Goal: Task Accomplishment & Management: Manage account settings

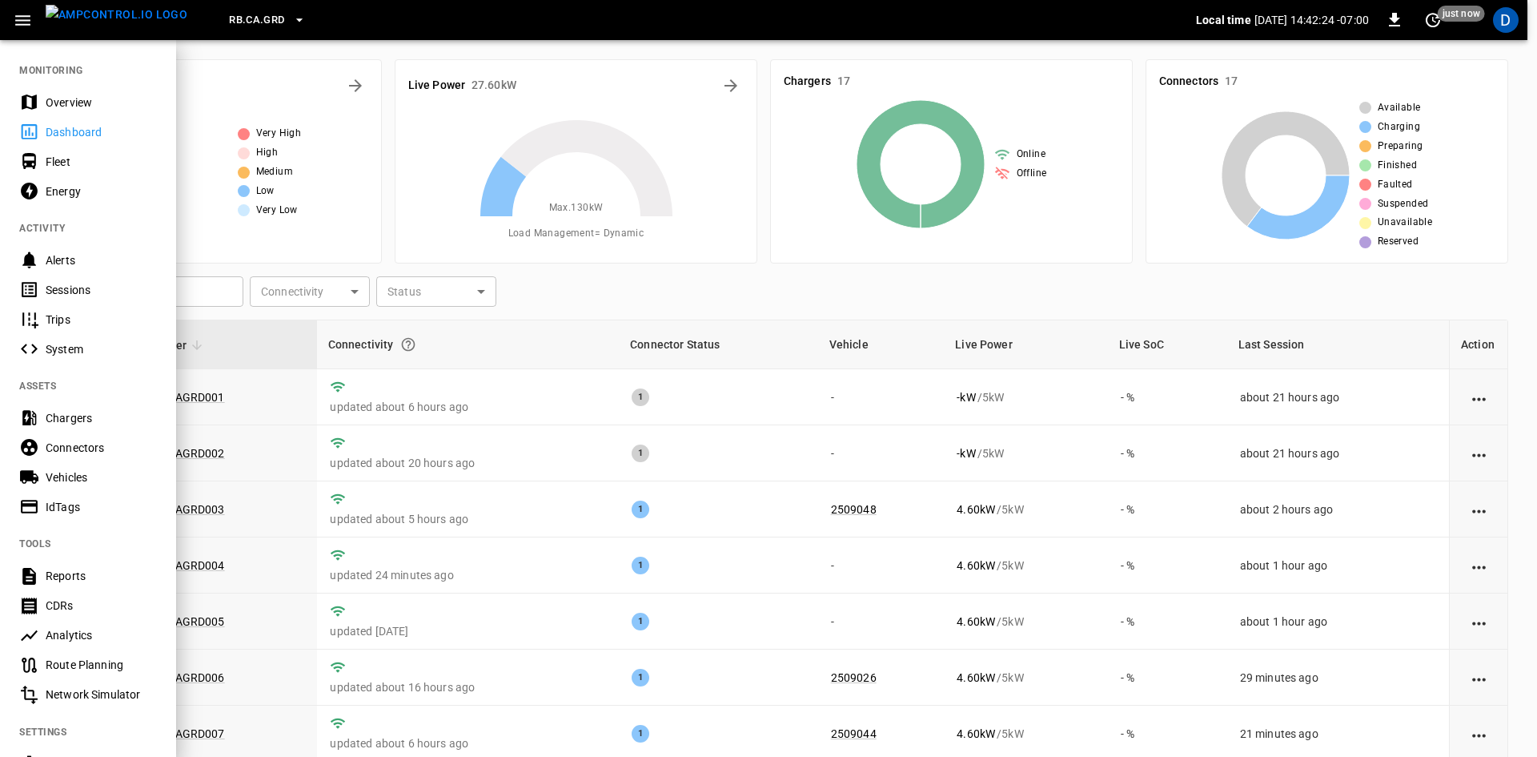
scroll to position [167, 0]
drag, startPoint x: 46, startPoint y: 90, endPoint x: 42, endPoint y: 102, distance: 12.7
click at [46, 90] on div "Overview" at bounding box center [88, 102] width 176 height 30
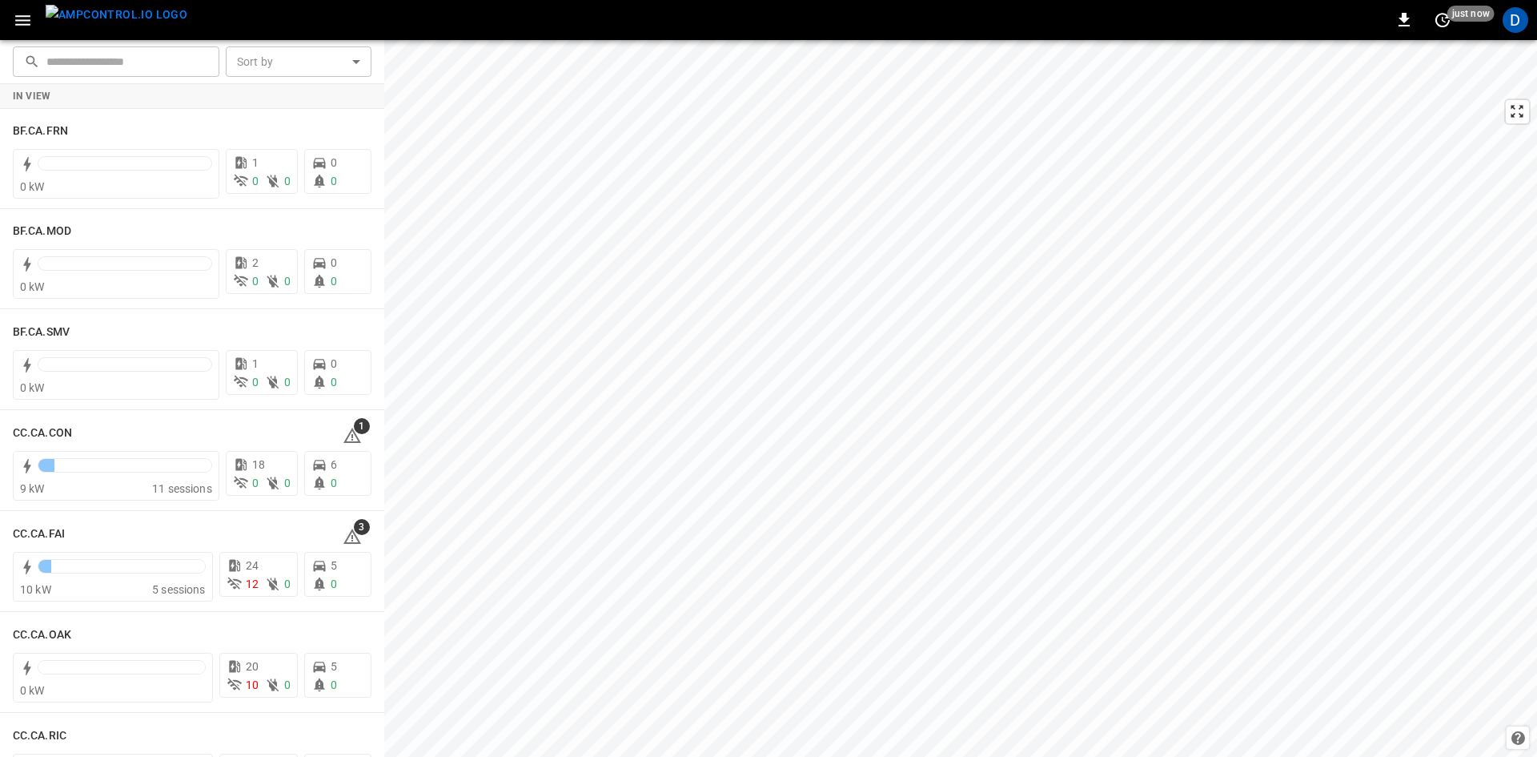
scroll to position [160, 0]
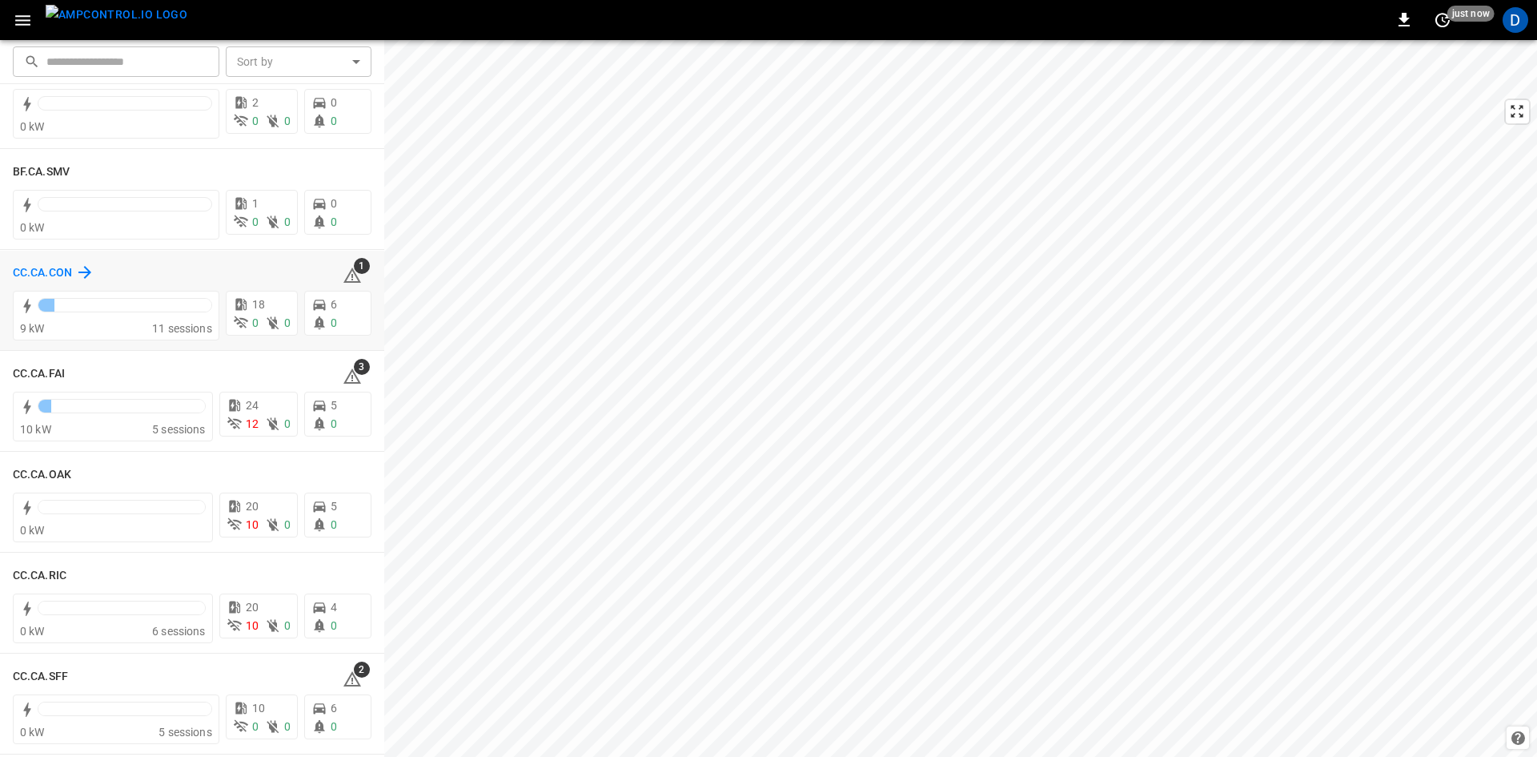
click at [58, 269] on h6 "CC.CA.CON" at bounding box center [42, 273] width 59 height 18
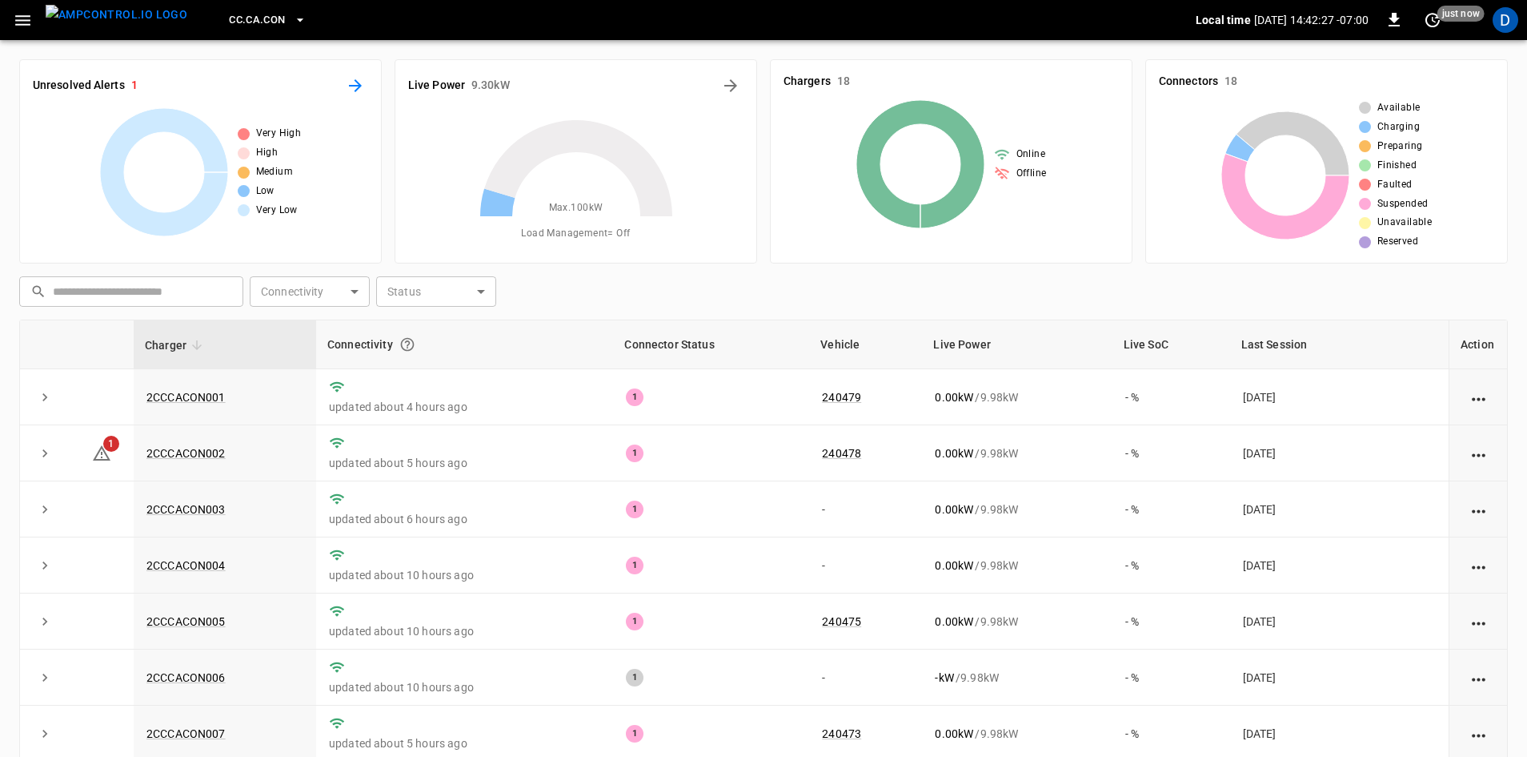
click at [360, 86] on icon "All Alerts" at bounding box center [355, 85] width 13 height 13
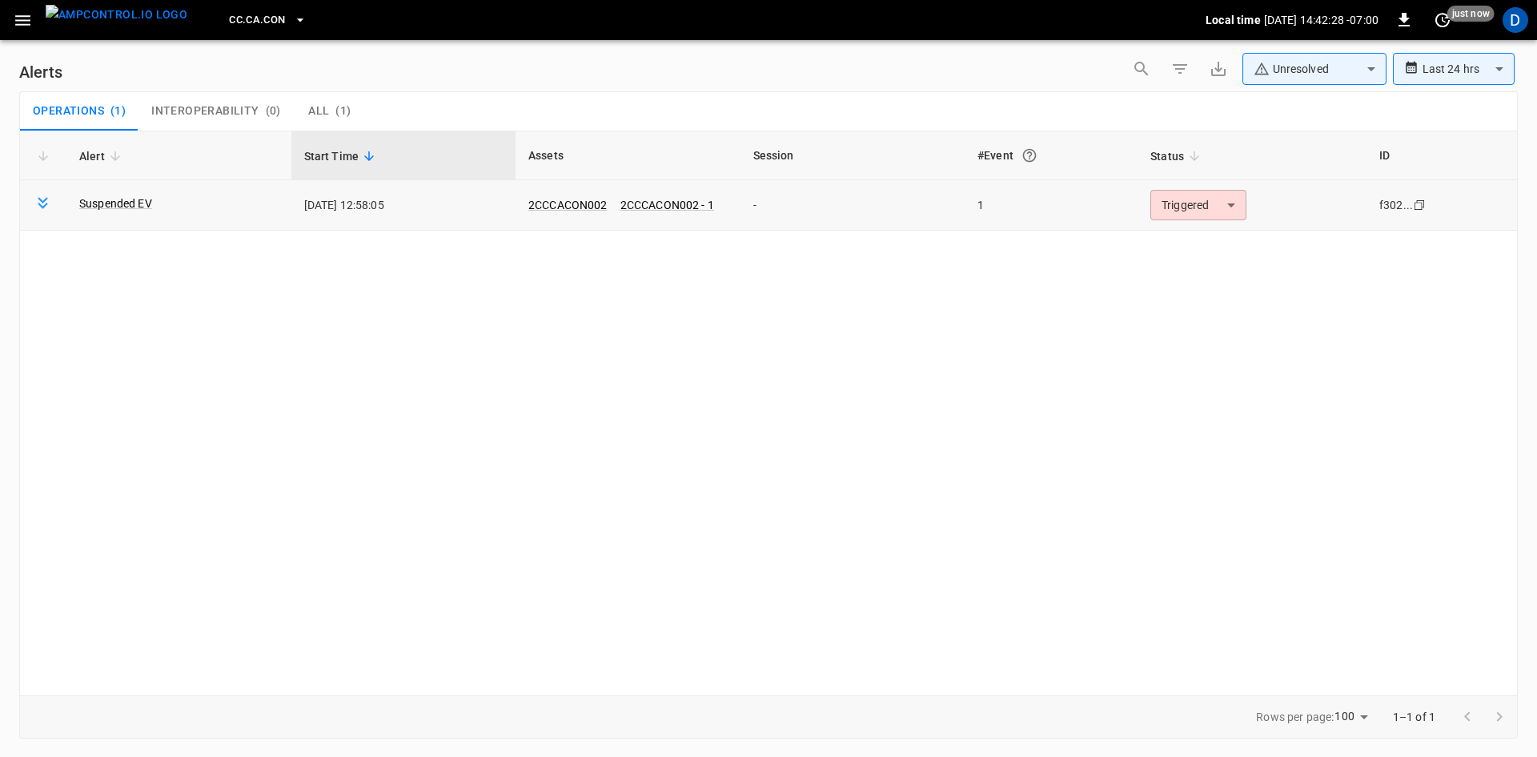
click at [1165, 197] on body "**********" at bounding box center [768, 375] width 1537 height 751
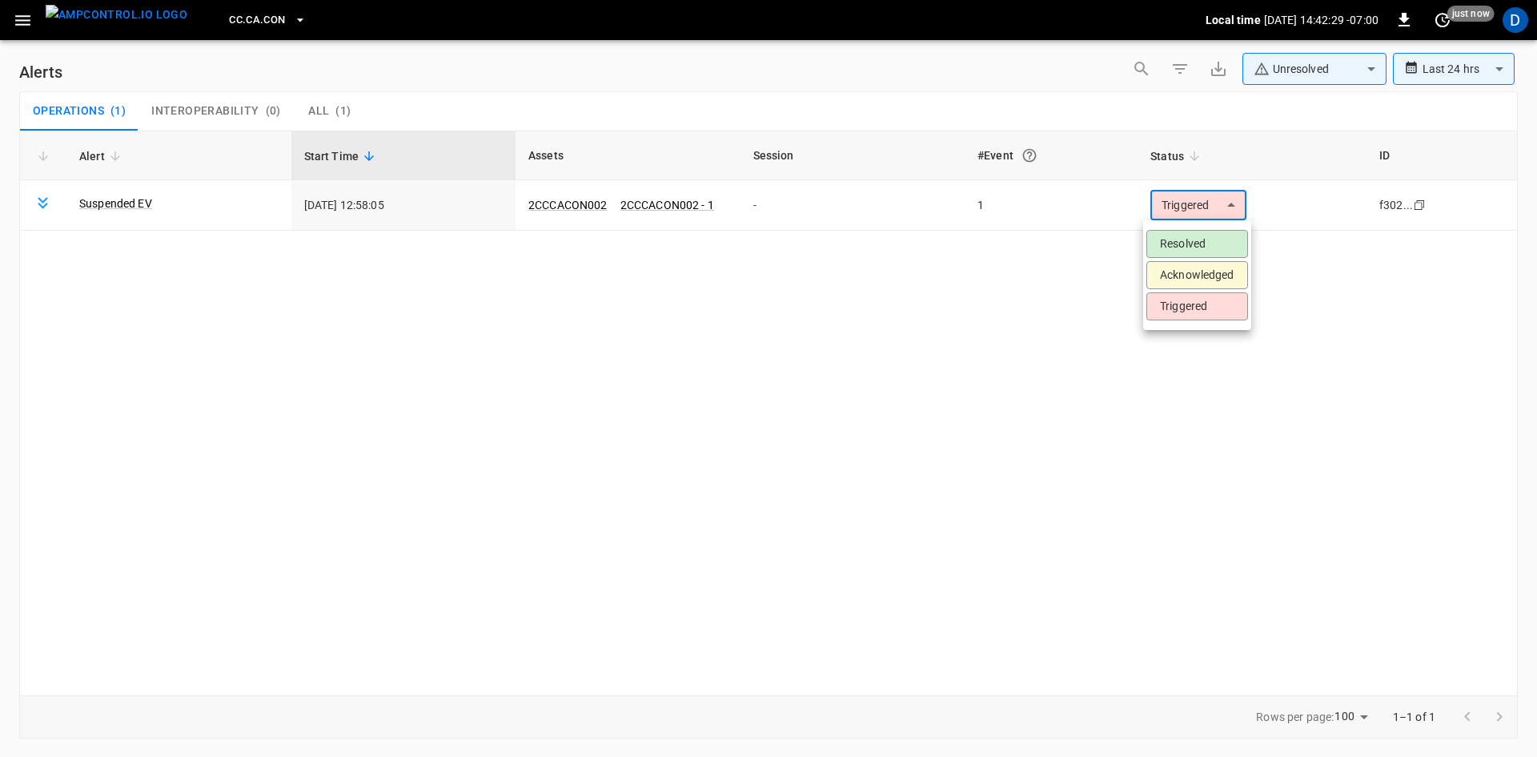
click at [1163, 244] on li "Resolved" at bounding box center [1197, 244] width 102 height 28
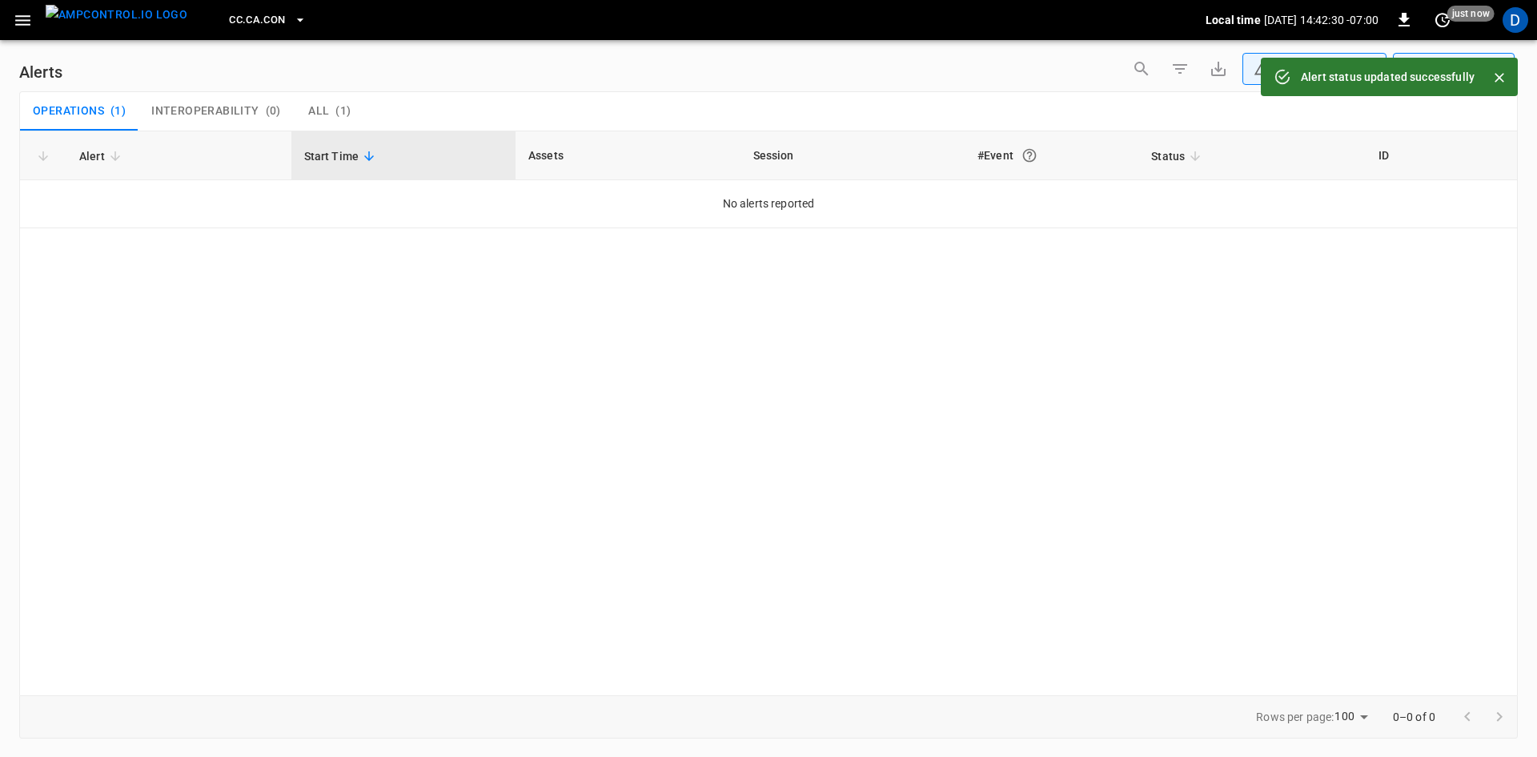
click at [37, 17] on button "button" at bounding box center [22, 21] width 33 height 30
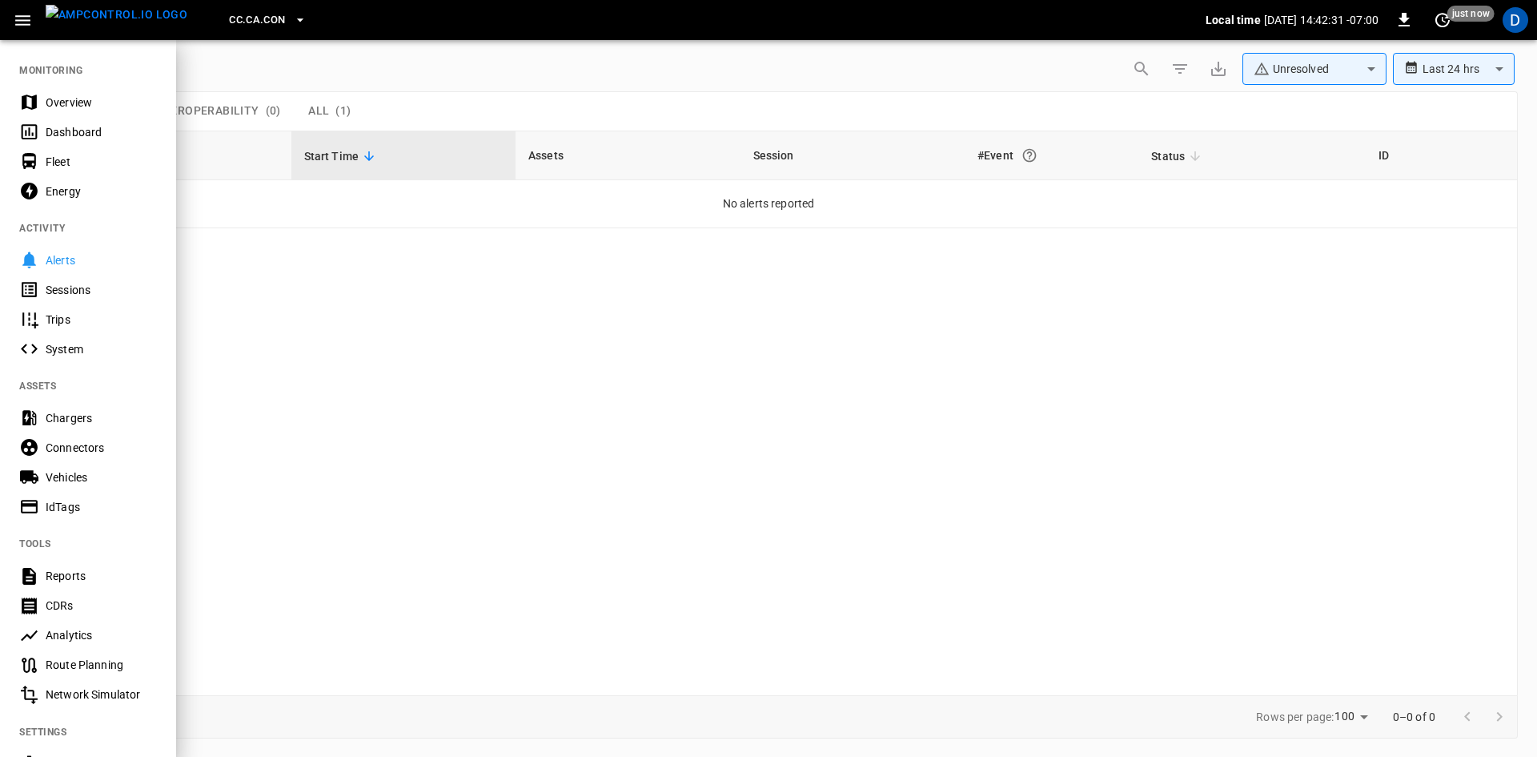
click at [59, 110] on div "Overview" at bounding box center [101, 102] width 111 height 16
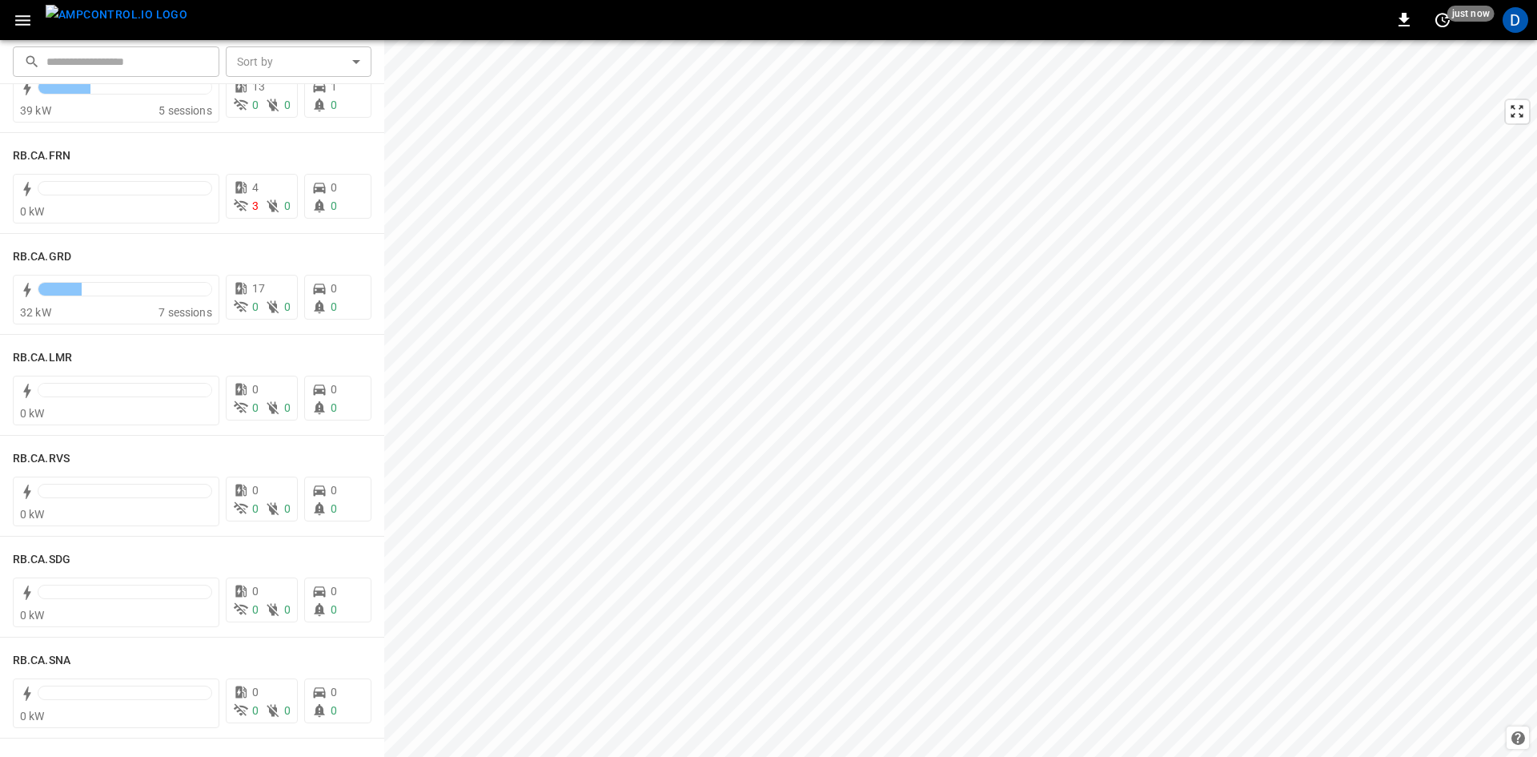
scroll to position [2001, 0]
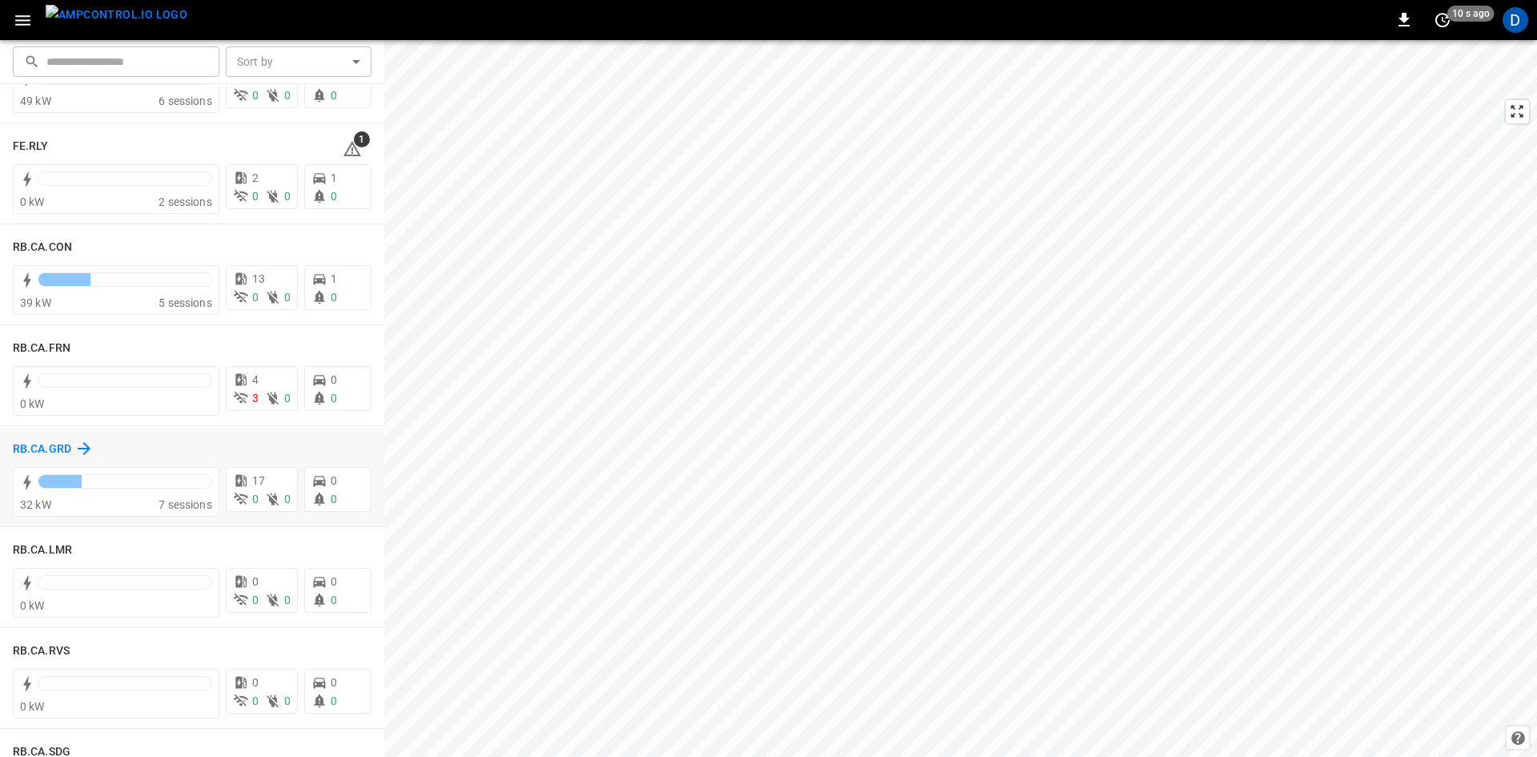
click at [46, 451] on h6 "RB.CA.GRD" at bounding box center [42, 449] width 58 height 18
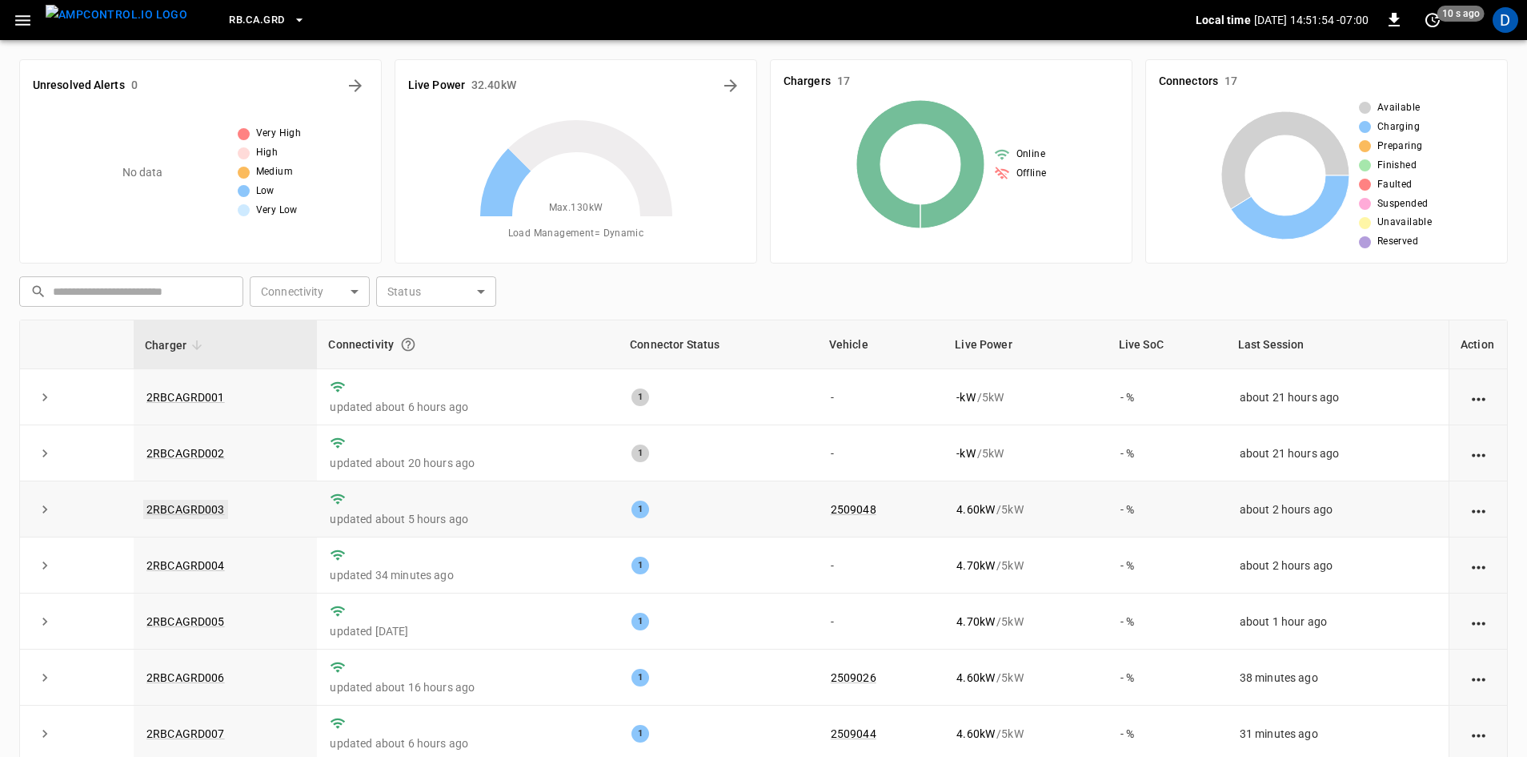
click at [170, 519] on link "2RBCAGRD003" at bounding box center [185, 509] width 85 height 19
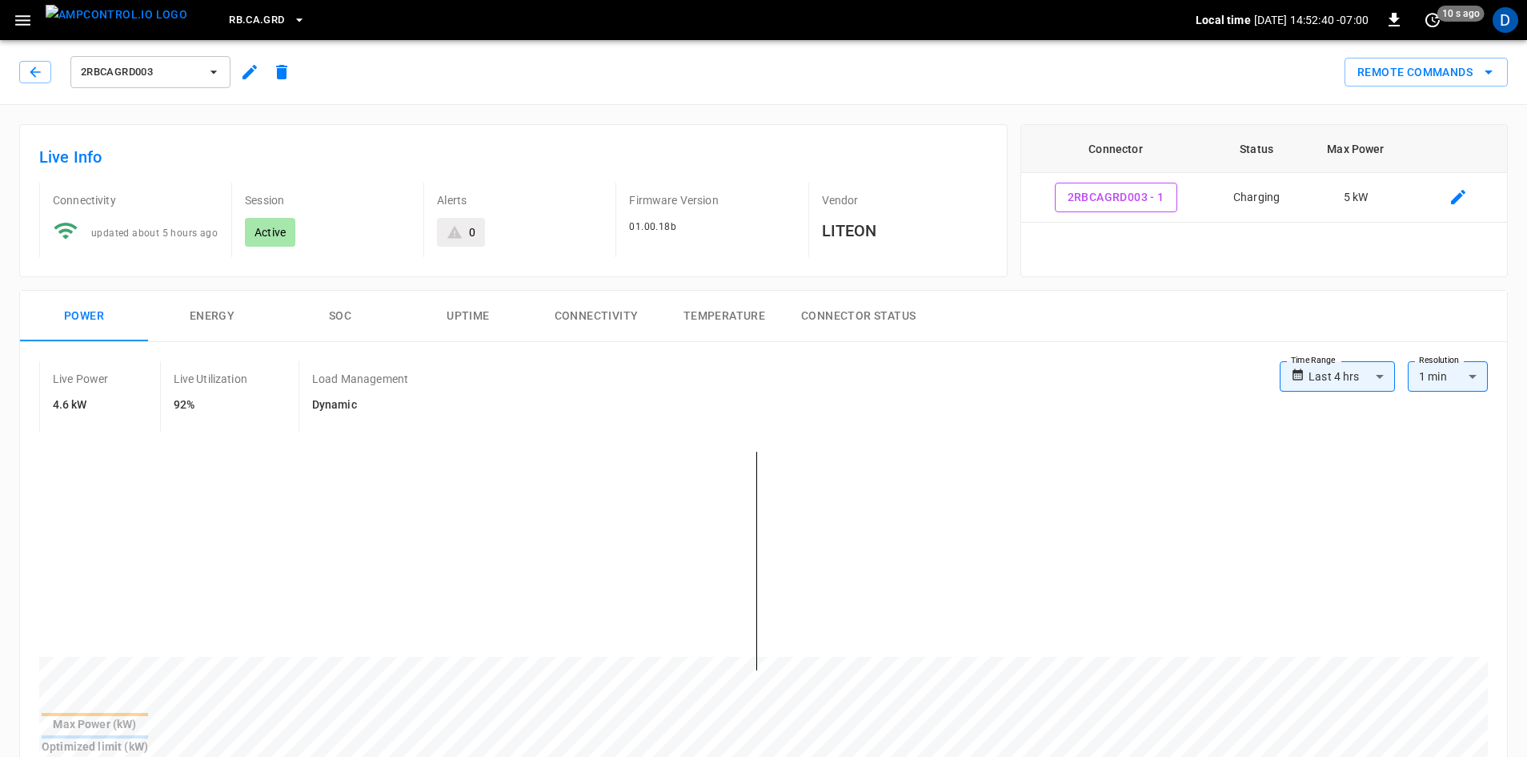
click at [253, 16] on span "RB.CA.GRD" at bounding box center [256, 20] width 55 height 18
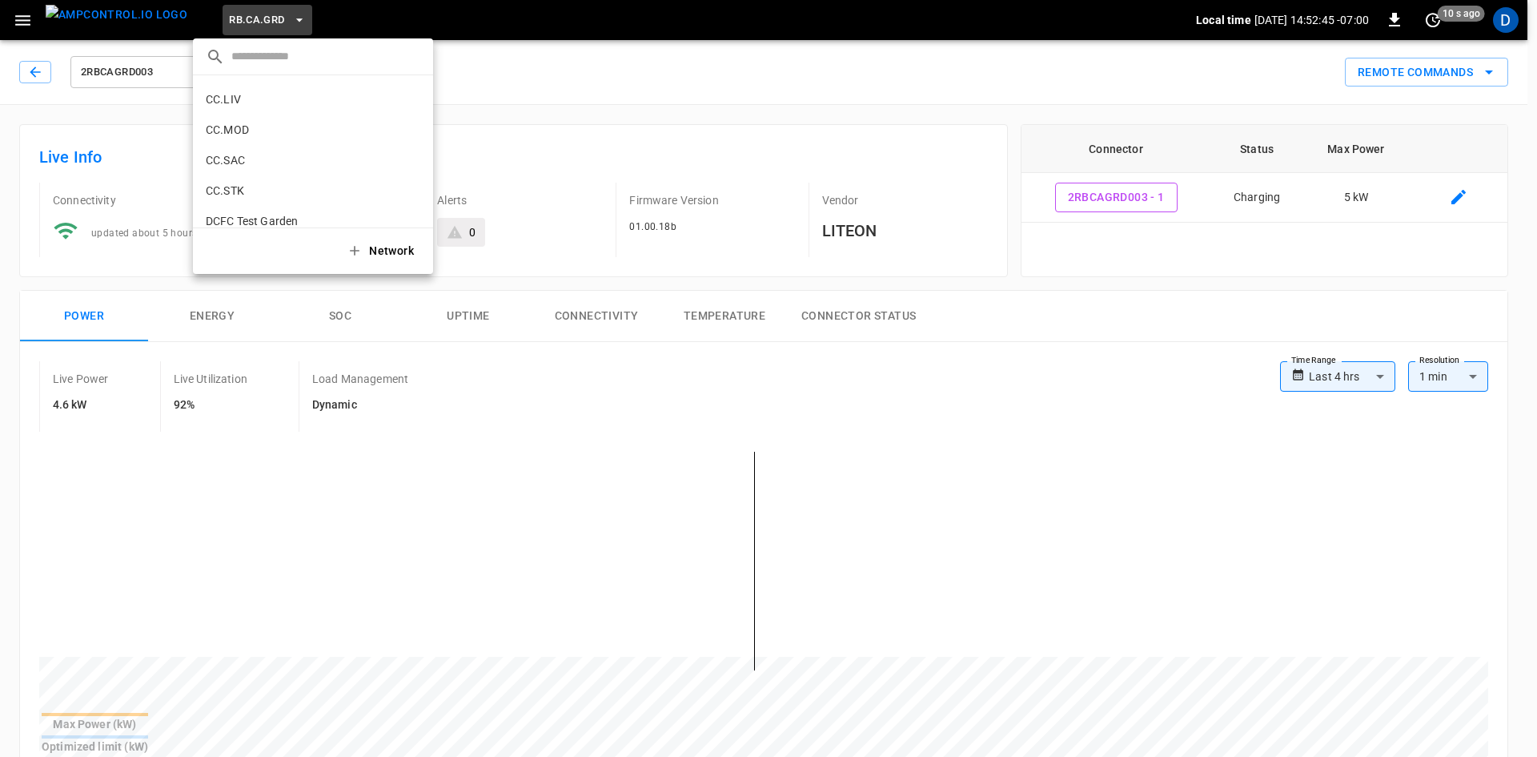
scroll to position [400, 0]
click at [261, 84] on p "CC.MOD" at bounding box center [285, 92] width 159 height 16
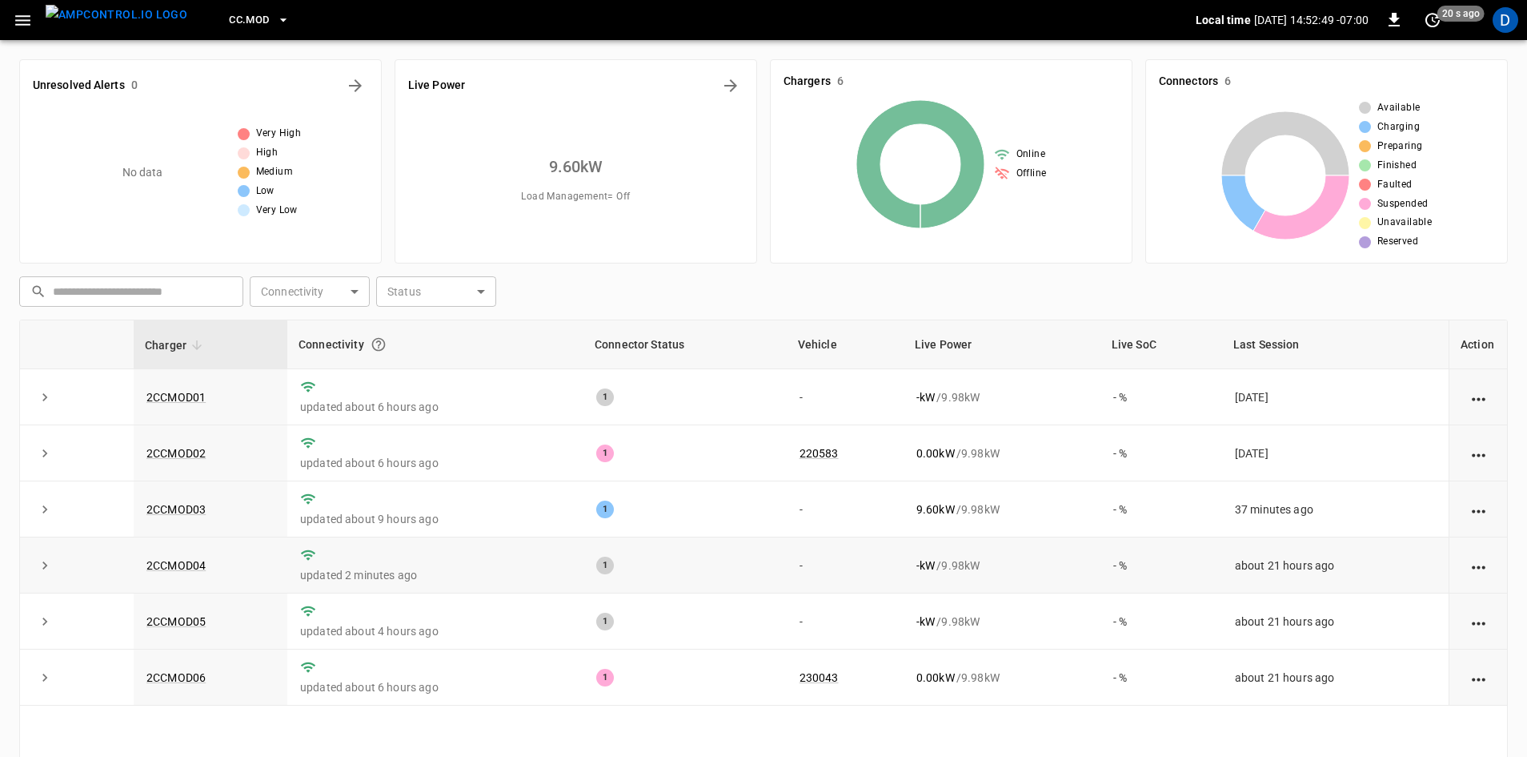
click at [195, 556] on td "2CCMOD04" at bounding box center [211, 565] width 154 height 56
click at [195, 568] on link "2CCMOD04" at bounding box center [176, 565] width 66 height 19
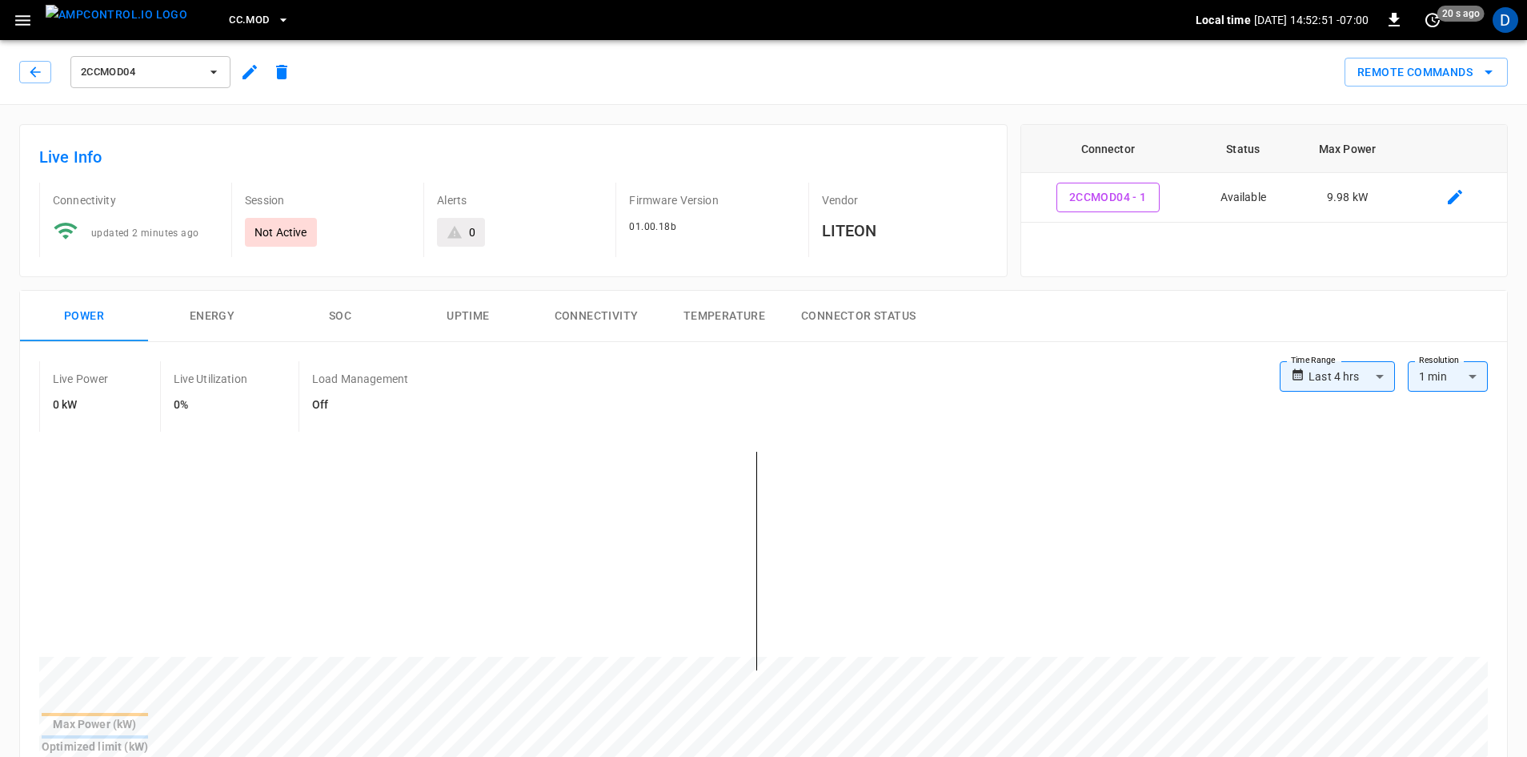
click at [602, 329] on button "Connectivity" at bounding box center [596, 316] width 128 height 51
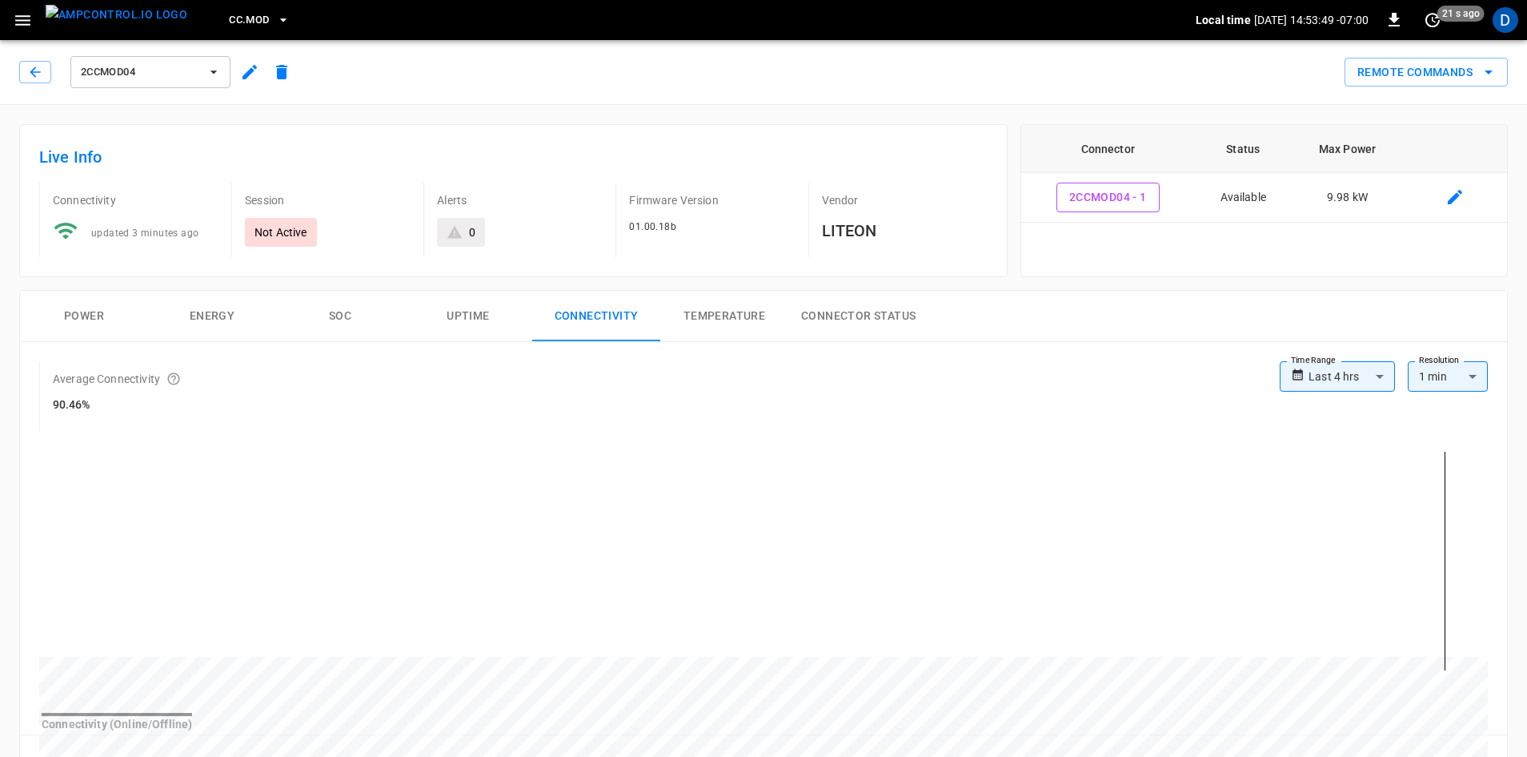
click at [20, 13] on icon "button" at bounding box center [23, 20] width 20 height 20
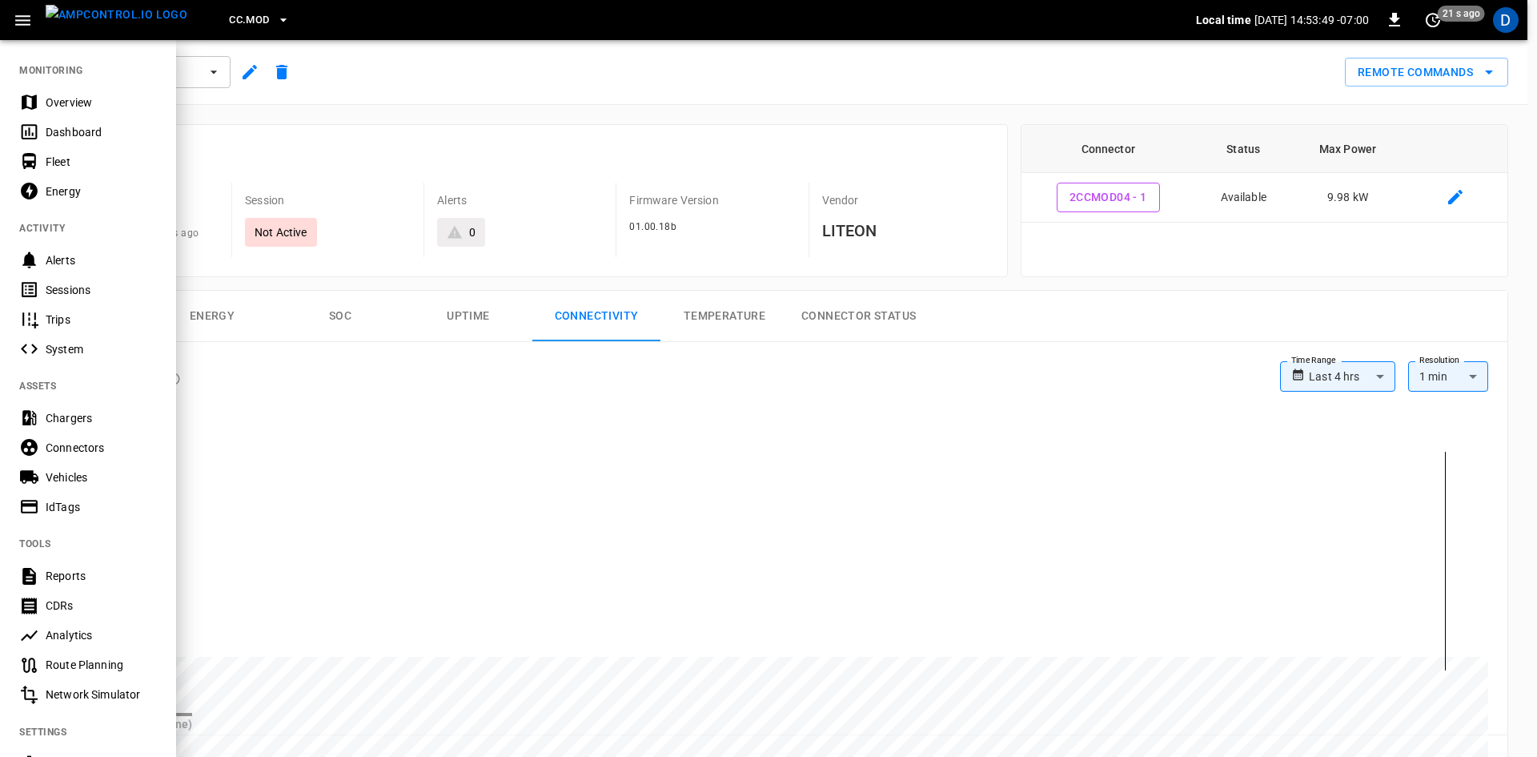
click at [58, 102] on div "Overview" at bounding box center [101, 102] width 111 height 16
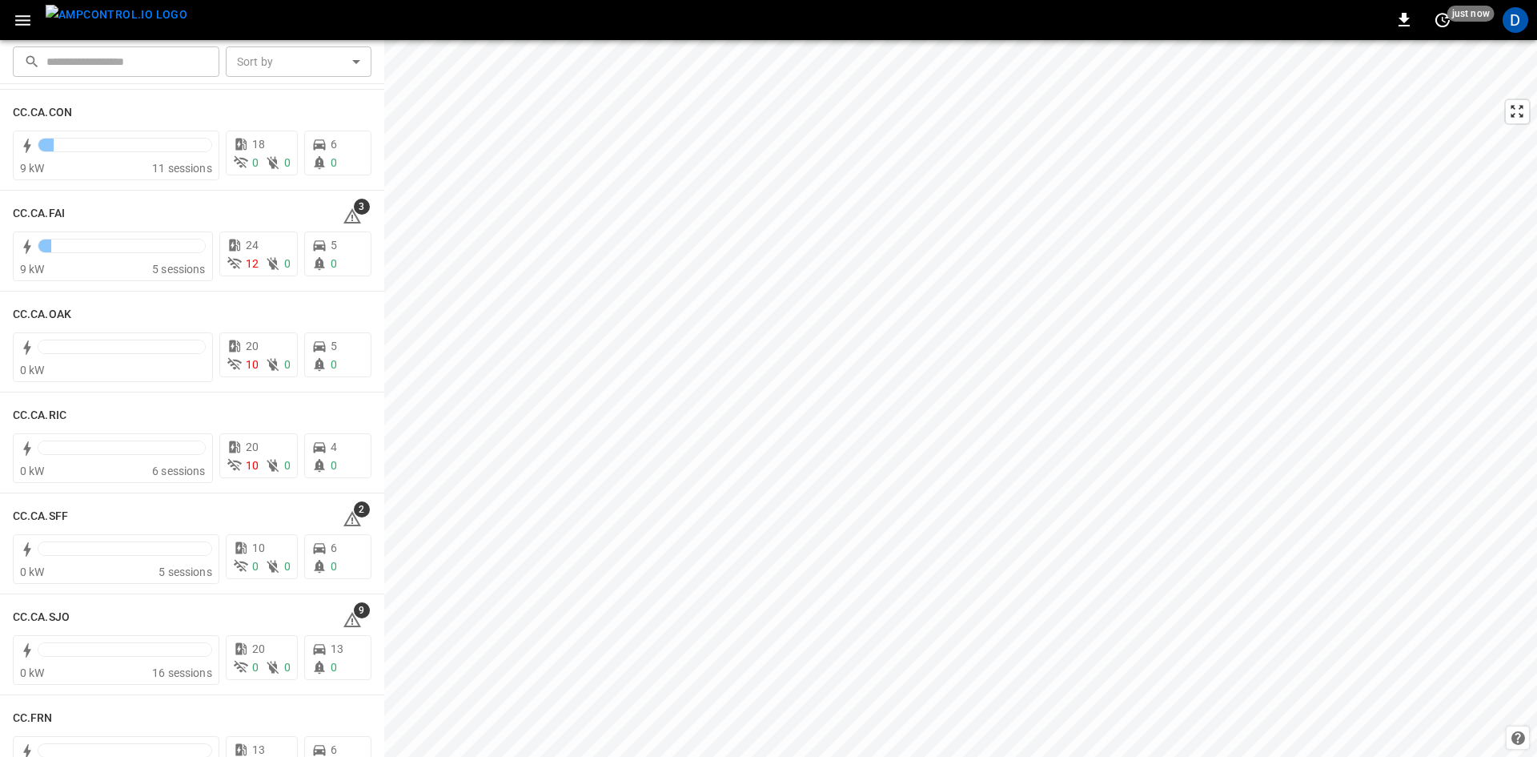
scroll to position [160, 0]
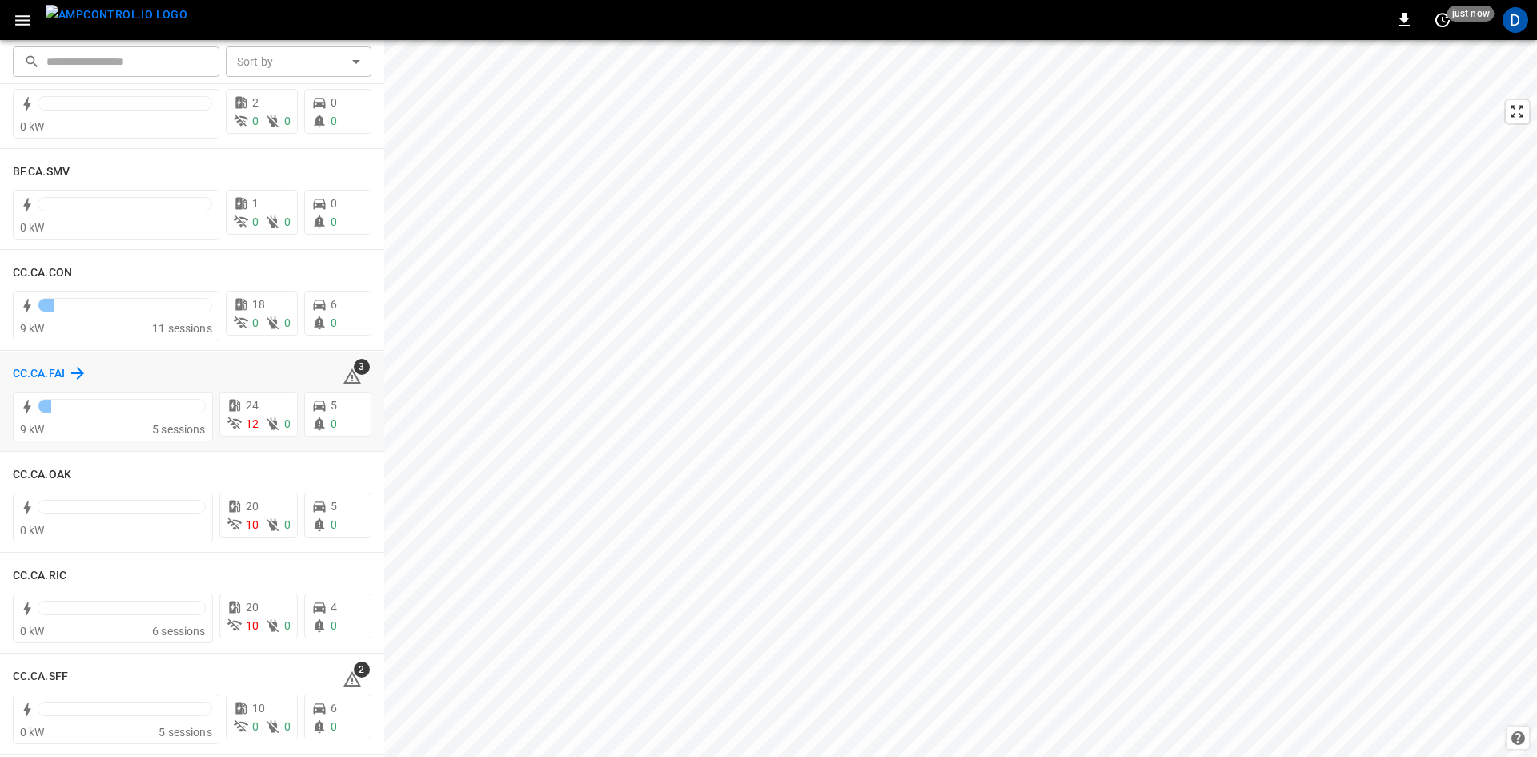
click at [53, 366] on h6 "CC.CA.FAI" at bounding box center [39, 374] width 52 height 18
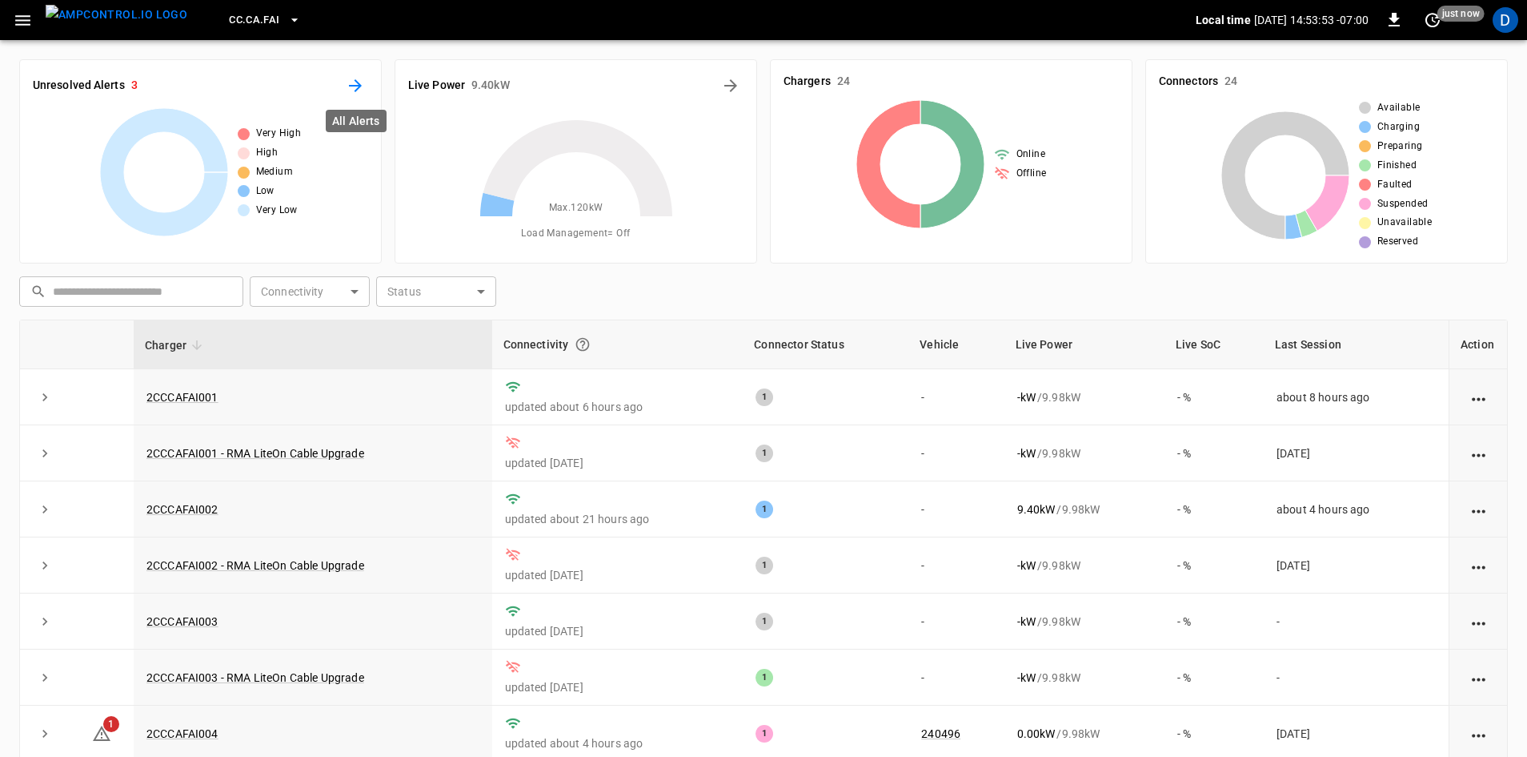
click at [357, 85] on icon "All Alerts" at bounding box center [355, 85] width 13 height 13
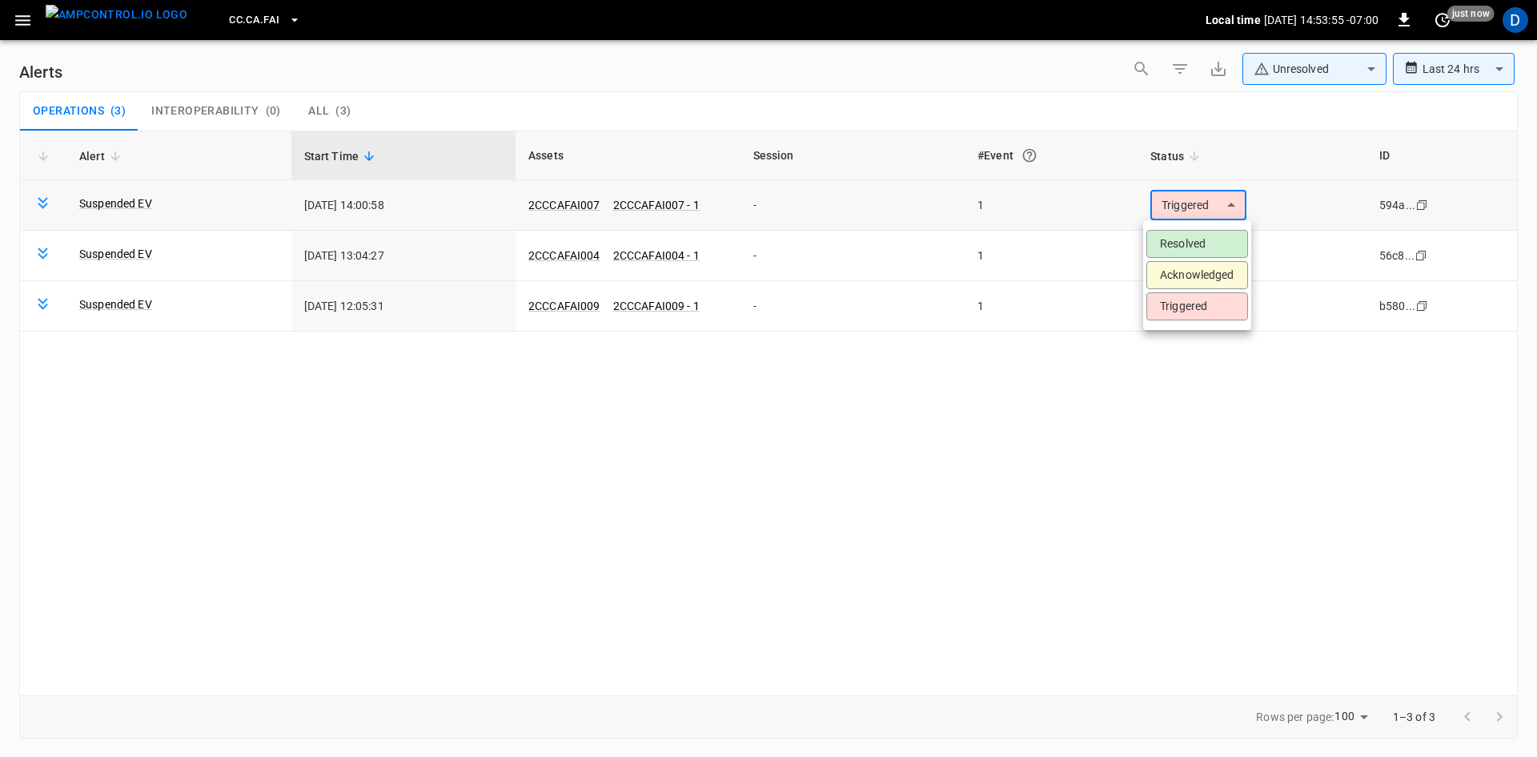
click at [1182, 203] on body "**********" at bounding box center [768, 375] width 1537 height 751
click at [1165, 231] on li "Resolved" at bounding box center [1197, 244] width 102 height 28
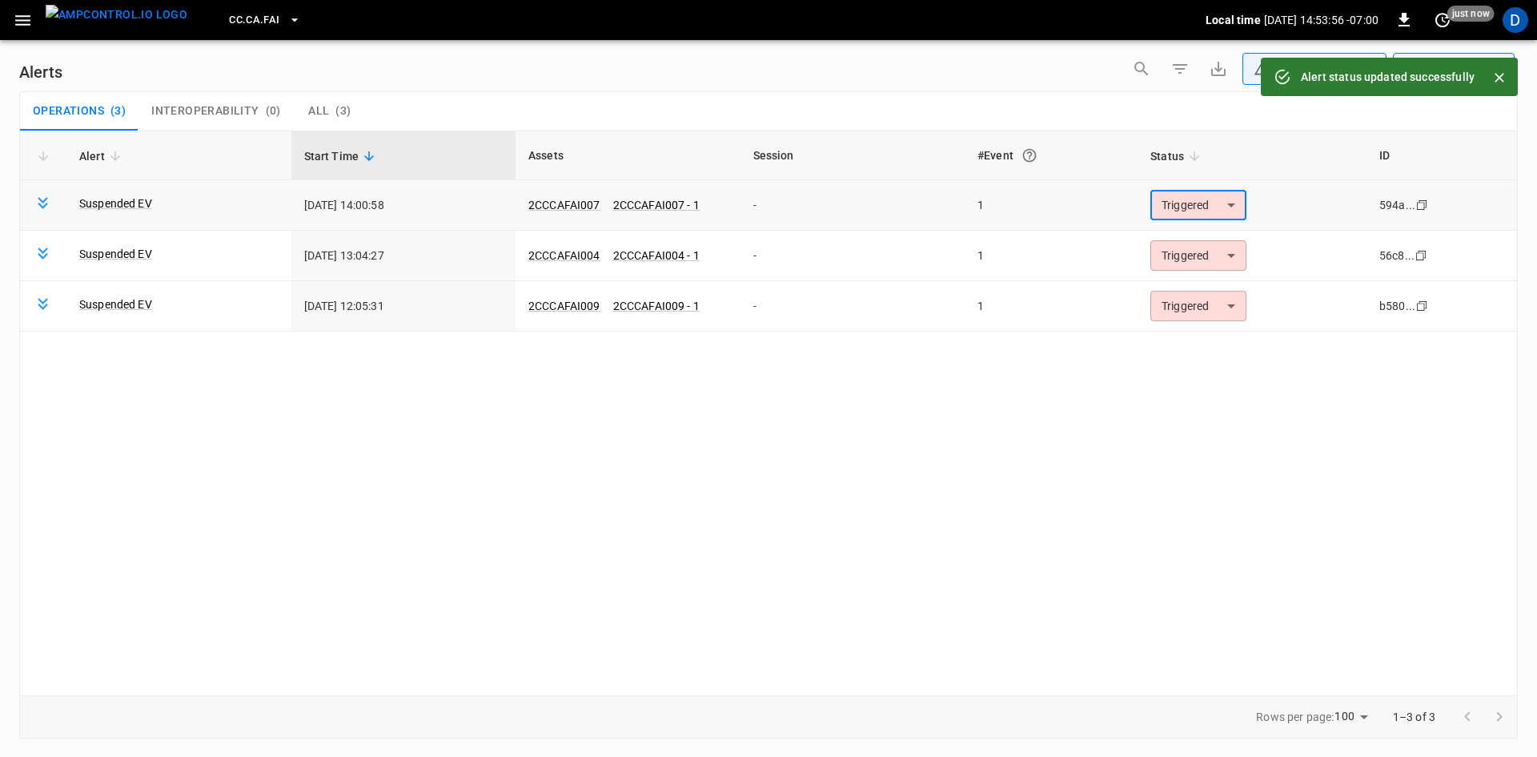
click at [1174, 207] on body "**********" at bounding box center [768, 375] width 1537 height 751
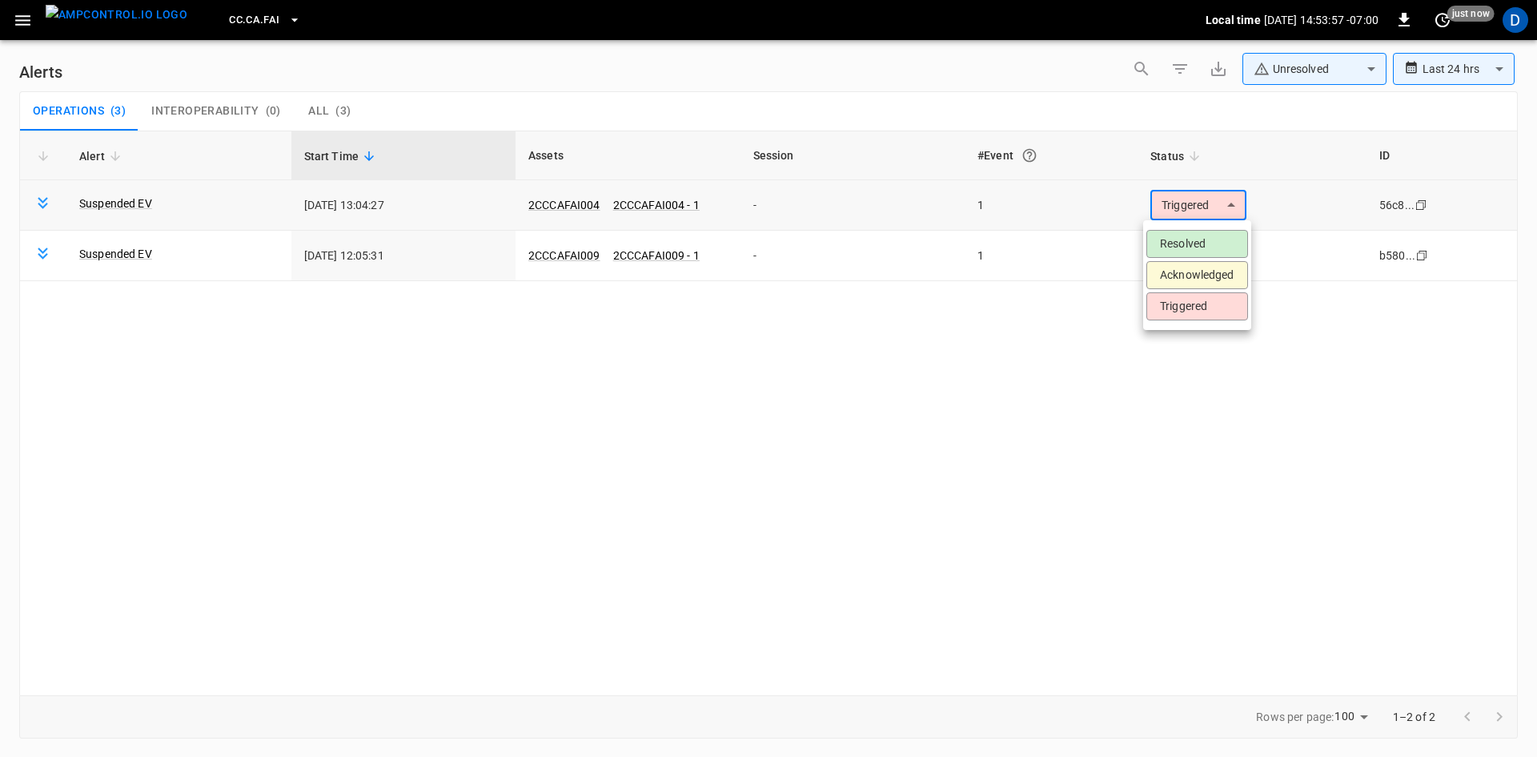
click at [1169, 234] on li "Resolved" at bounding box center [1197, 244] width 102 height 28
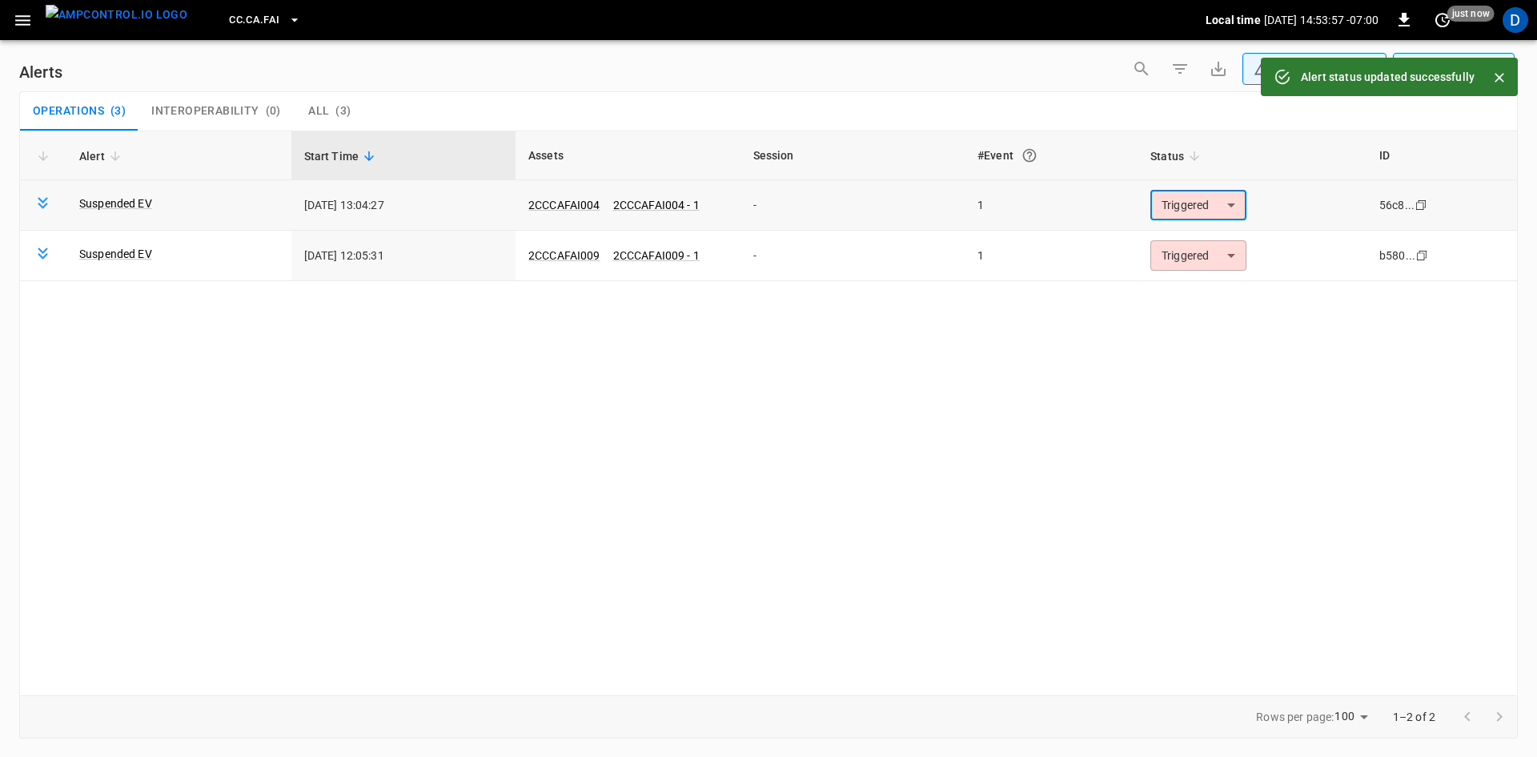
click at [1175, 203] on body "**********" at bounding box center [768, 375] width 1537 height 751
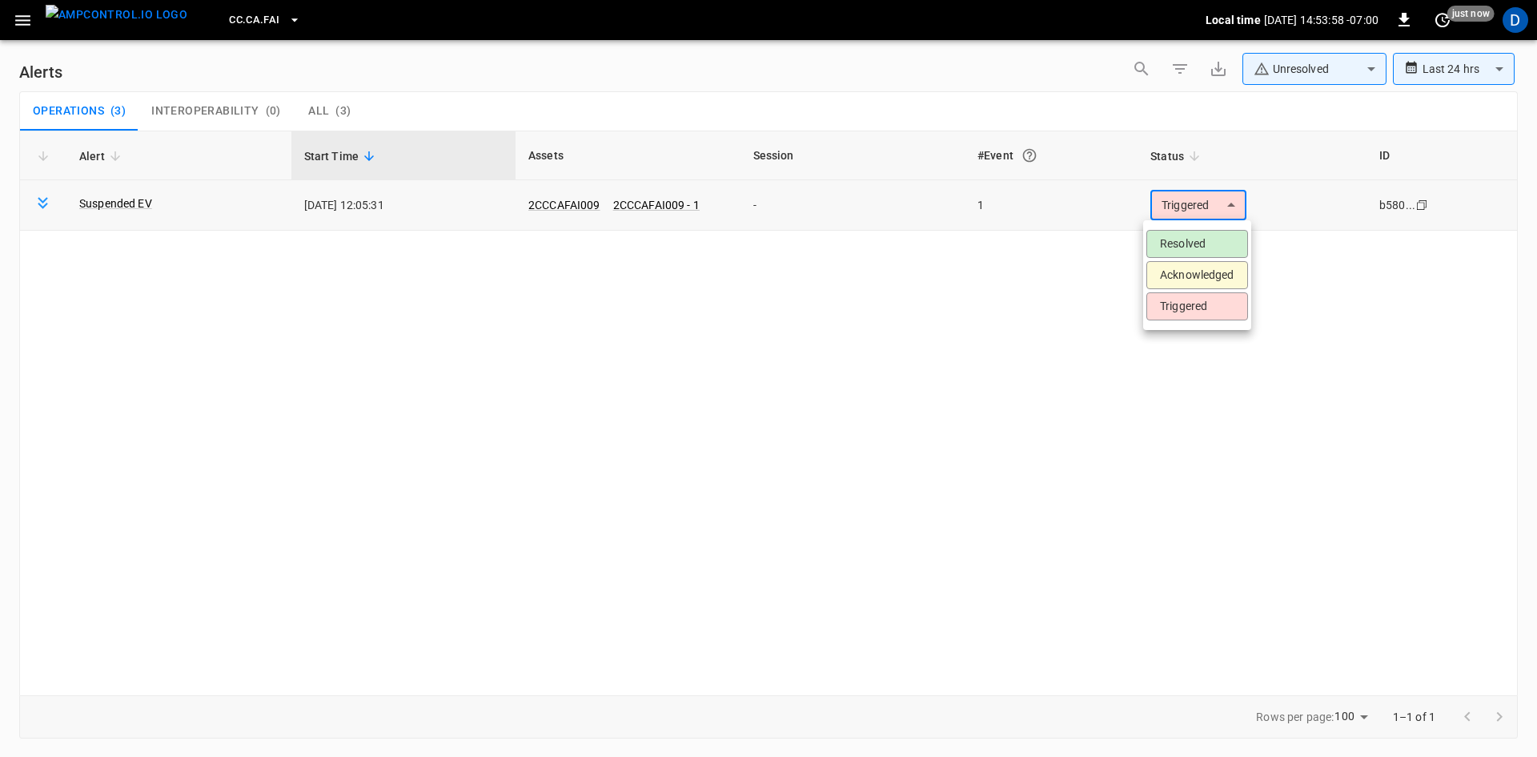
click at [1170, 243] on li "Resolved" at bounding box center [1197, 244] width 102 height 28
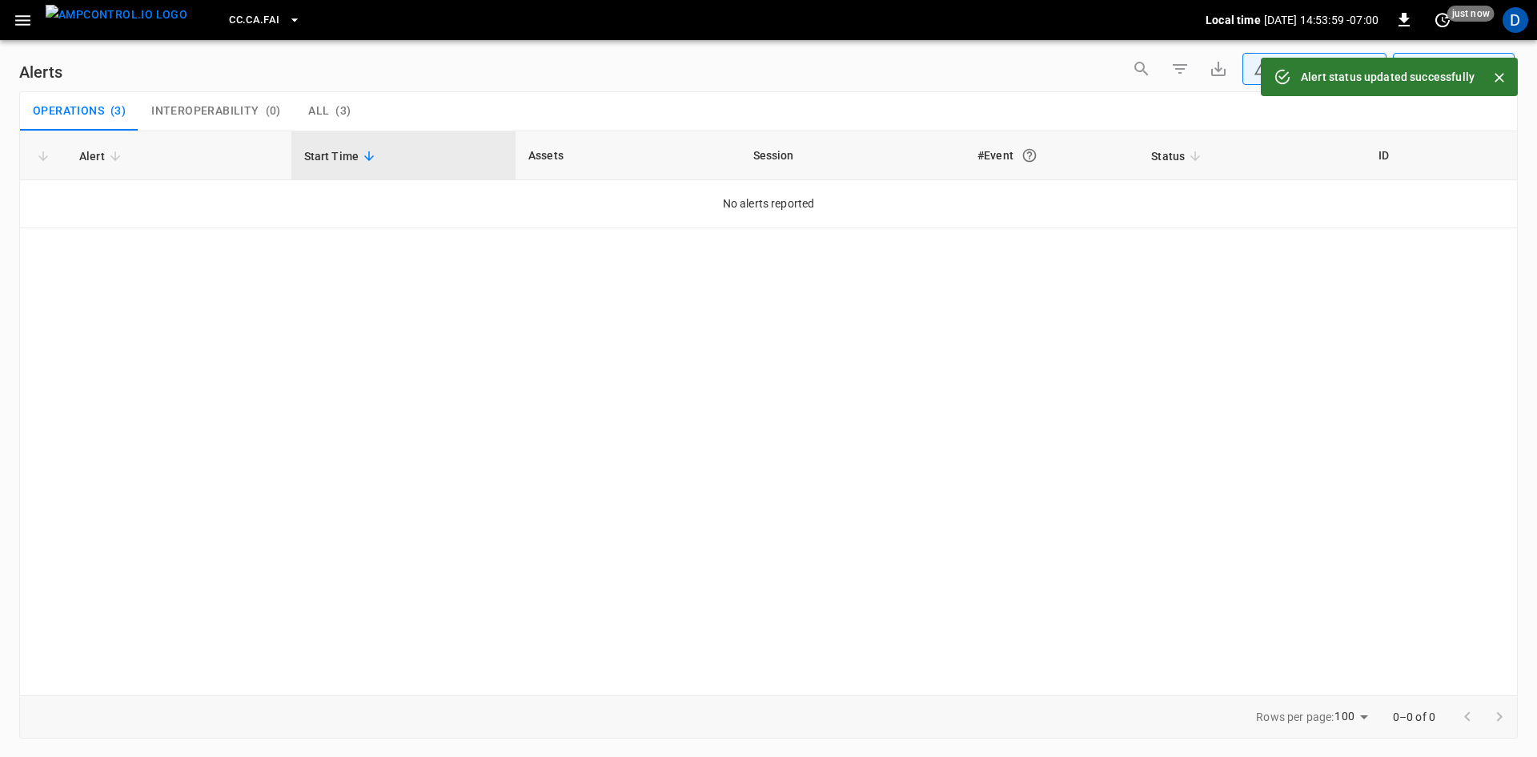
click at [34, 30] on button "button" at bounding box center [22, 21] width 33 height 30
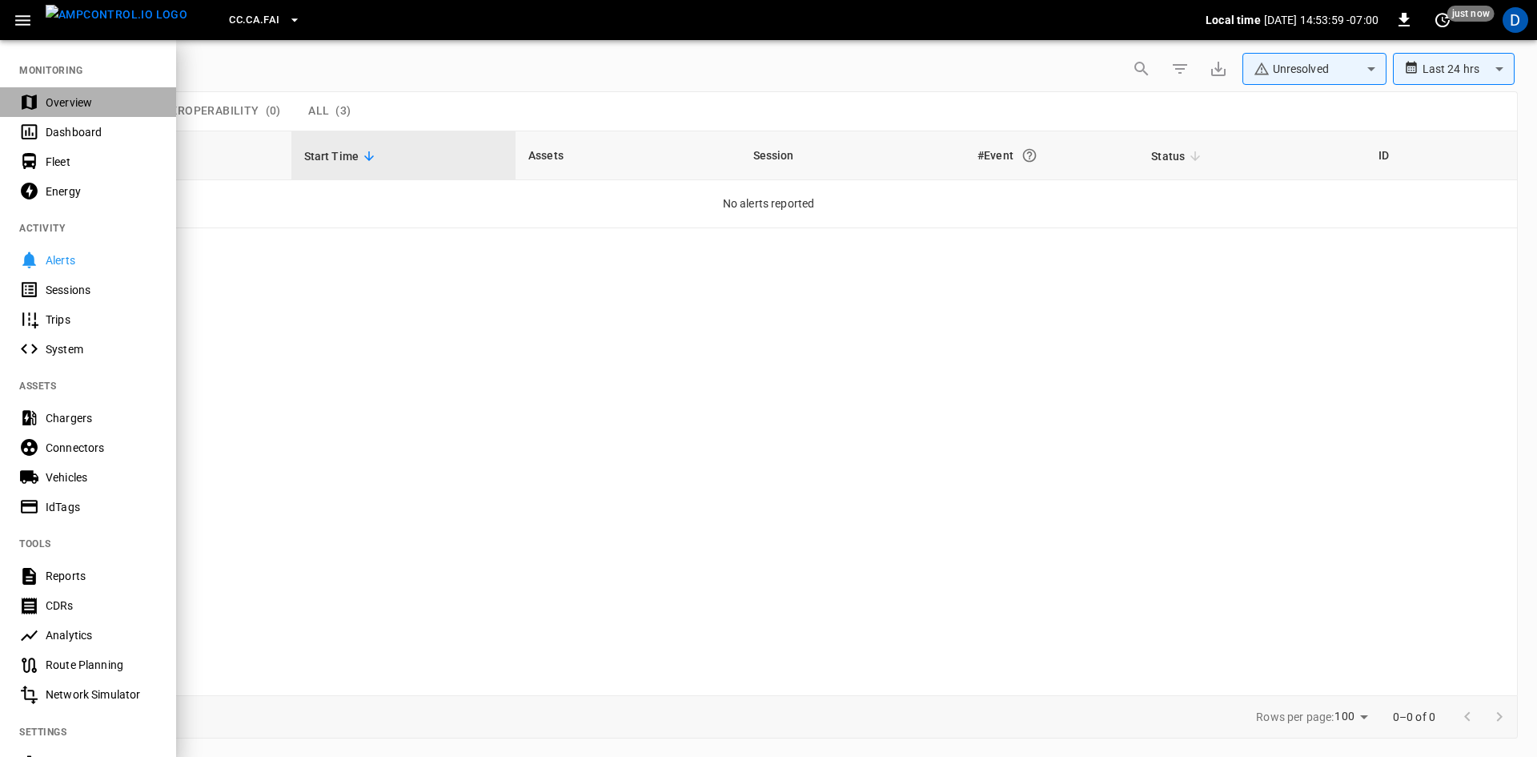
click at [52, 94] on div "Overview" at bounding box center [101, 102] width 111 height 16
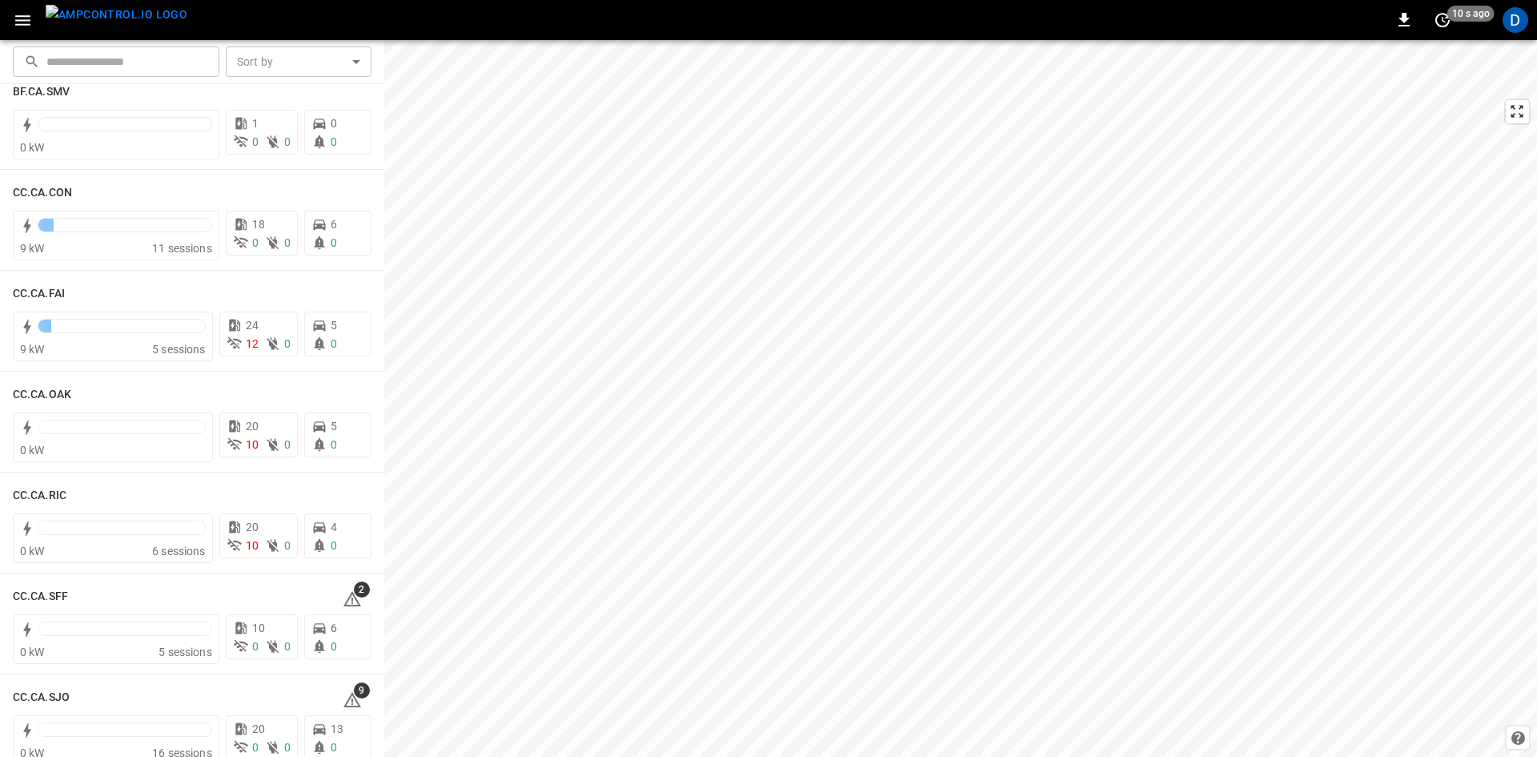
scroll to position [320, 0]
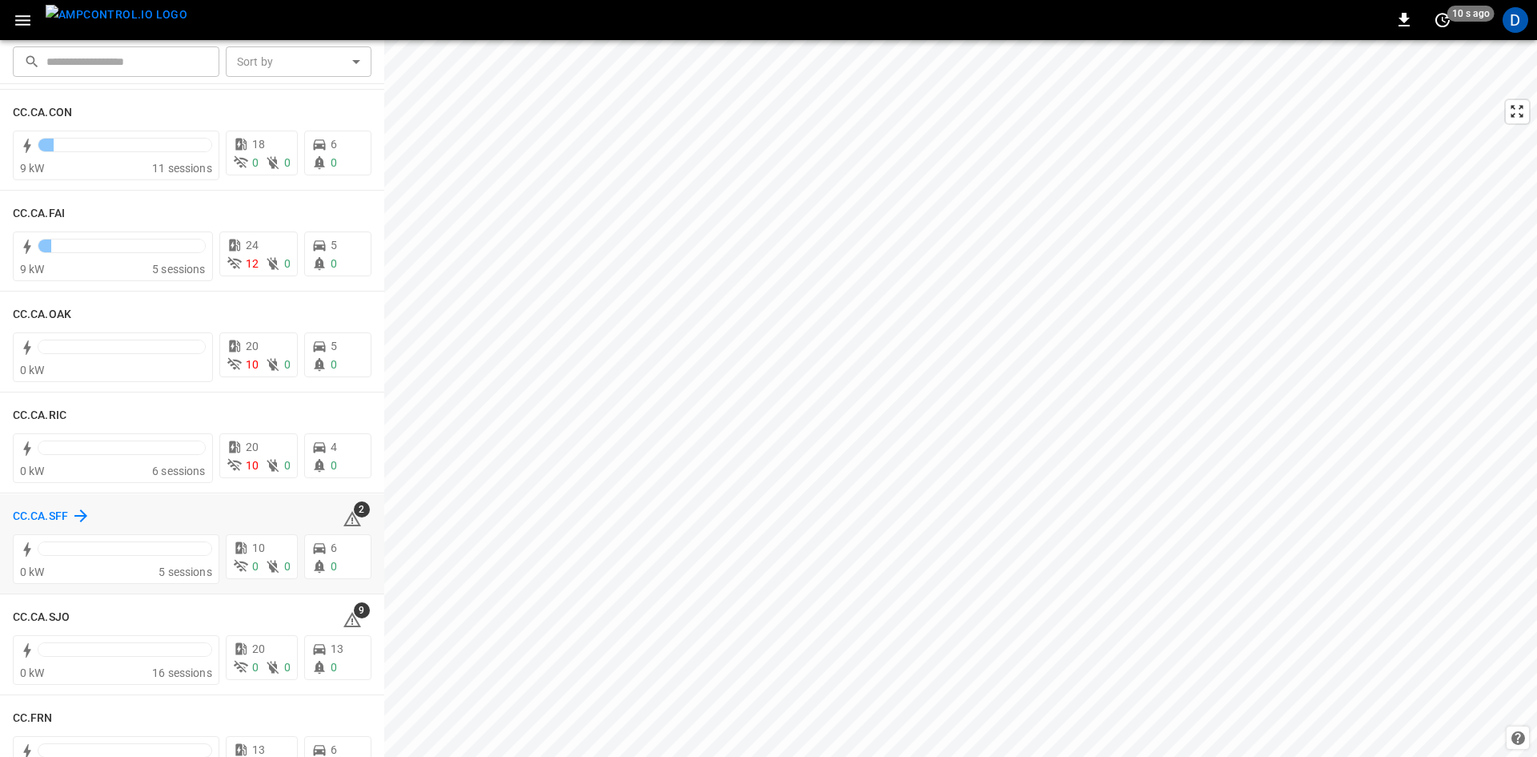
click at [49, 515] on h6 "CC.CA.SFF" at bounding box center [40, 517] width 55 height 18
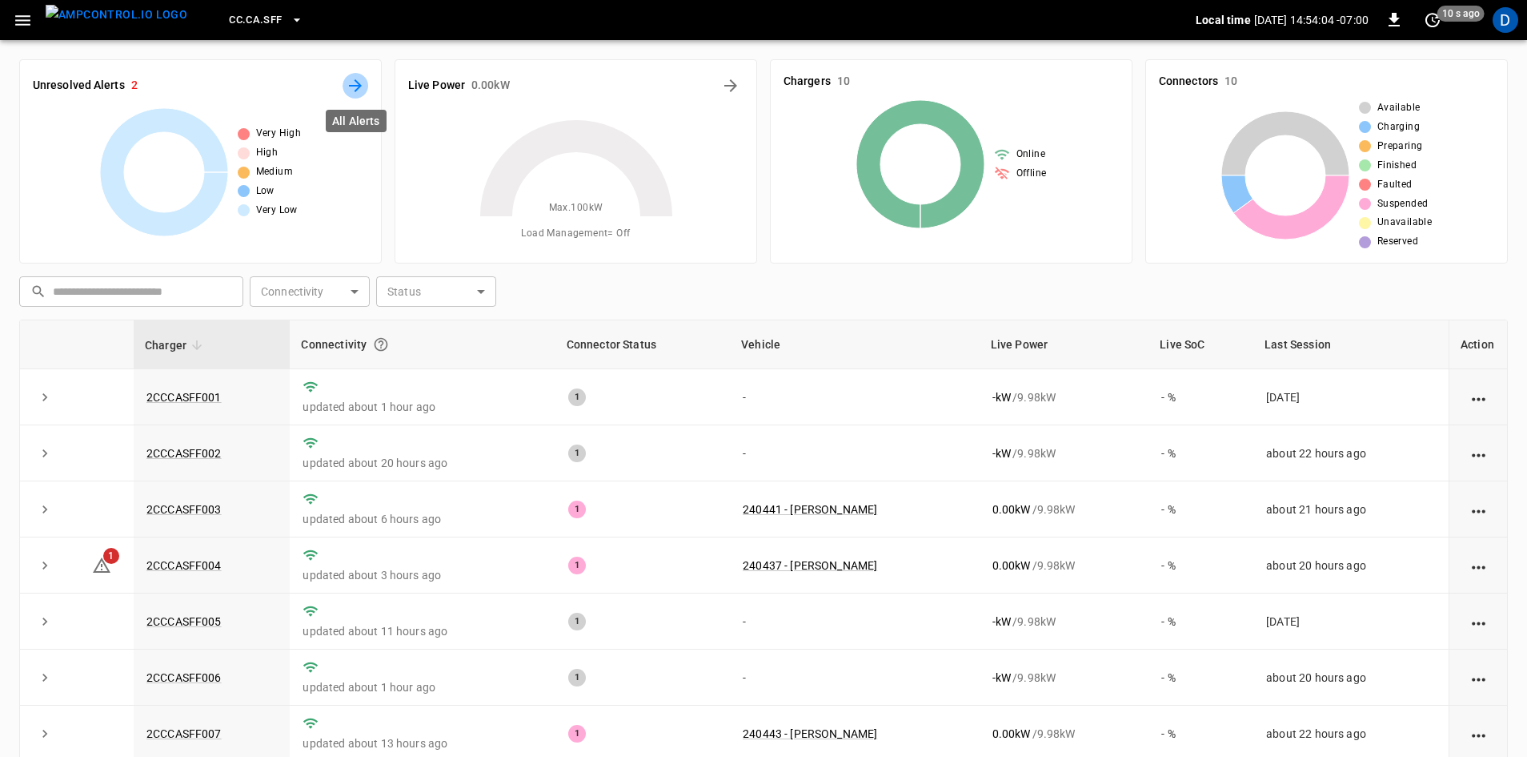
click at [359, 82] on icon "All Alerts" at bounding box center [355, 85] width 19 height 19
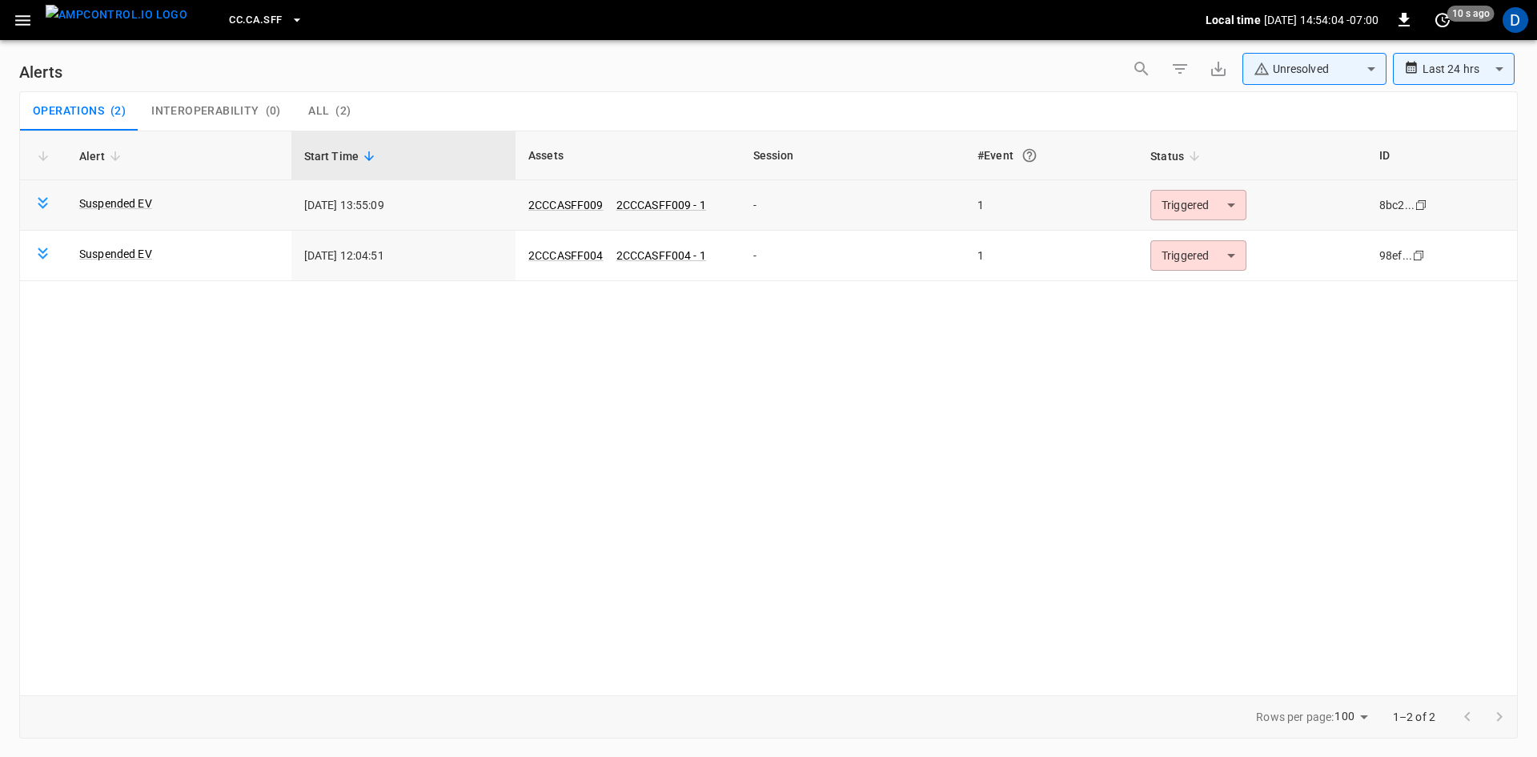
click at [1186, 207] on body "**********" at bounding box center [768, 375] width 1537 height 751
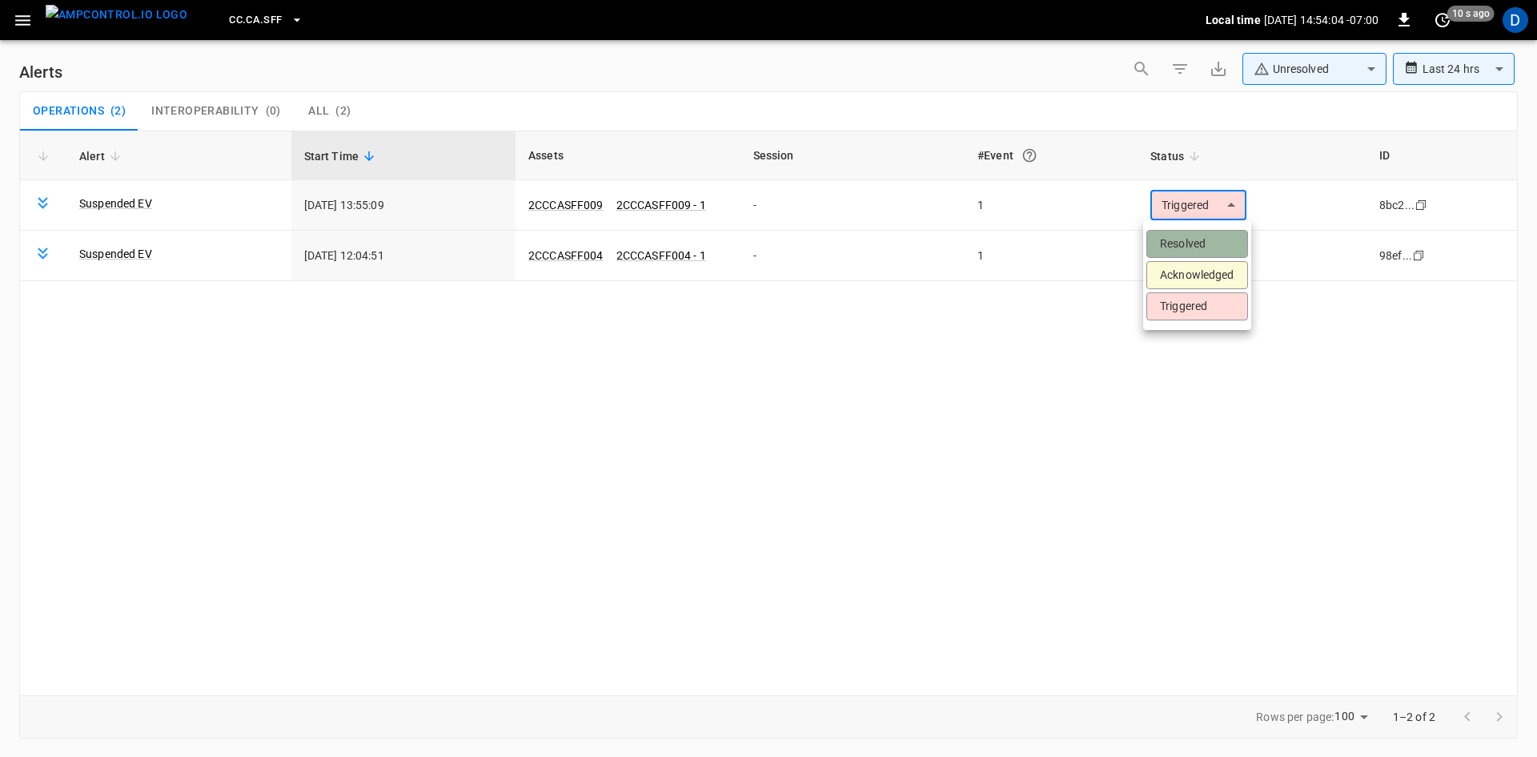
click at [1183, 243] on li "Resolved" at bounding box center [1197, 244] width 102 height 28
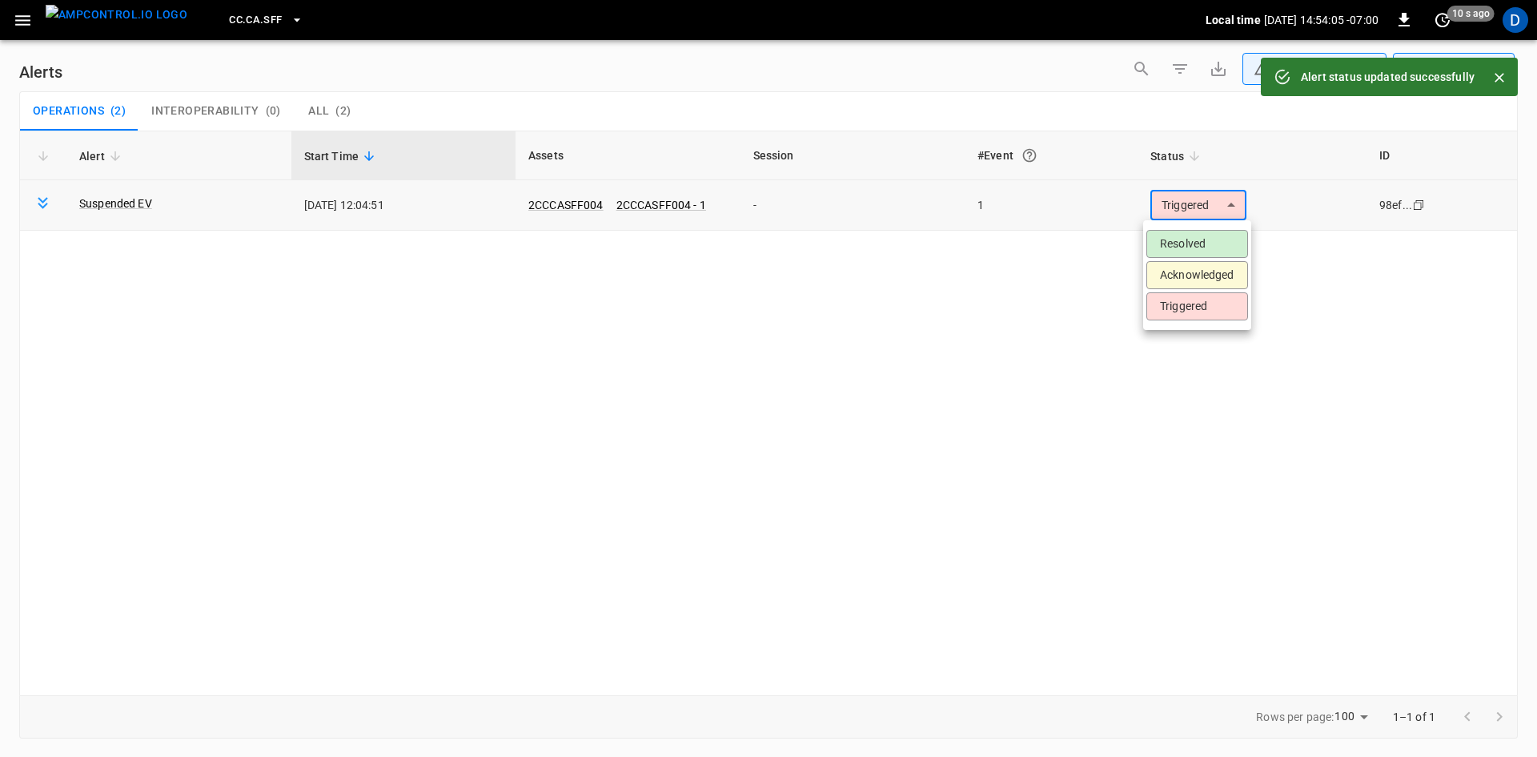
click at [1190, 211] on body "**********" at bounding box center [768, 375] width 1537 height 751
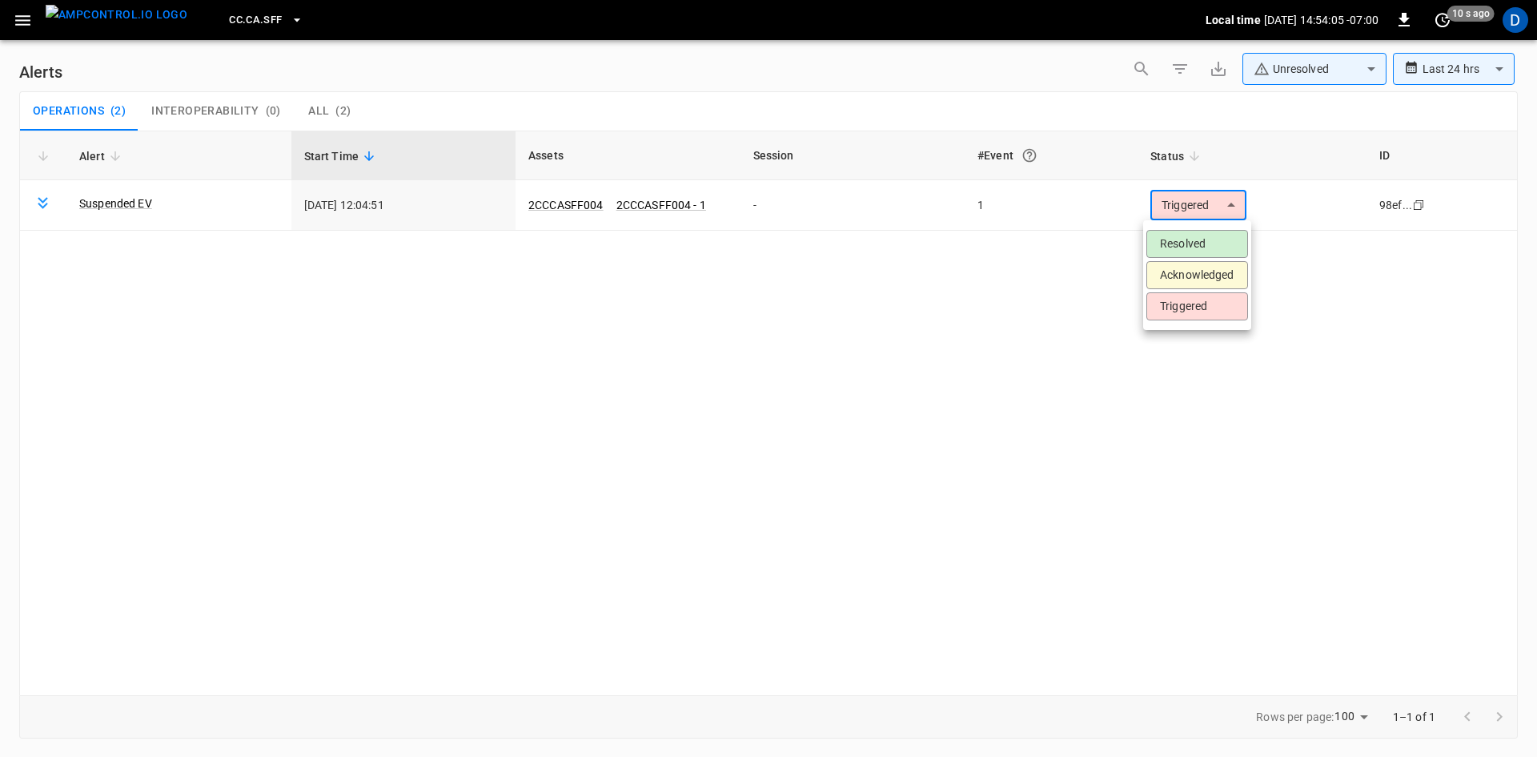
click at [1176, 243] on li "Resolved" at bounding box center [1197, 244] width 102 height 28
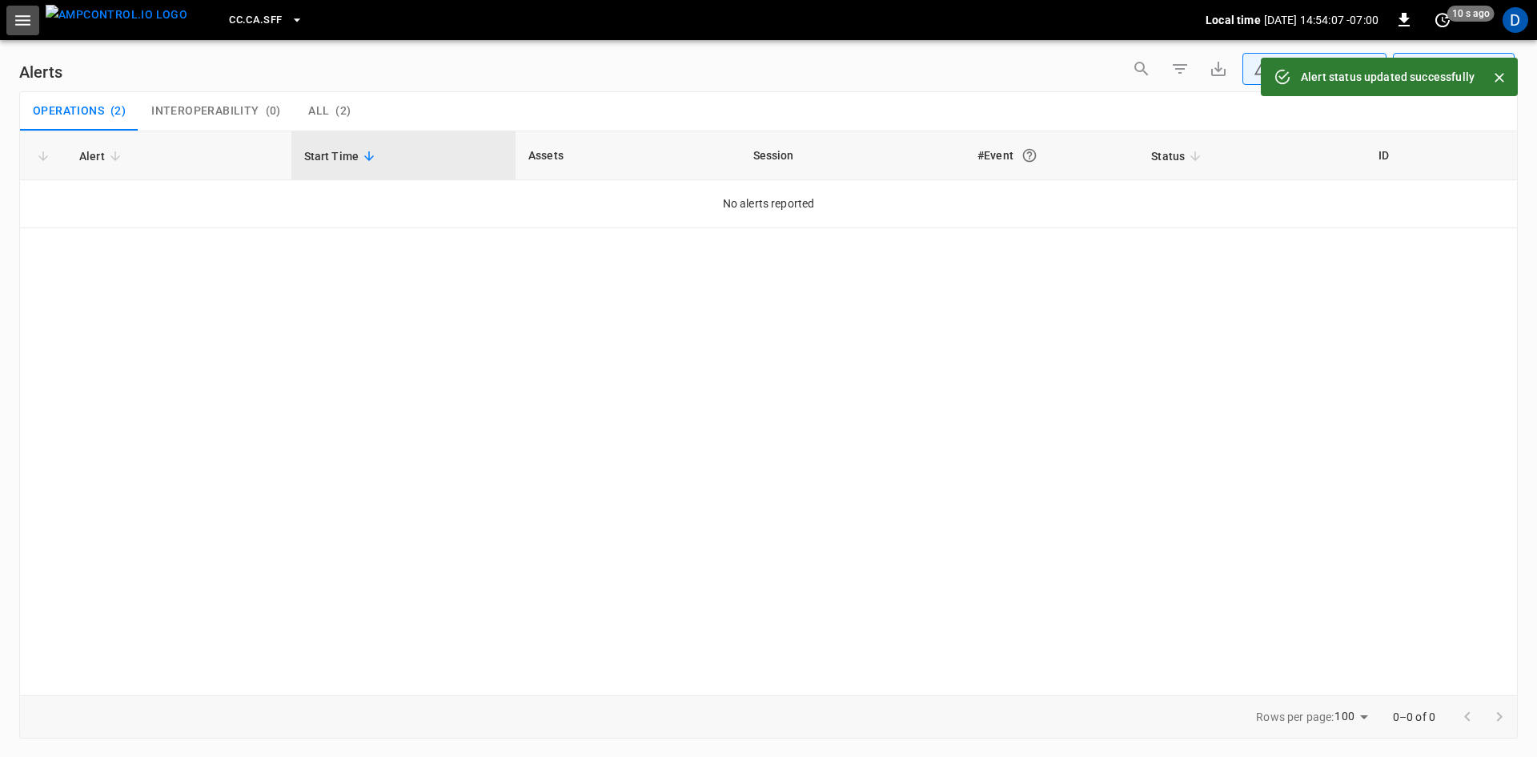
click at [35, 18] on button "button" at bounding box center [22, 21] width 33 height 30
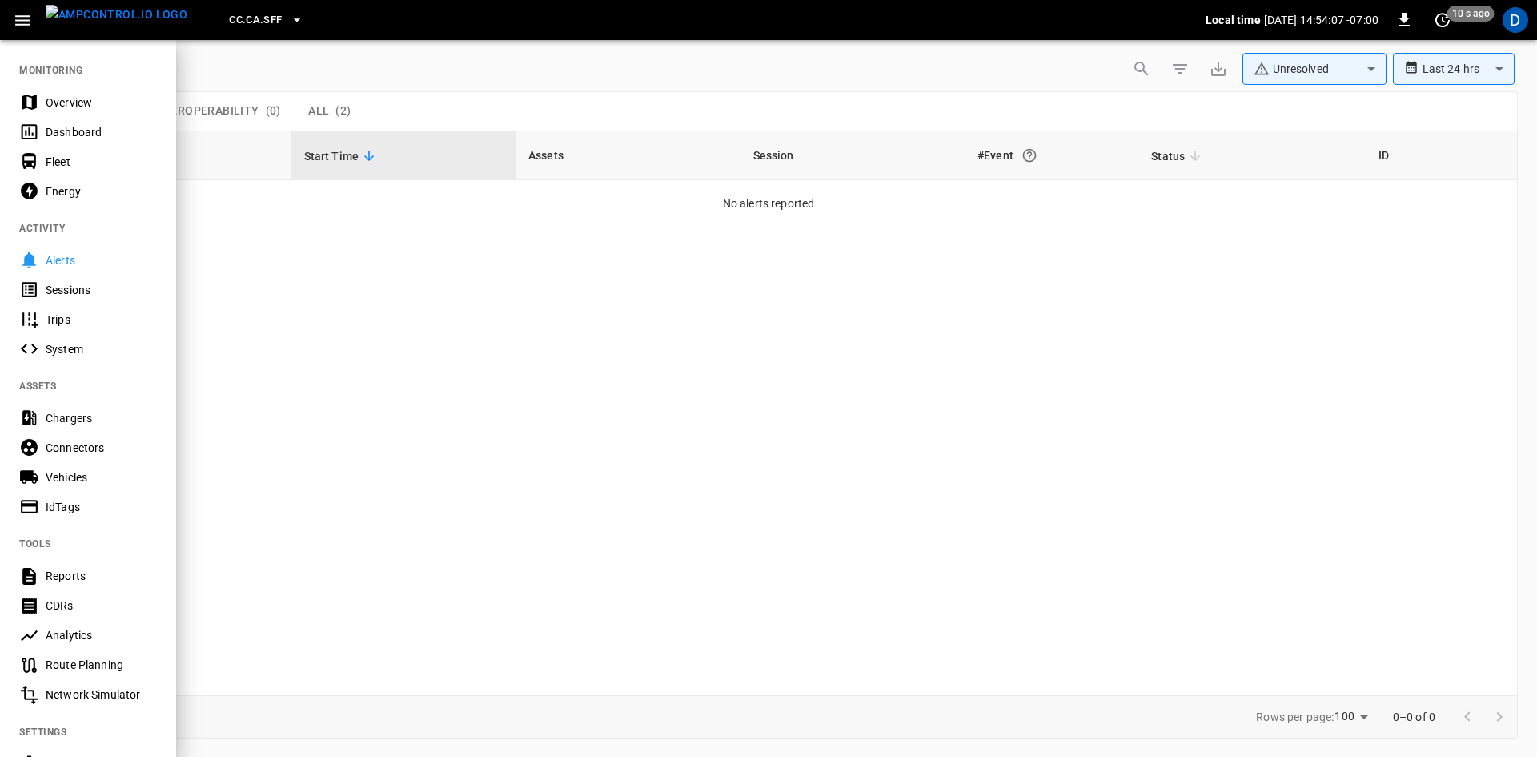
click at [46, 108] on div "Overview" at bounding box center [101, 102] width 111 height 16
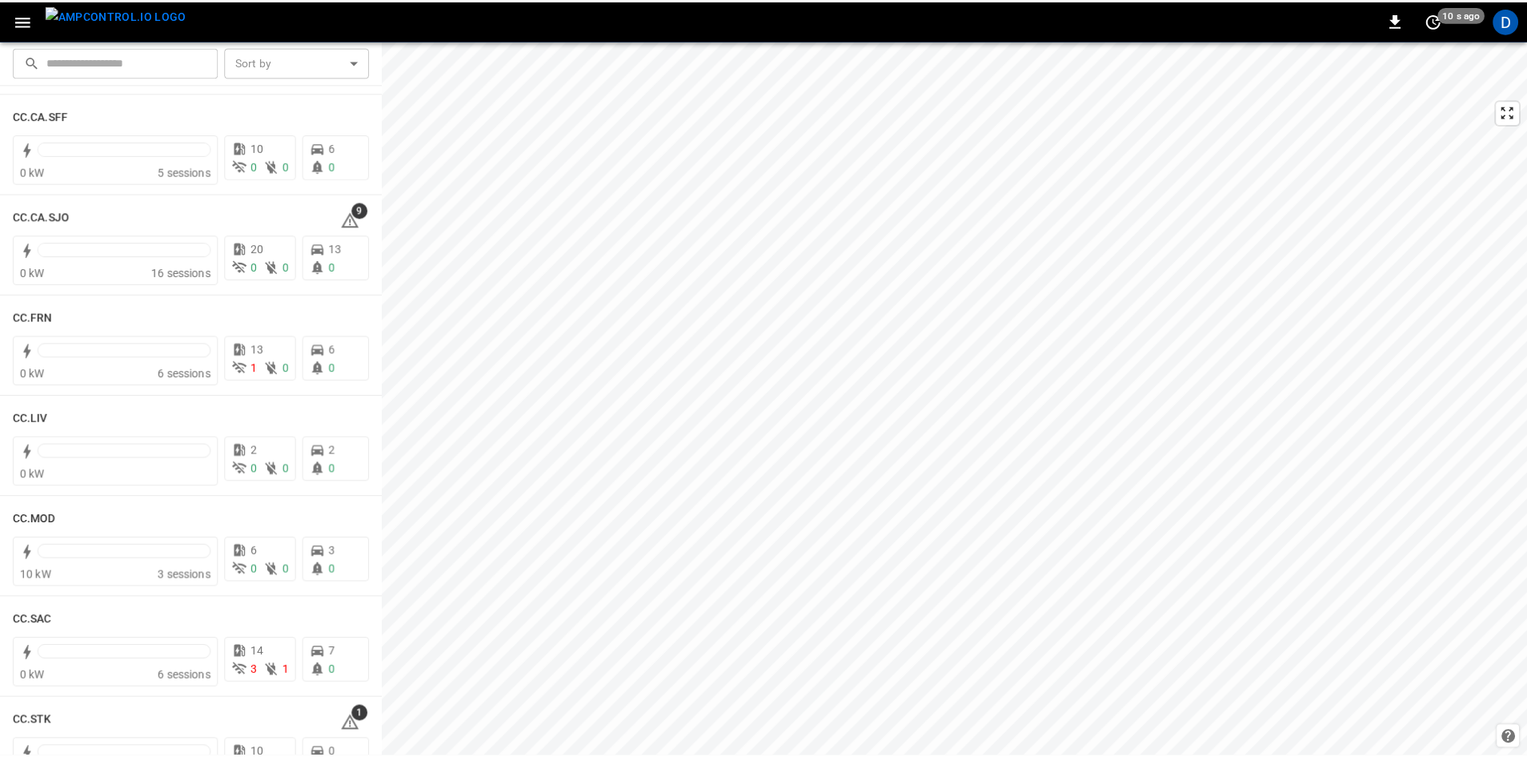
scroll to position [640, 0]
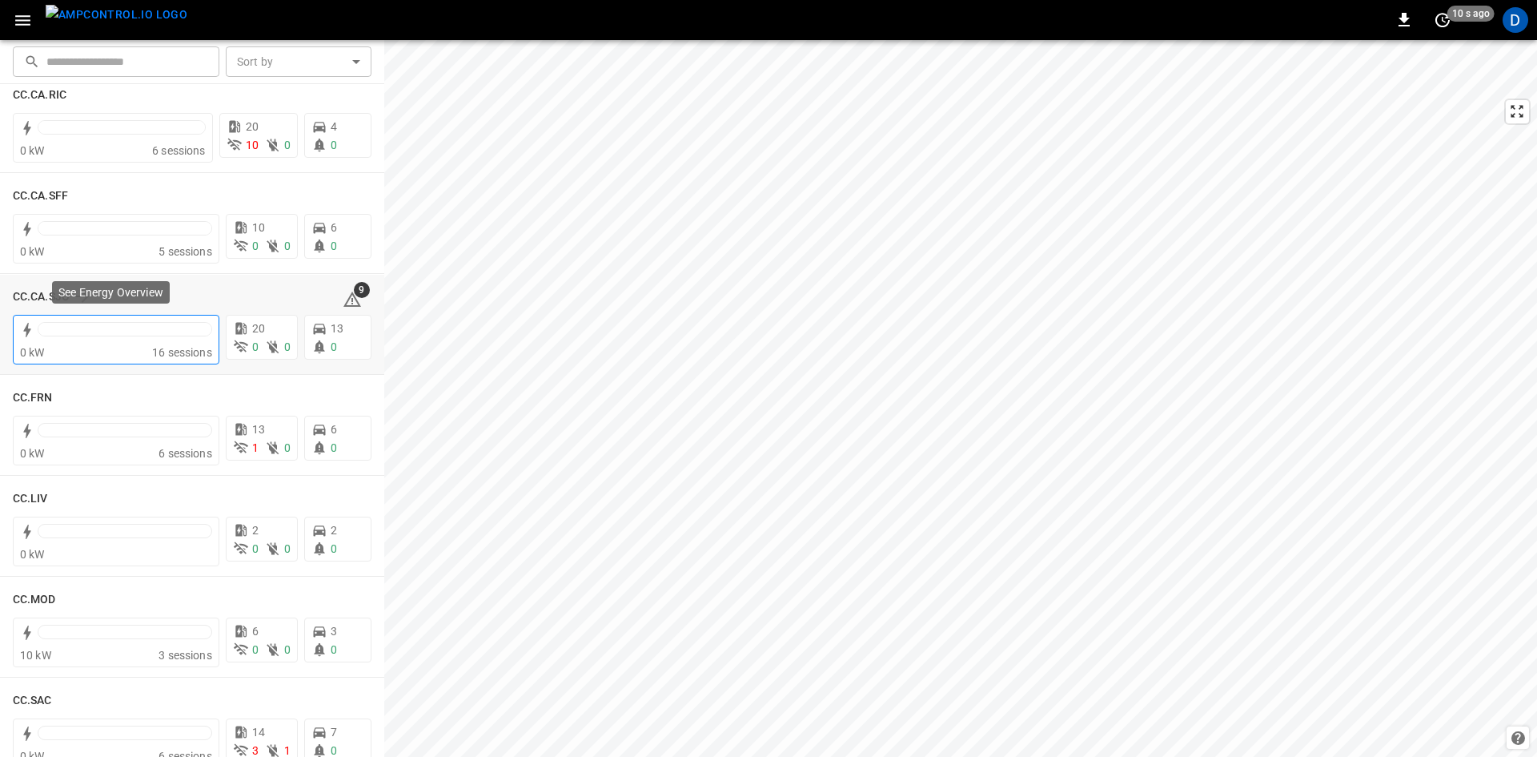
click at [61, 301] on div "See Energy Overview" at bounding box center [111, 292] width 118 height 22
click at [53, 293] on div "See Energy Overview" at bounding box center [111, 292] width 118 height 22
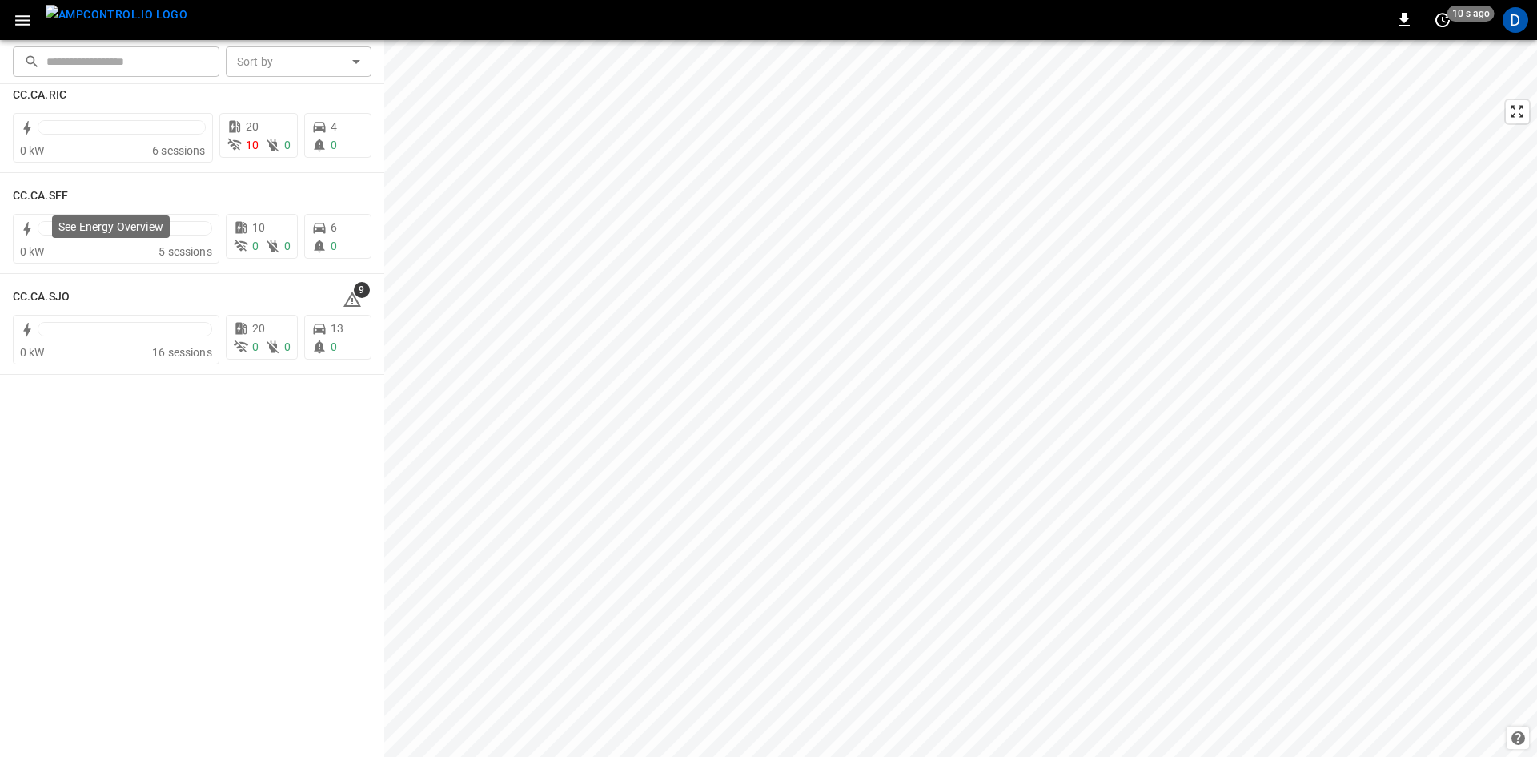
scroll to position [0, 0]
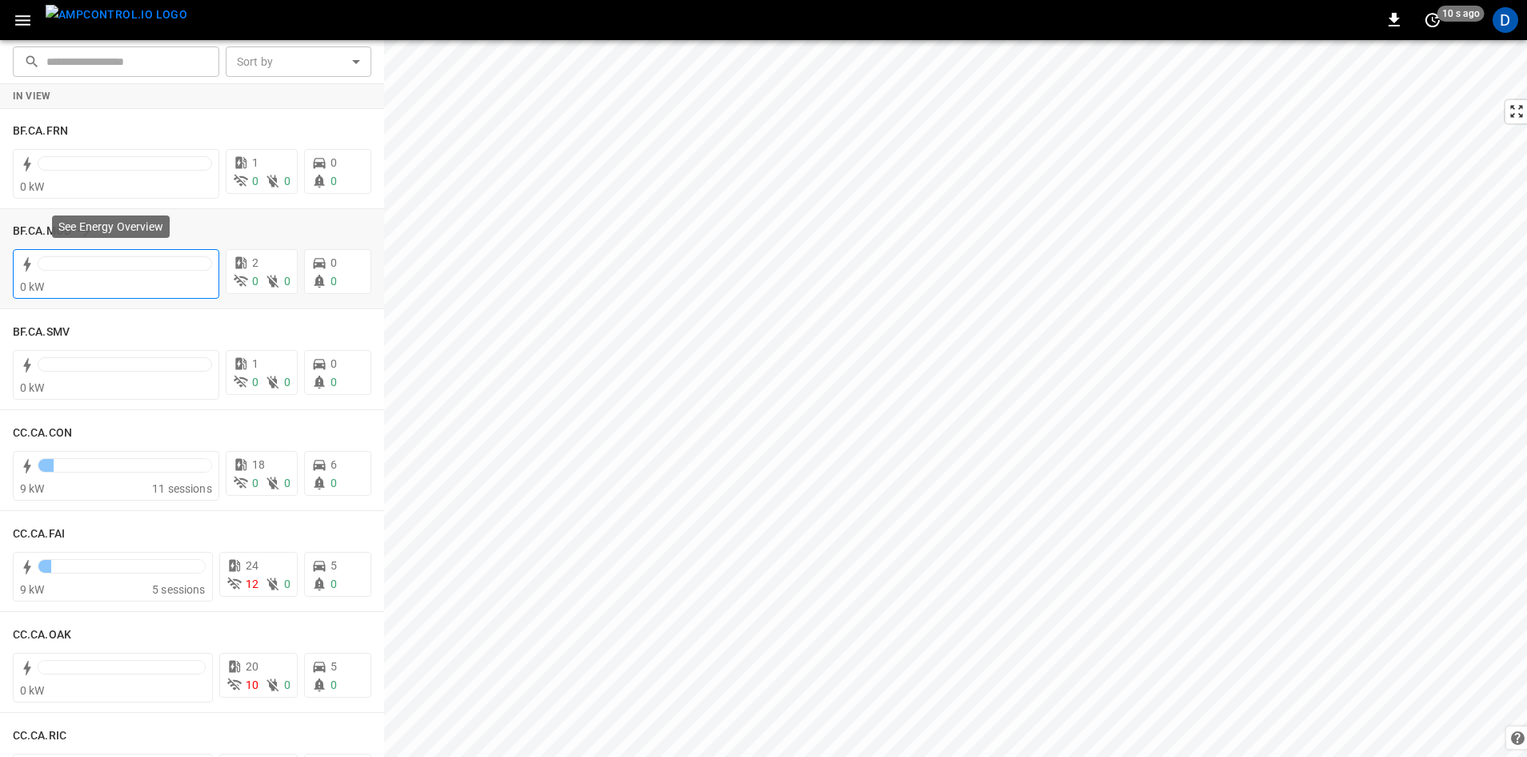
click at [30, 293] on span "0 kW" at bounding box center [32, 286] width 25 height 13
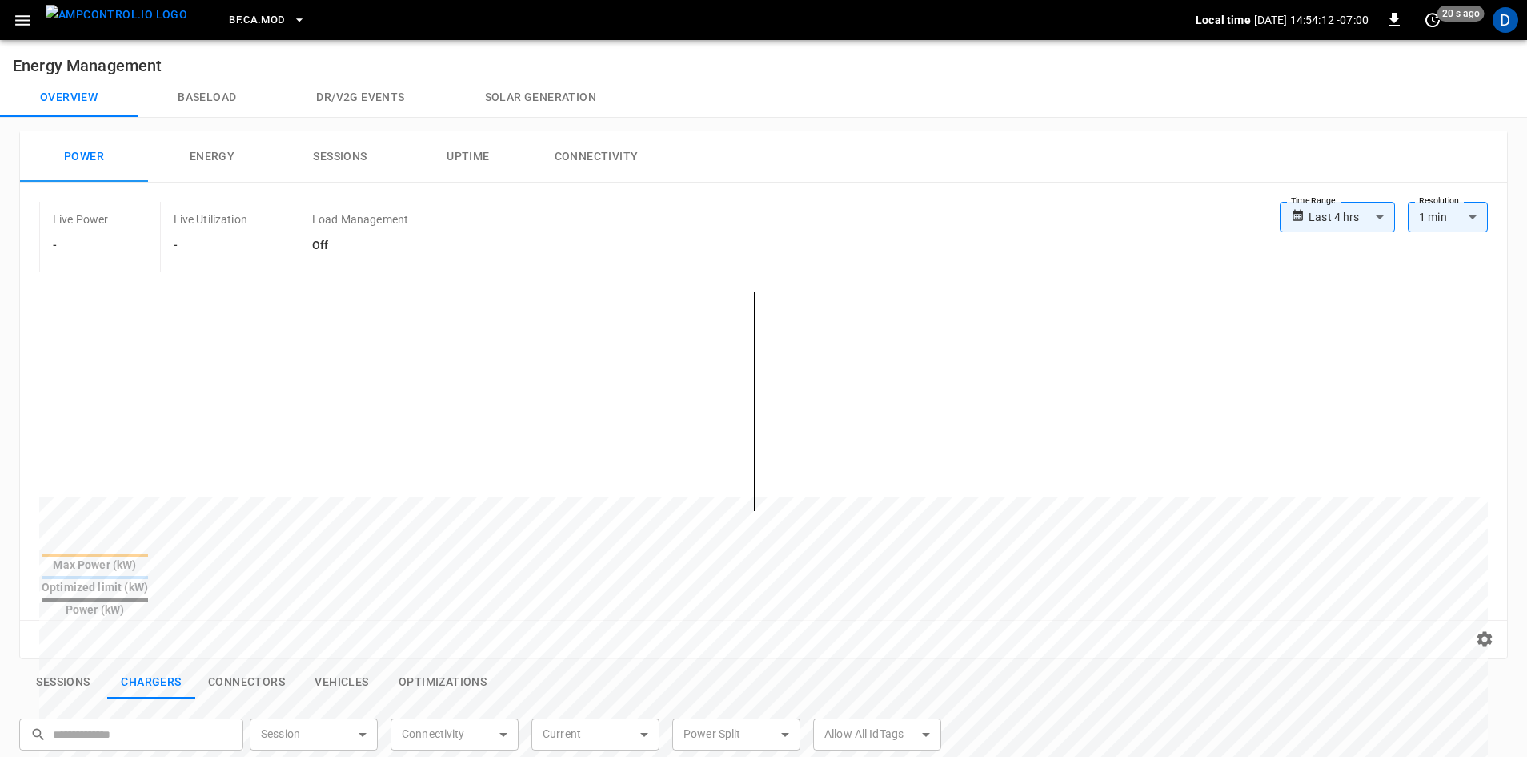
click at [40, 20] on button "menu" at bounding box center [116, 20] width 155 height 40
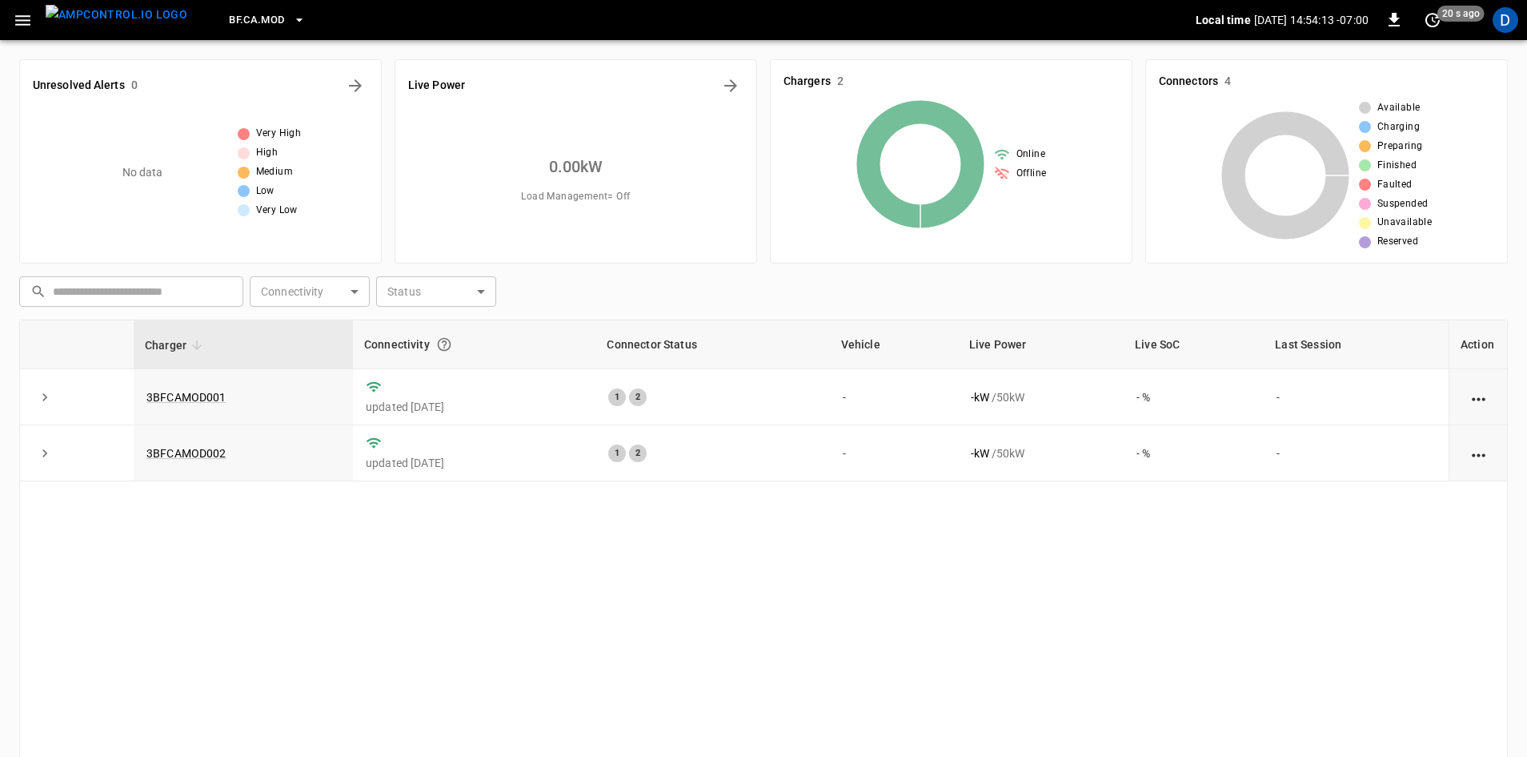
click at [18, 23] on icon "button" at bounding box center [23, 20] width 20 height 20
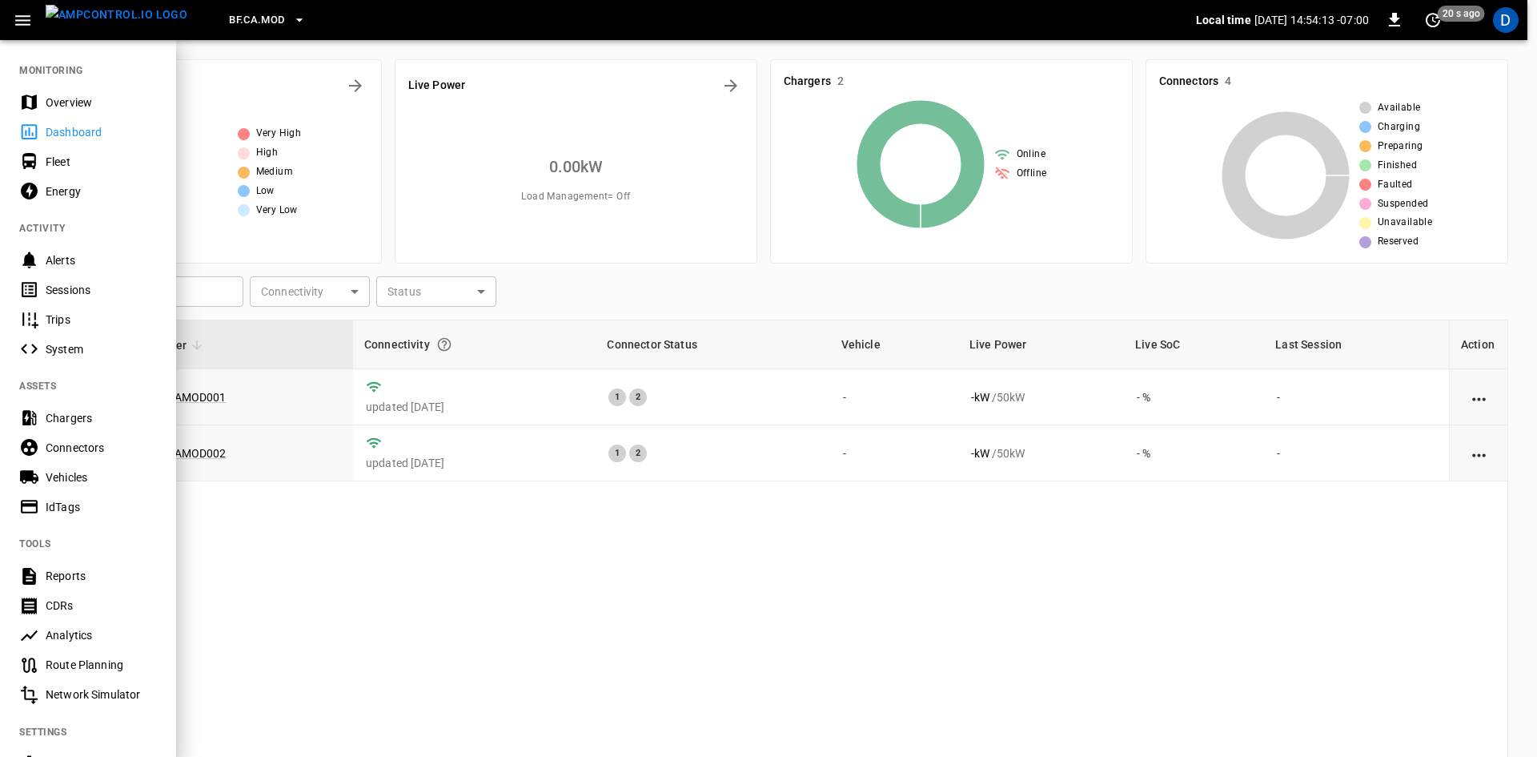
click at [74, 102] on div "Overview" at bounding box center [101, 102] width 111 height 16
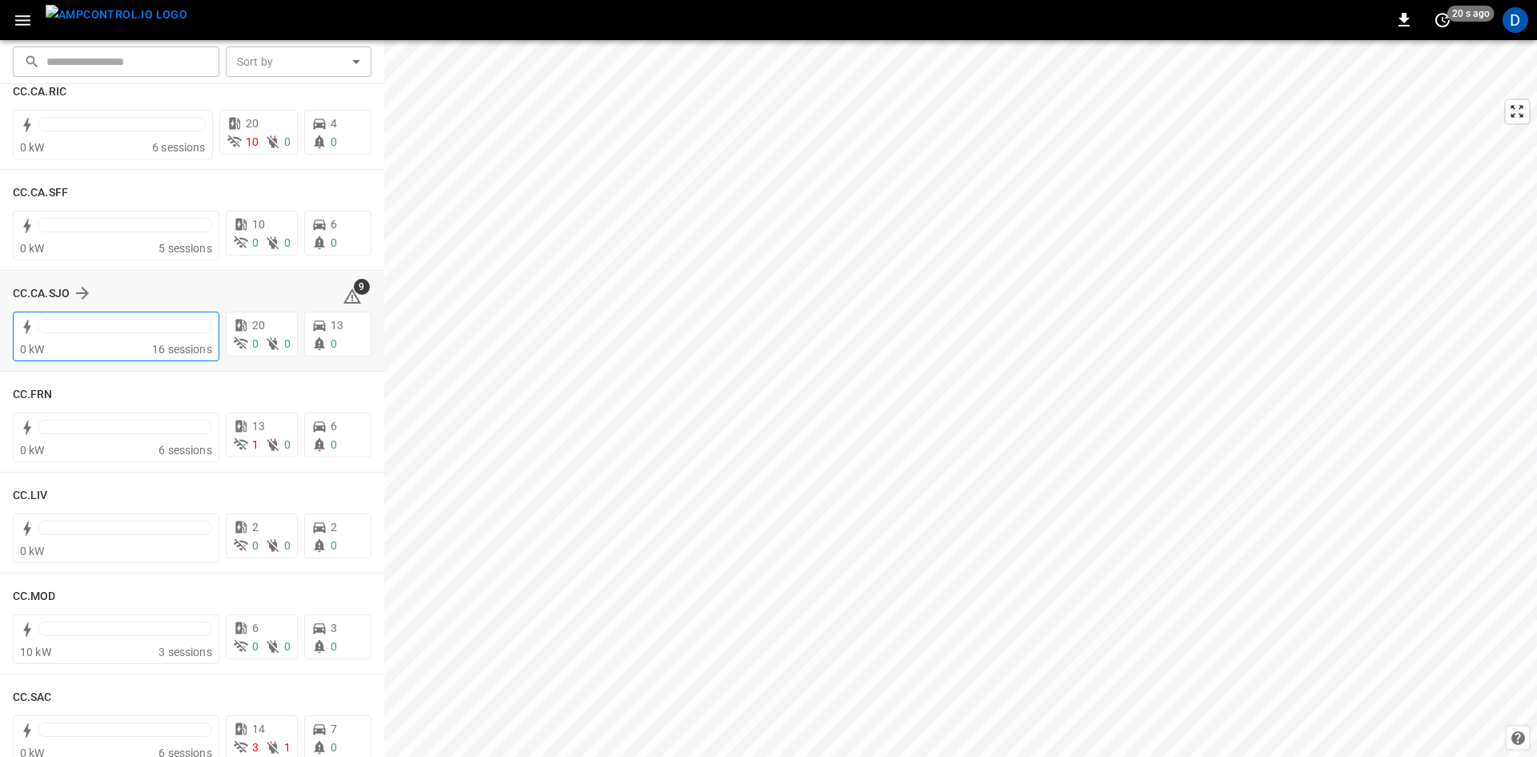
scroll to position [640, 0]
click at [48, 301] on h6 "CC.CA.SJO" at bounding box center [41, 297] width 57 height 18
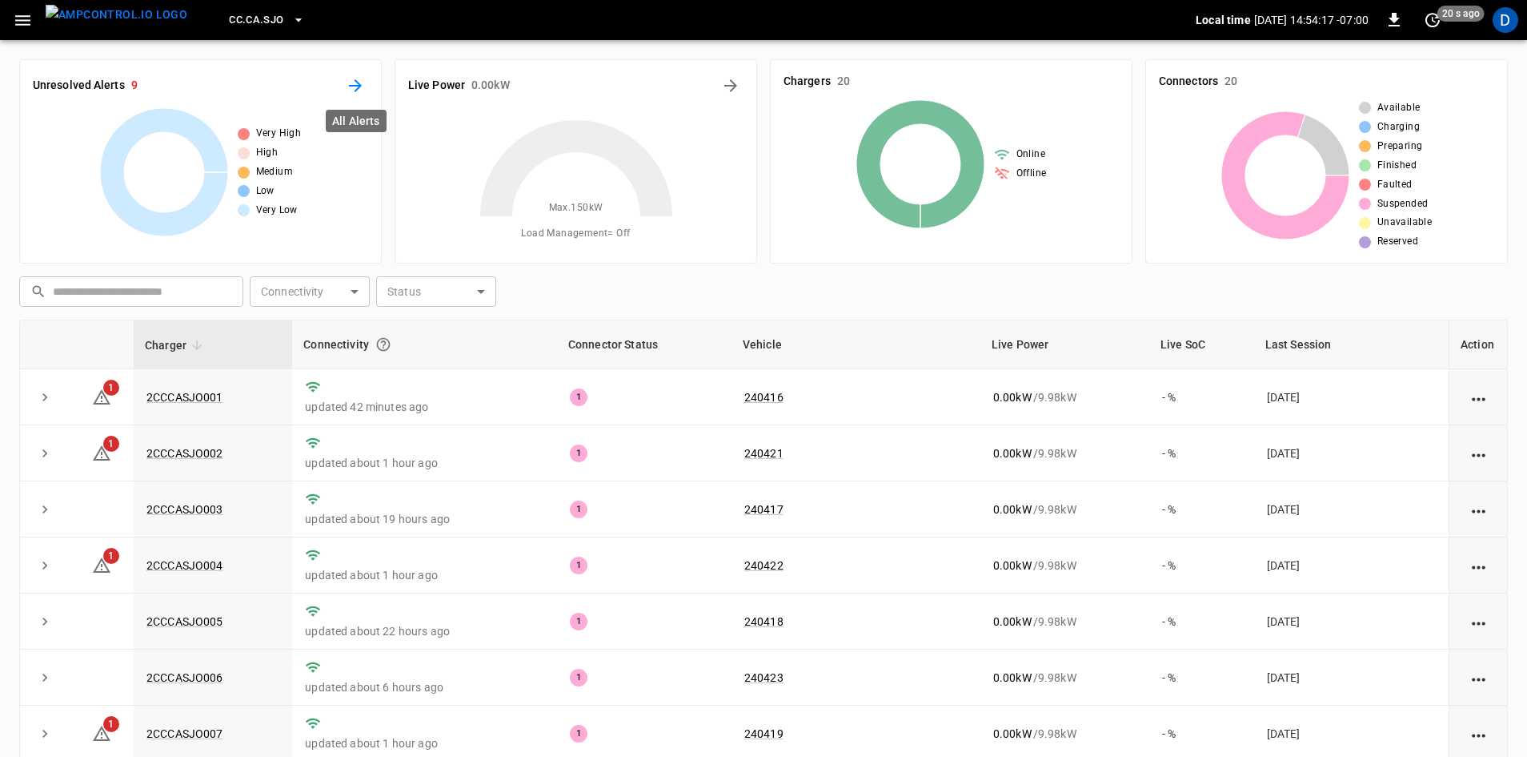
click at [343, 85] on button "All Alerts" at bounding box center [356, 86] width 26 height 26
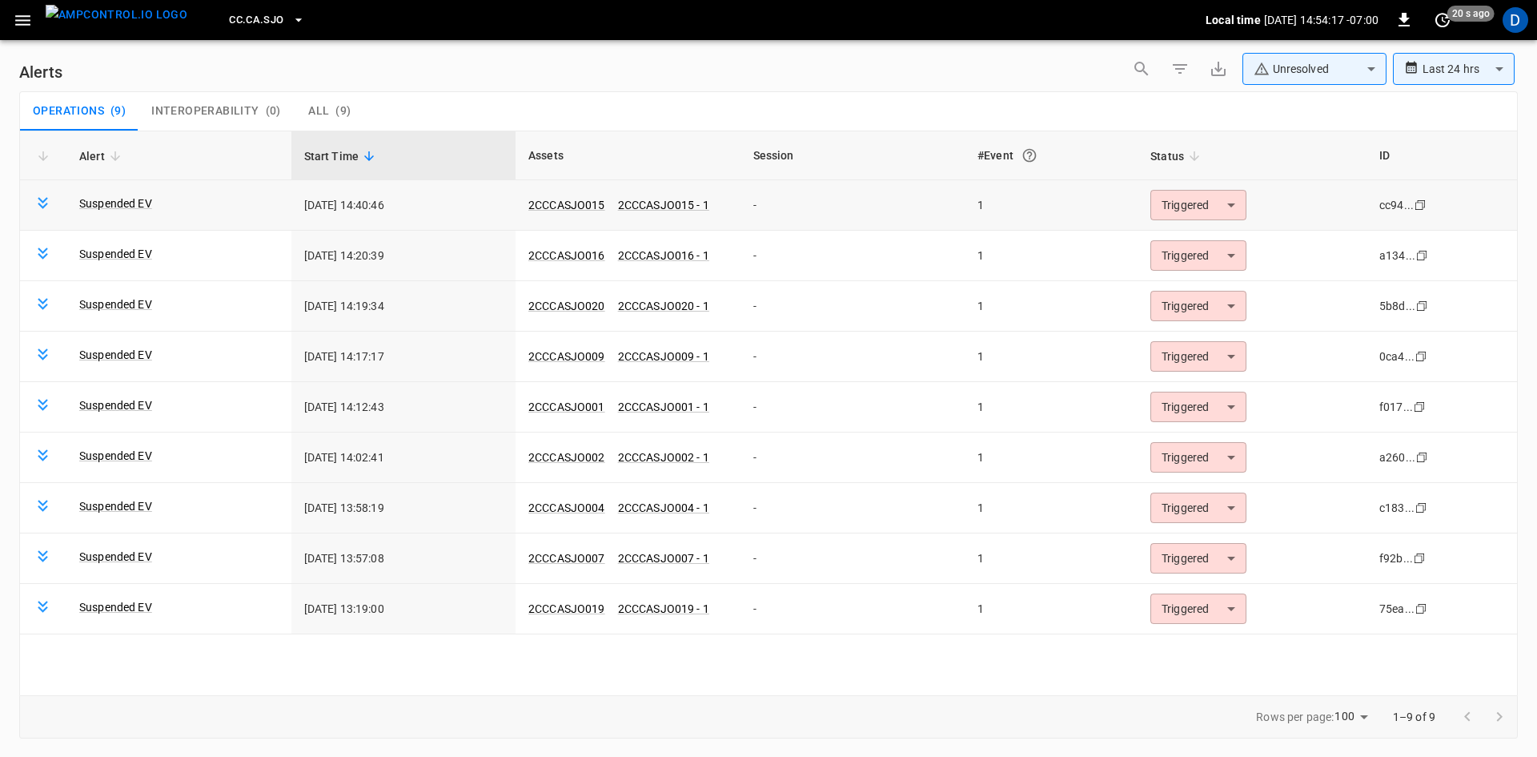
click at [1185, 194] on body "**********" at bounding box center [768, 375] width 1537 height 751
click at [1182, 239] on li "Resolved" at bounding box center [1197, 244] width 102 height 28
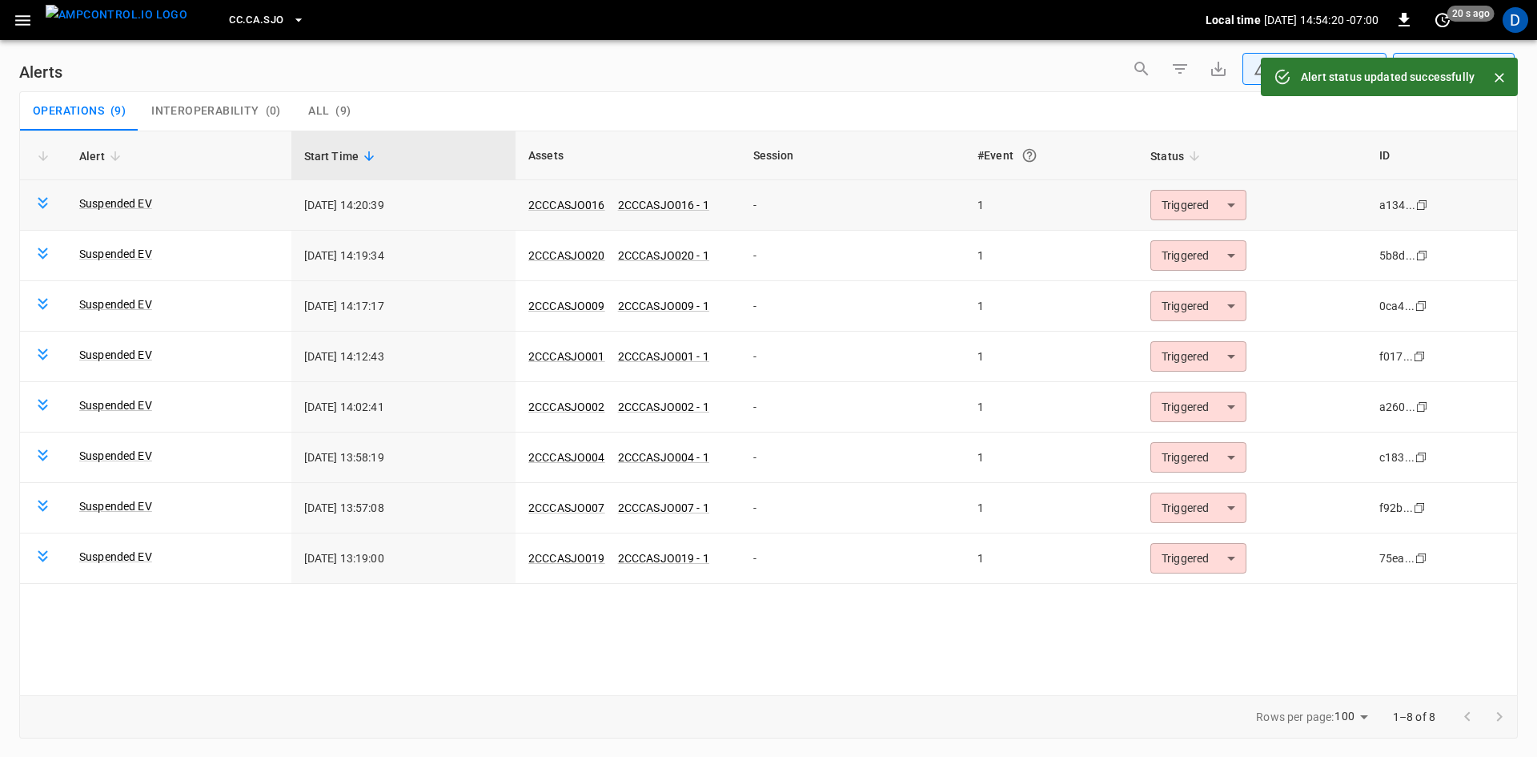
click at [1180, 198] on body "**********" at bounding box center [768, 375] width 1537 height 751
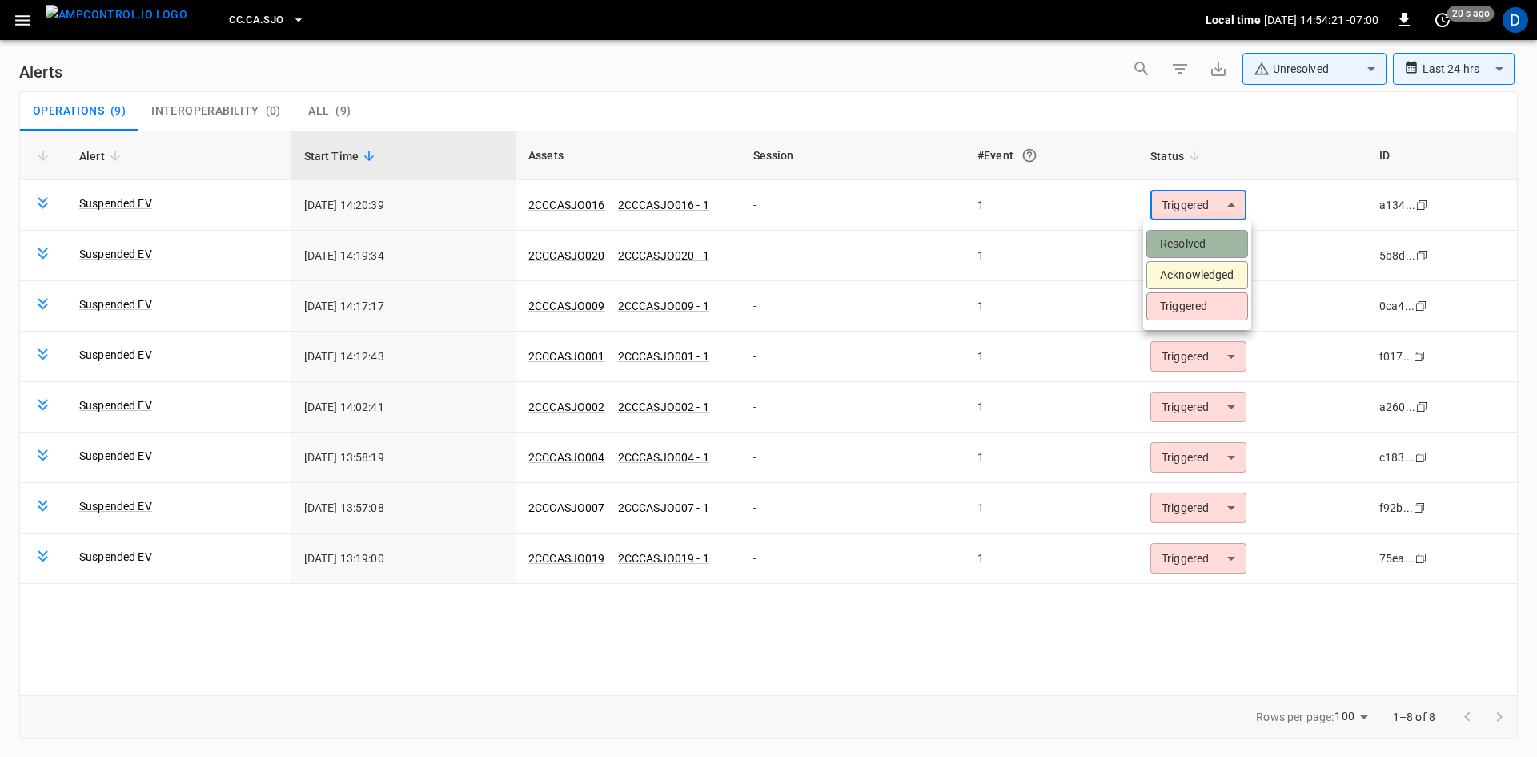
click at [1170, 243] on li "Resolved" at bounding box center [1197, 244] width 102 height 28
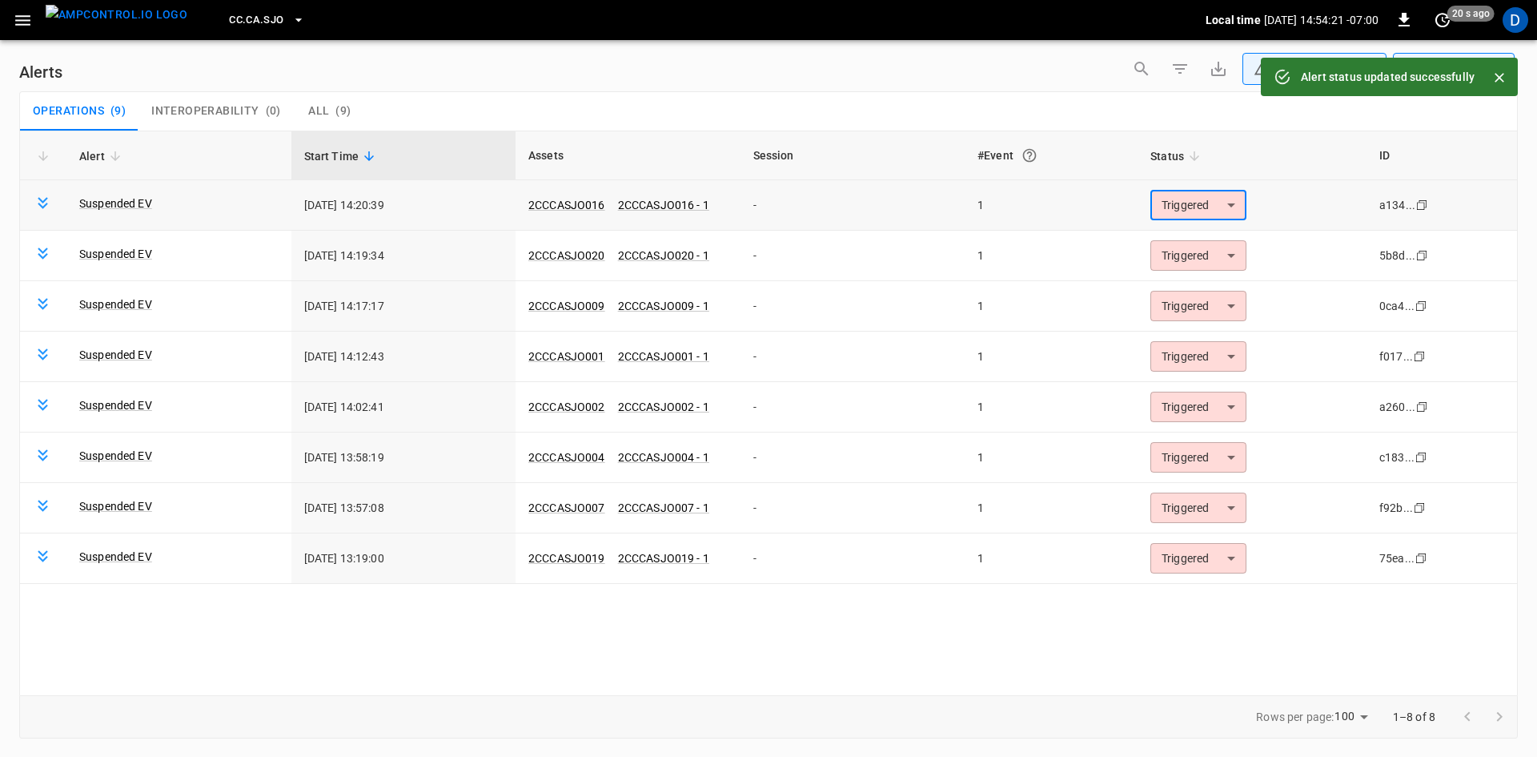
click at [1178, 207] on body "**********" at bounding box center [768, 375] width 1537 height 751
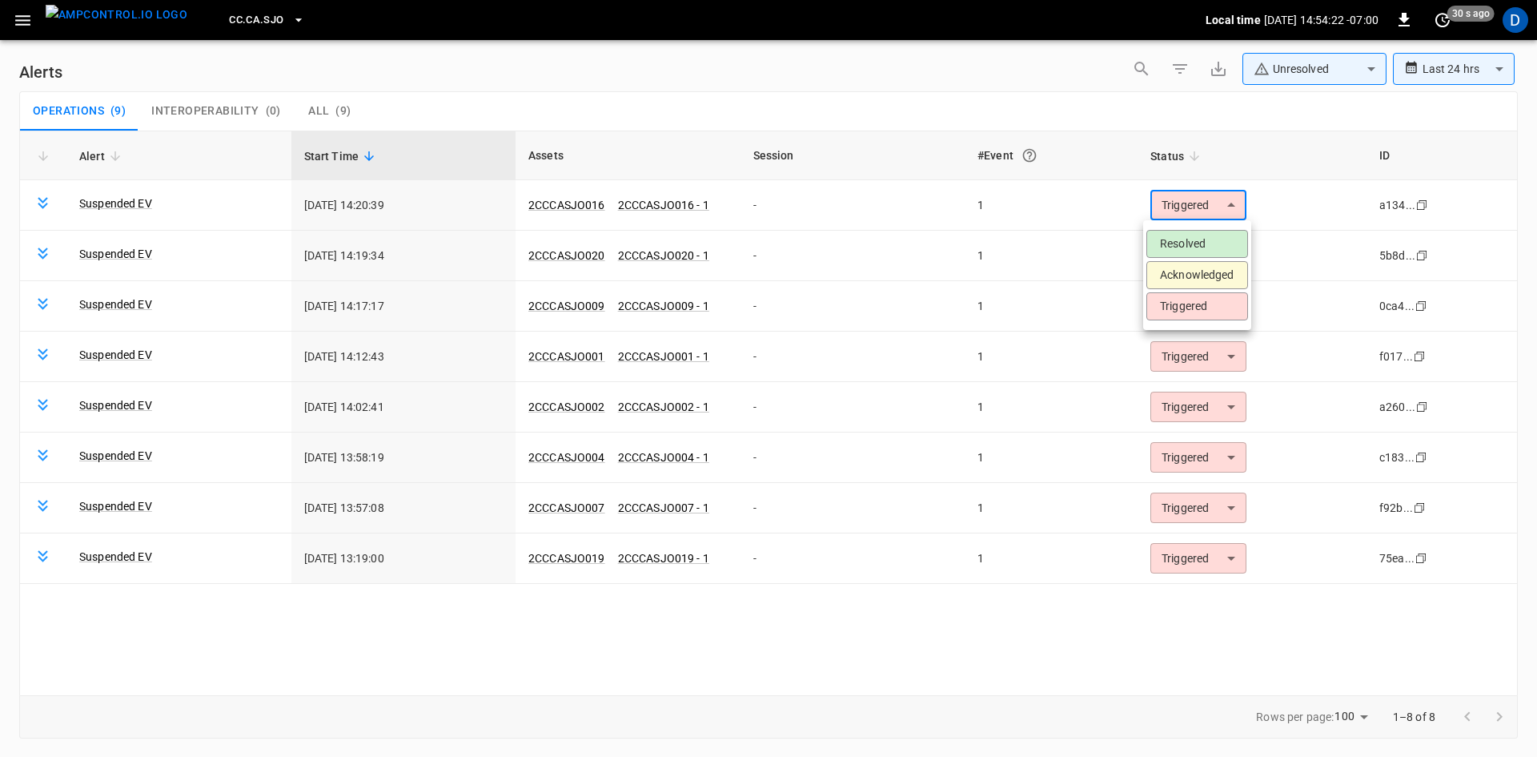
click at [1175, 241] on li "Resolved" at bounding box center [1197, 244] width 102 height 28
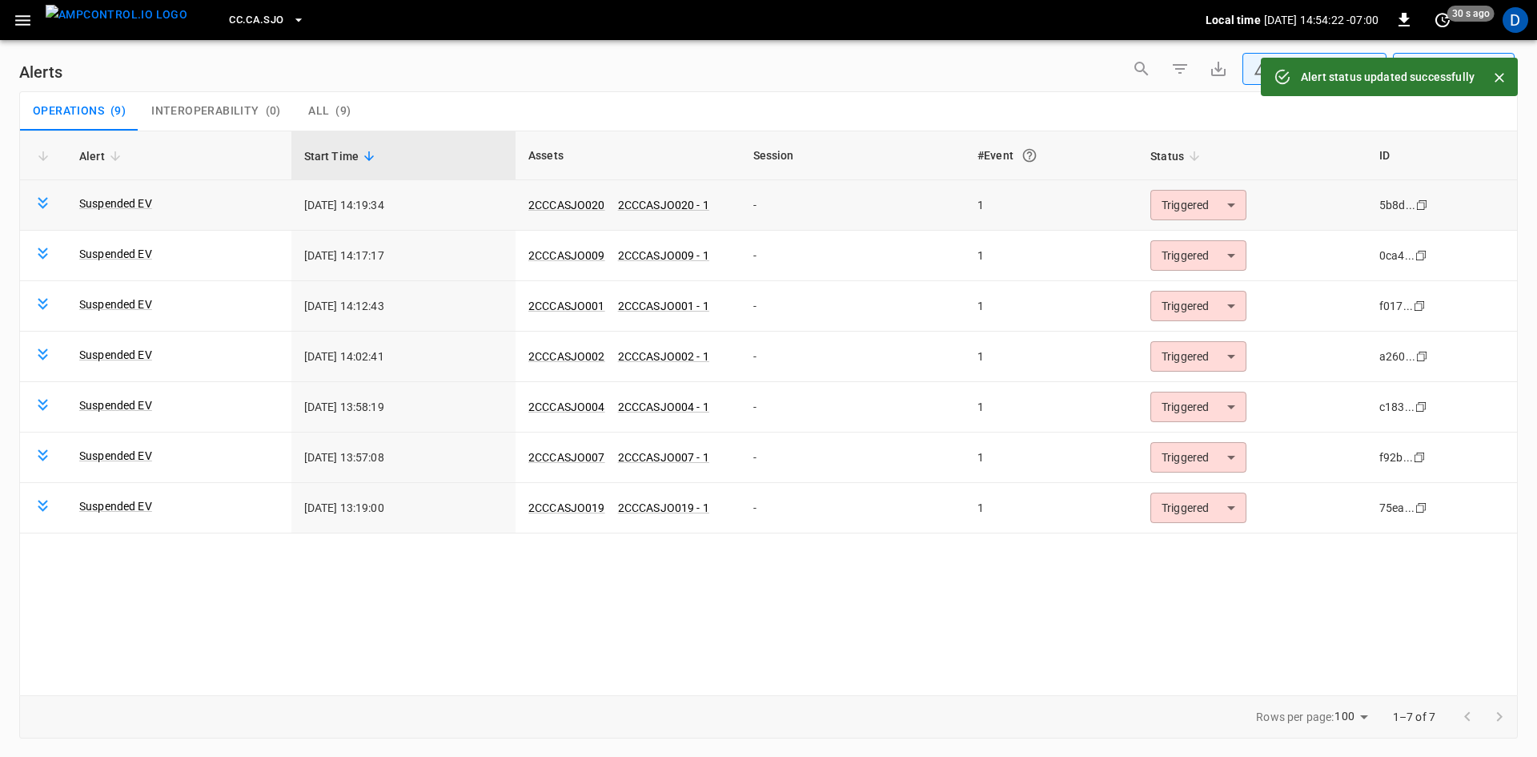
click at [1177, 200] on body "**********" at bounding box center [768, 375] width 1537 height 751
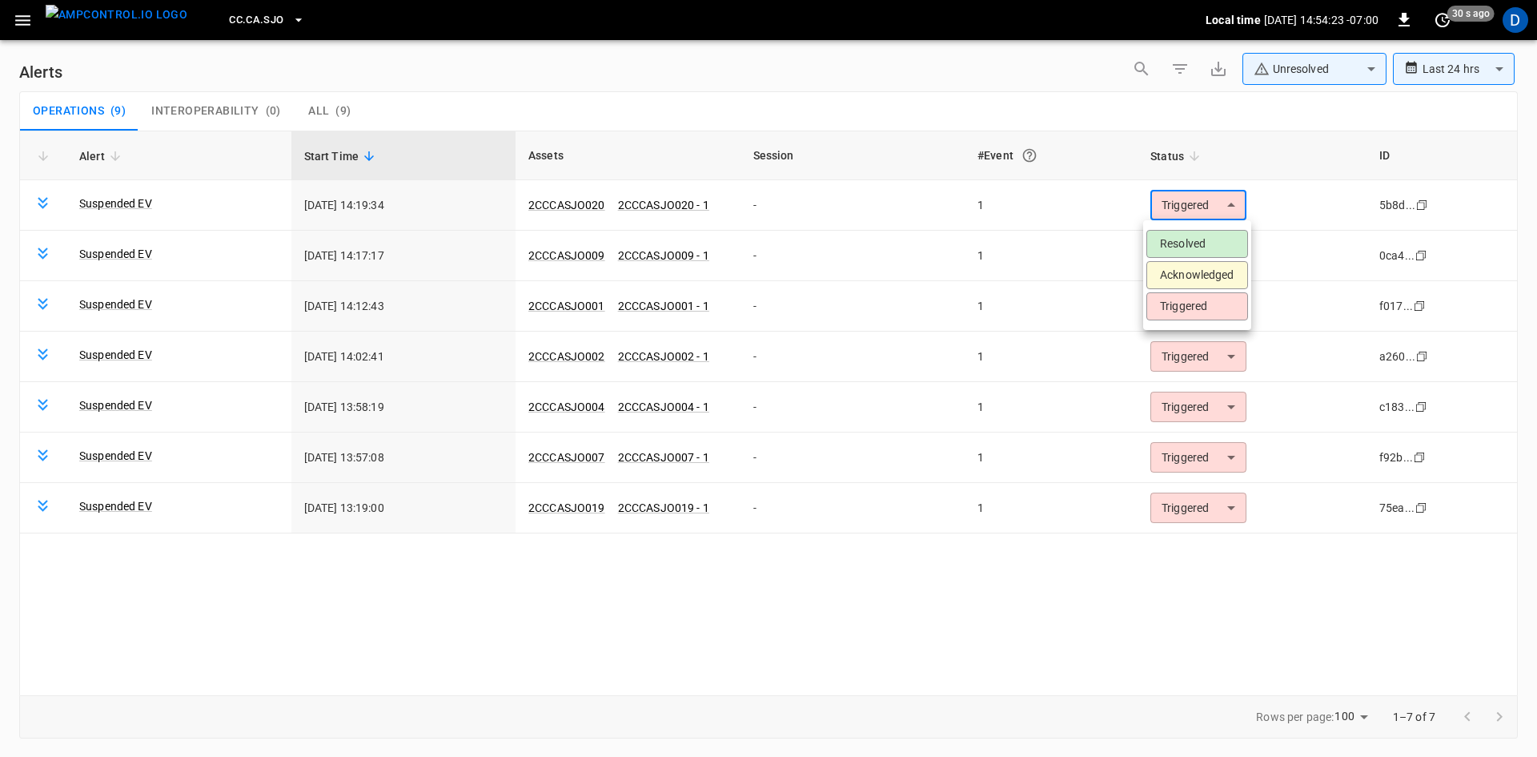
click at [1177, 248] on li "Resolved" at bounding box center [1197, 244] width 102 height 28
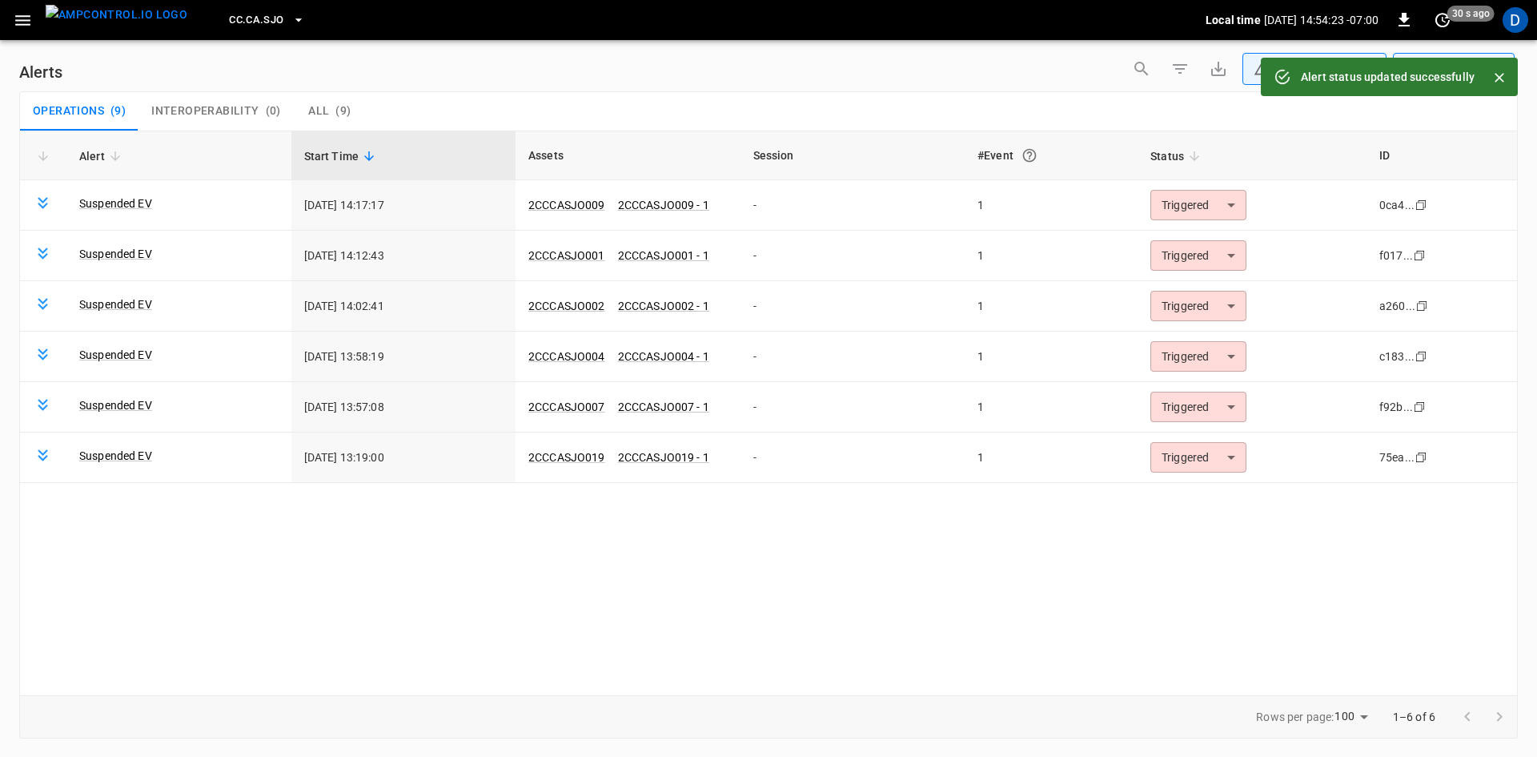
click at [1189, 205] on body "**********" at bounding box center [768, 375] width 1537 height 751
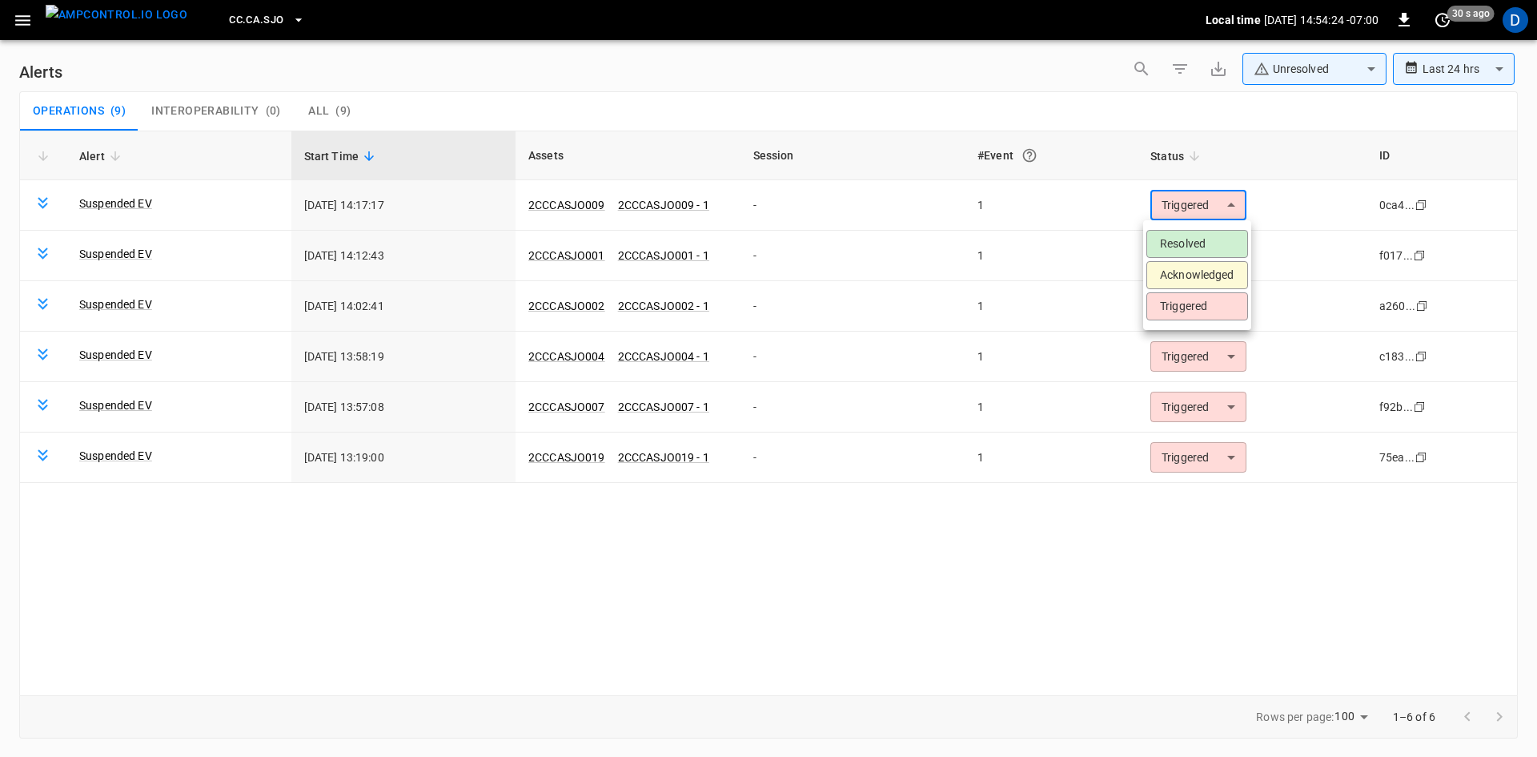
click at [1184, 248] on li "Resolved" at bounding box center [1197, 244] width 102 height 28
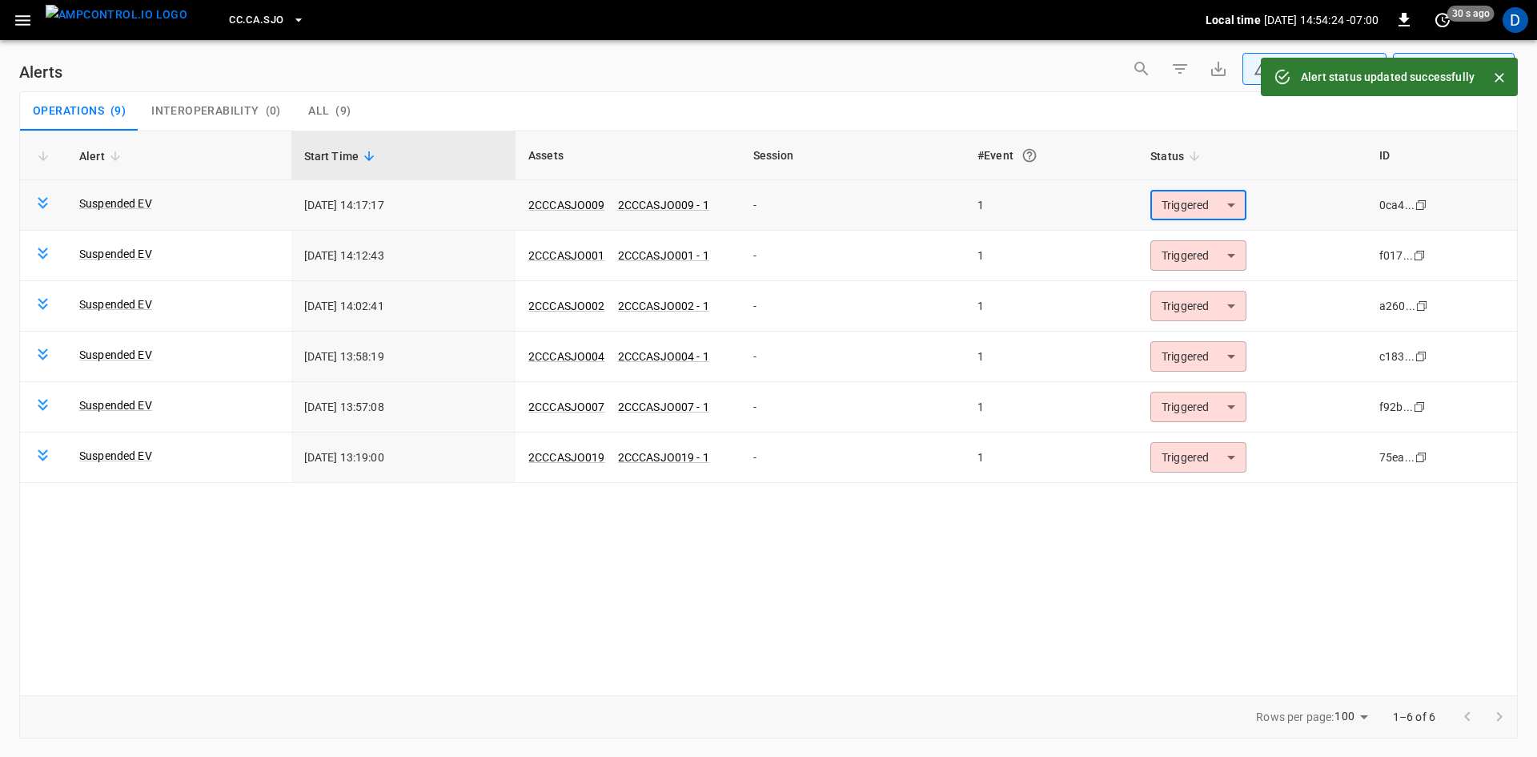
click at [1191, 207] on body "**********" at bounding box center [768, 375] width 1537 height 751
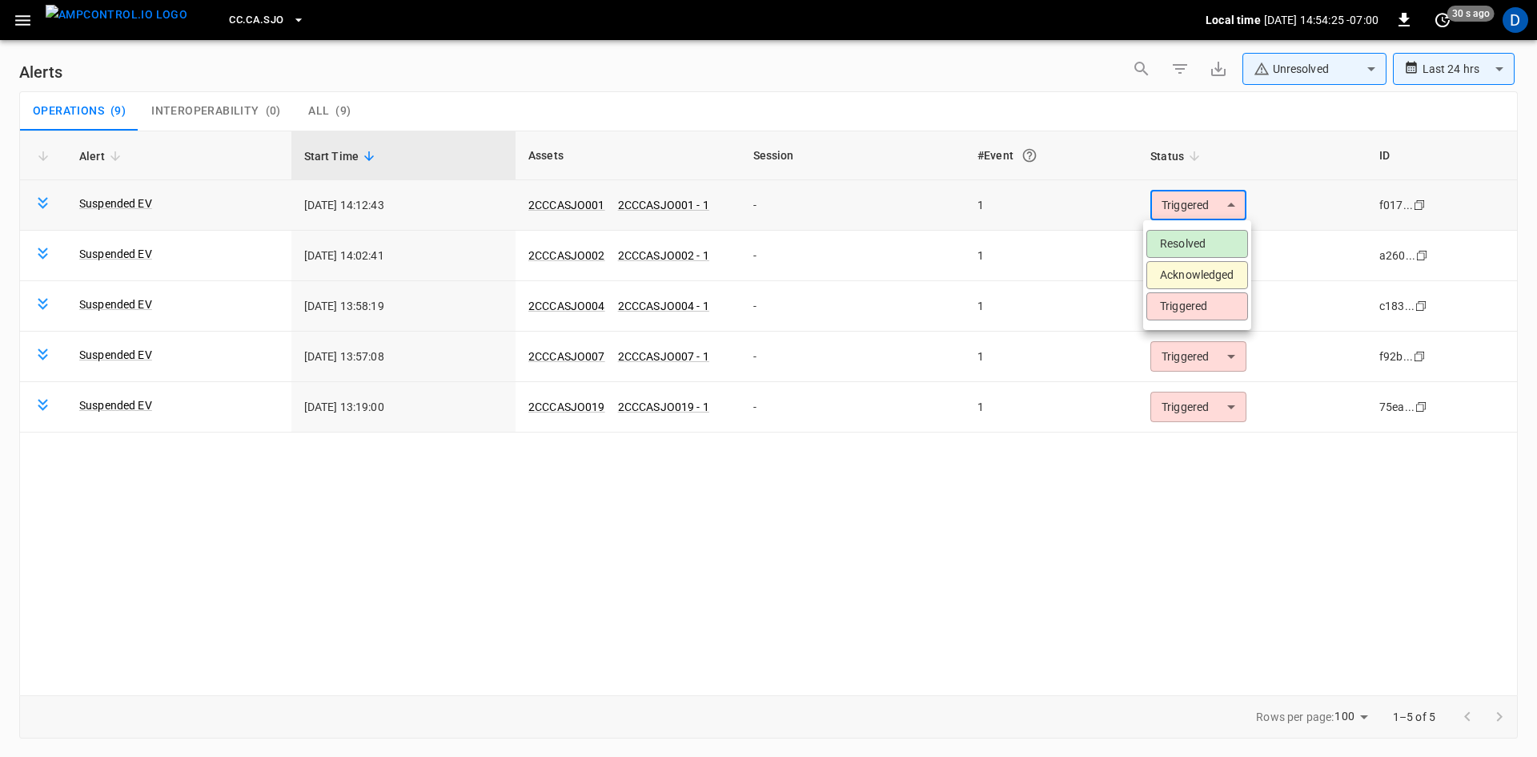
click at [1184, 243] on li "Resolved" at bounding box center [1197, 244] width 102 height 28
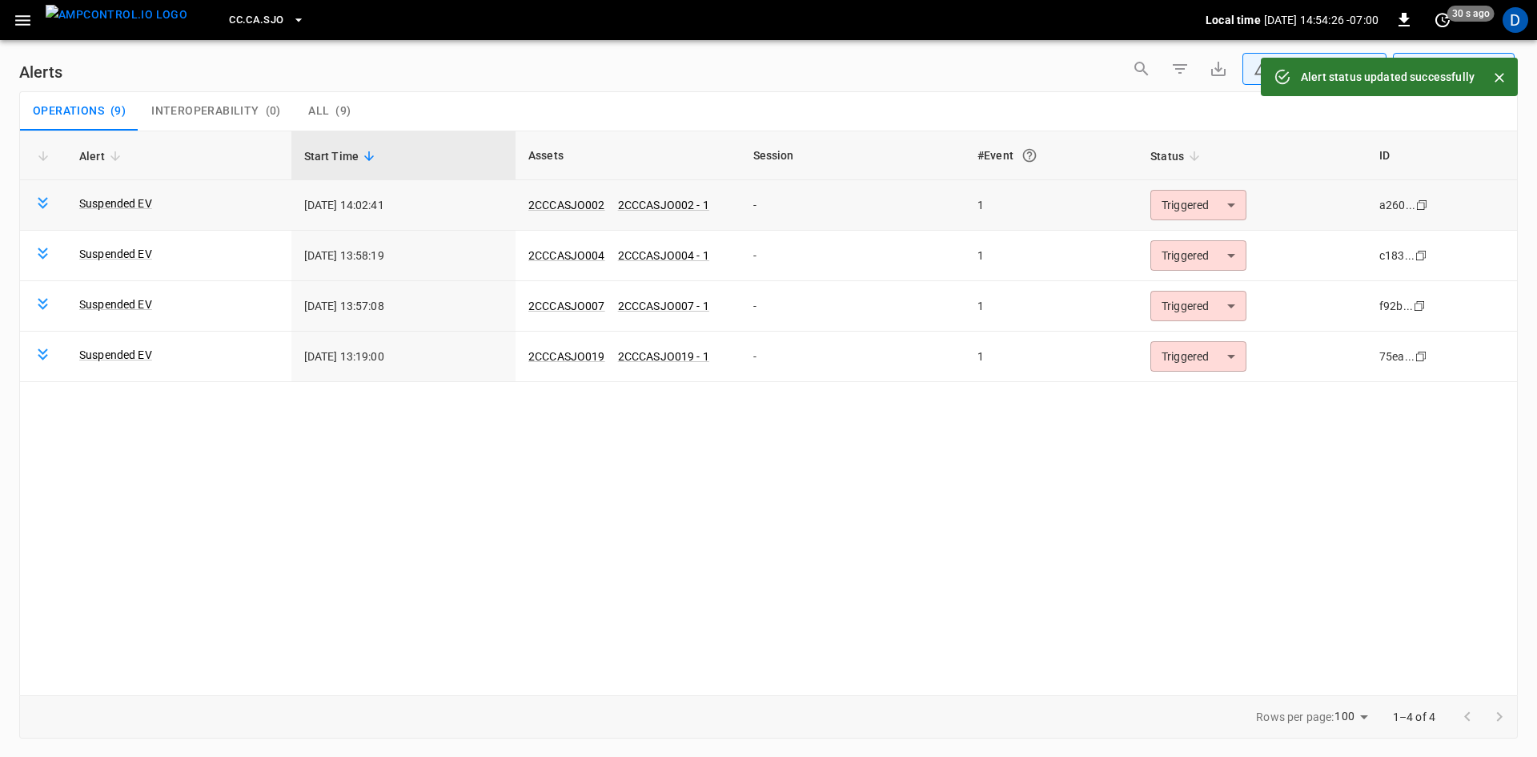
click at [1182, 204] on body "**********" at bounding box center [768, 375] width 1537 height 751
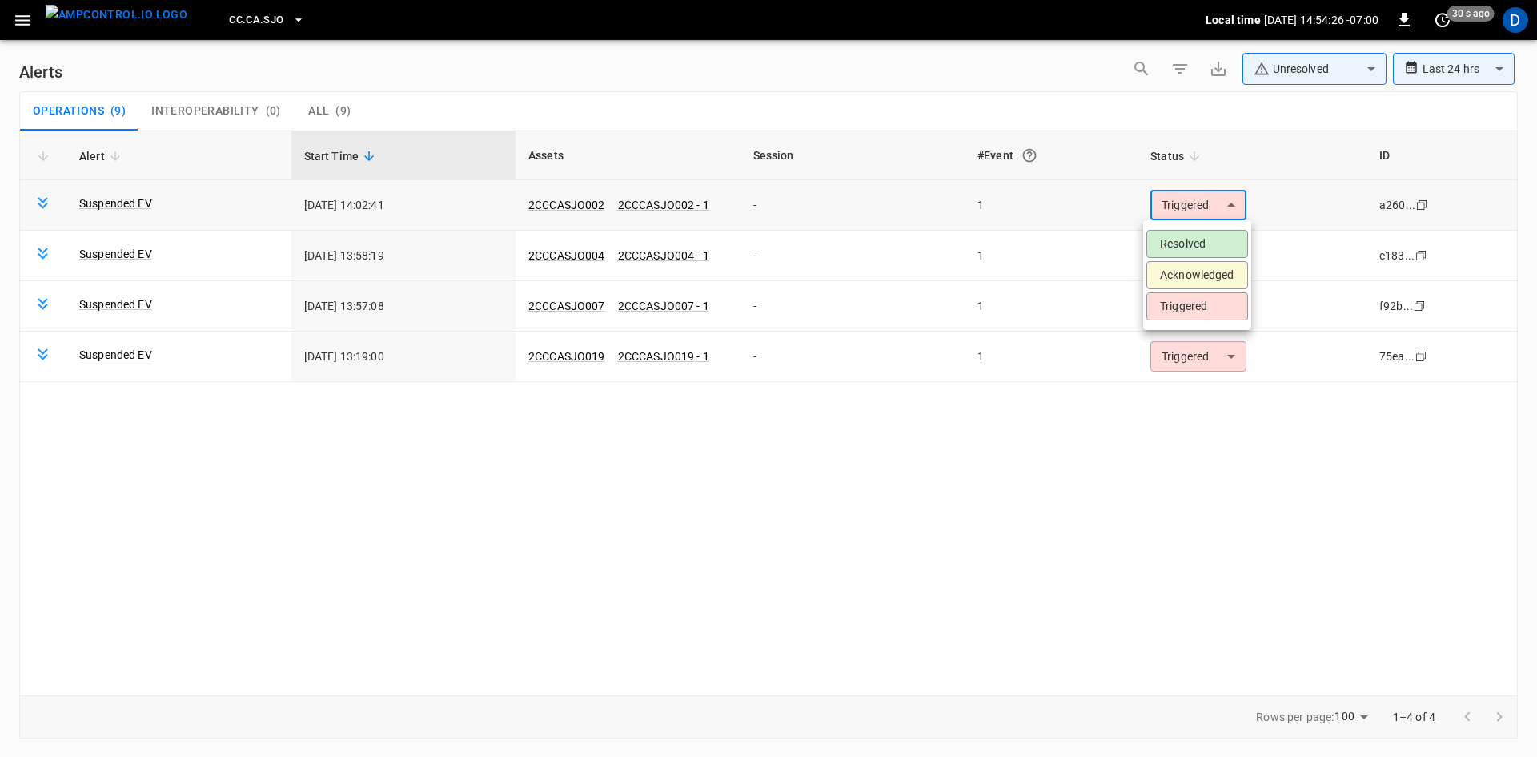
click at [1178, 250] on li "Resolved" at bounding box center [1197, 244] width 102 height 28
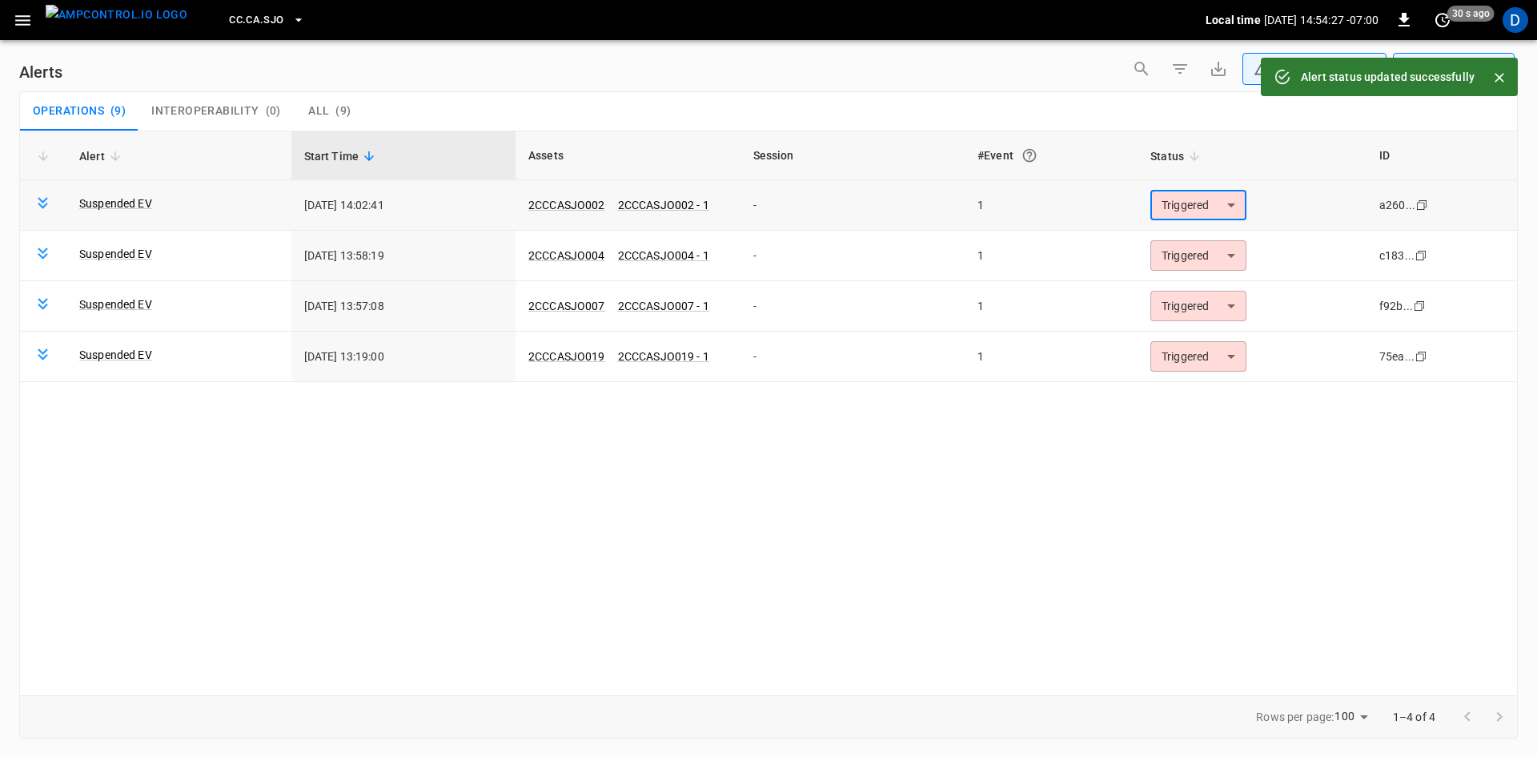
click at [1178, 202] on body "**********" at bounding box center [768, 375] width 1537 height 751
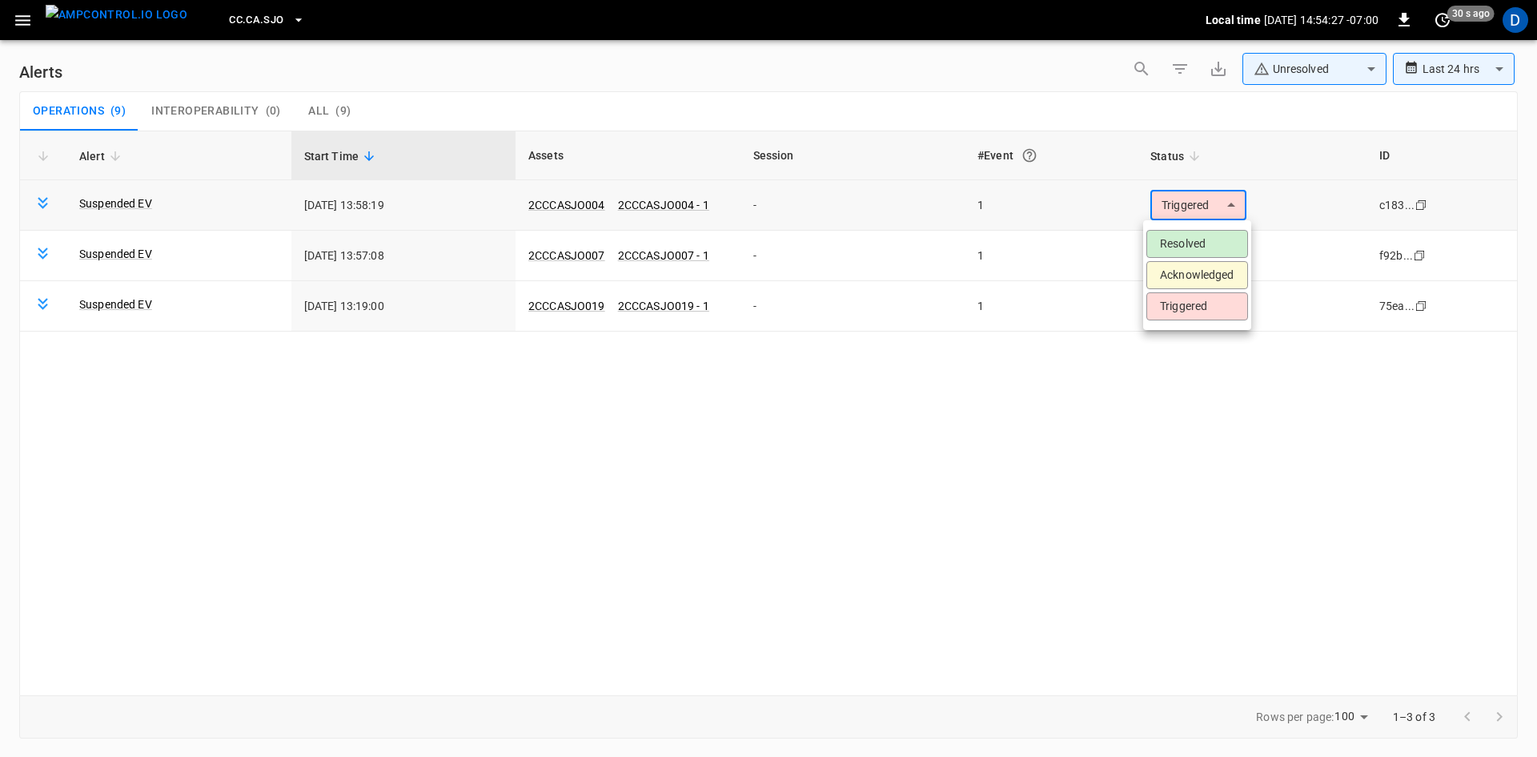
click at [1173, 238] on li "Resolved" at bounding box center [1197, 244] width 102 height 28
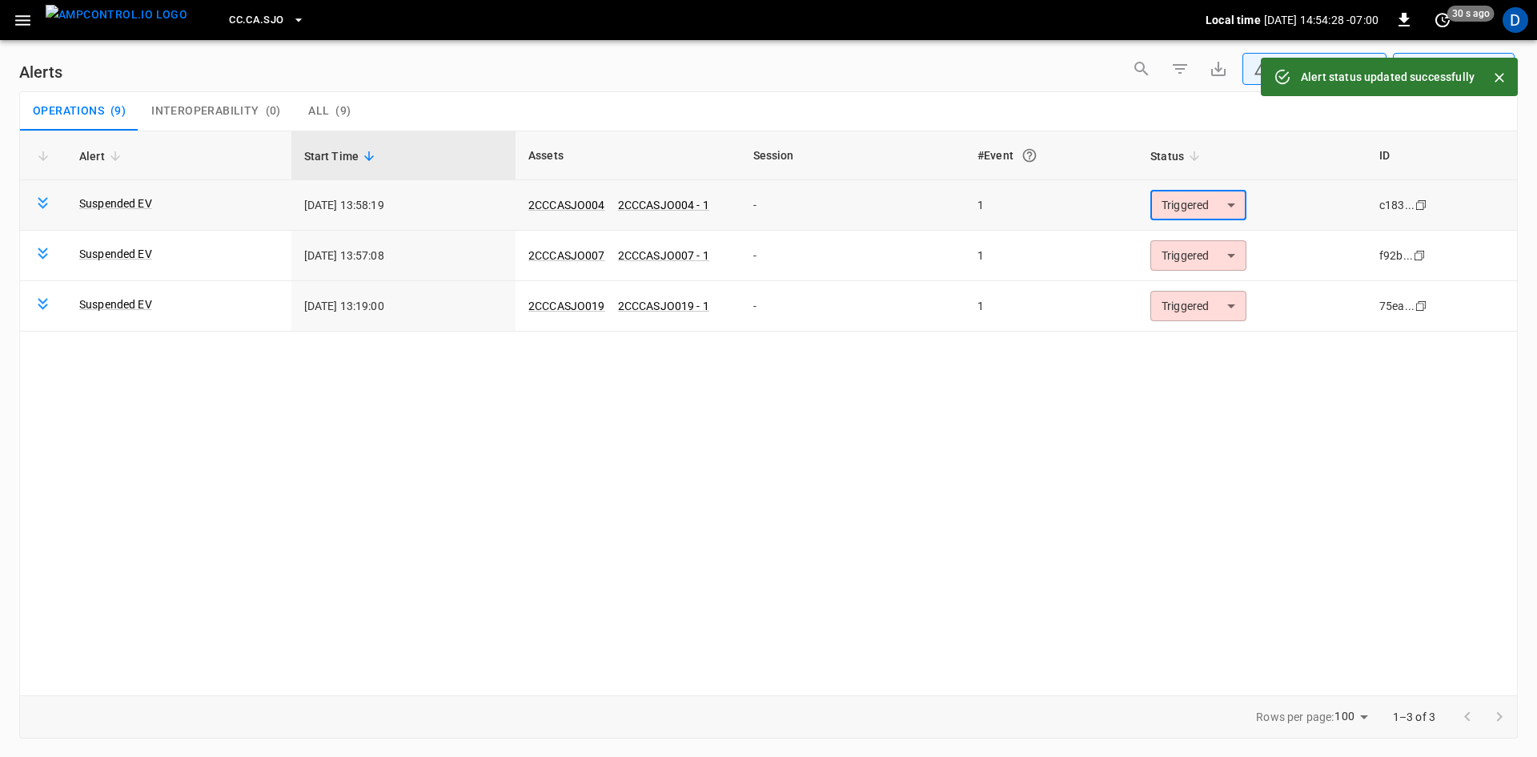
click at [1172, 202] on body "**********" at bounding box center [768, 375] width 1537 height 751
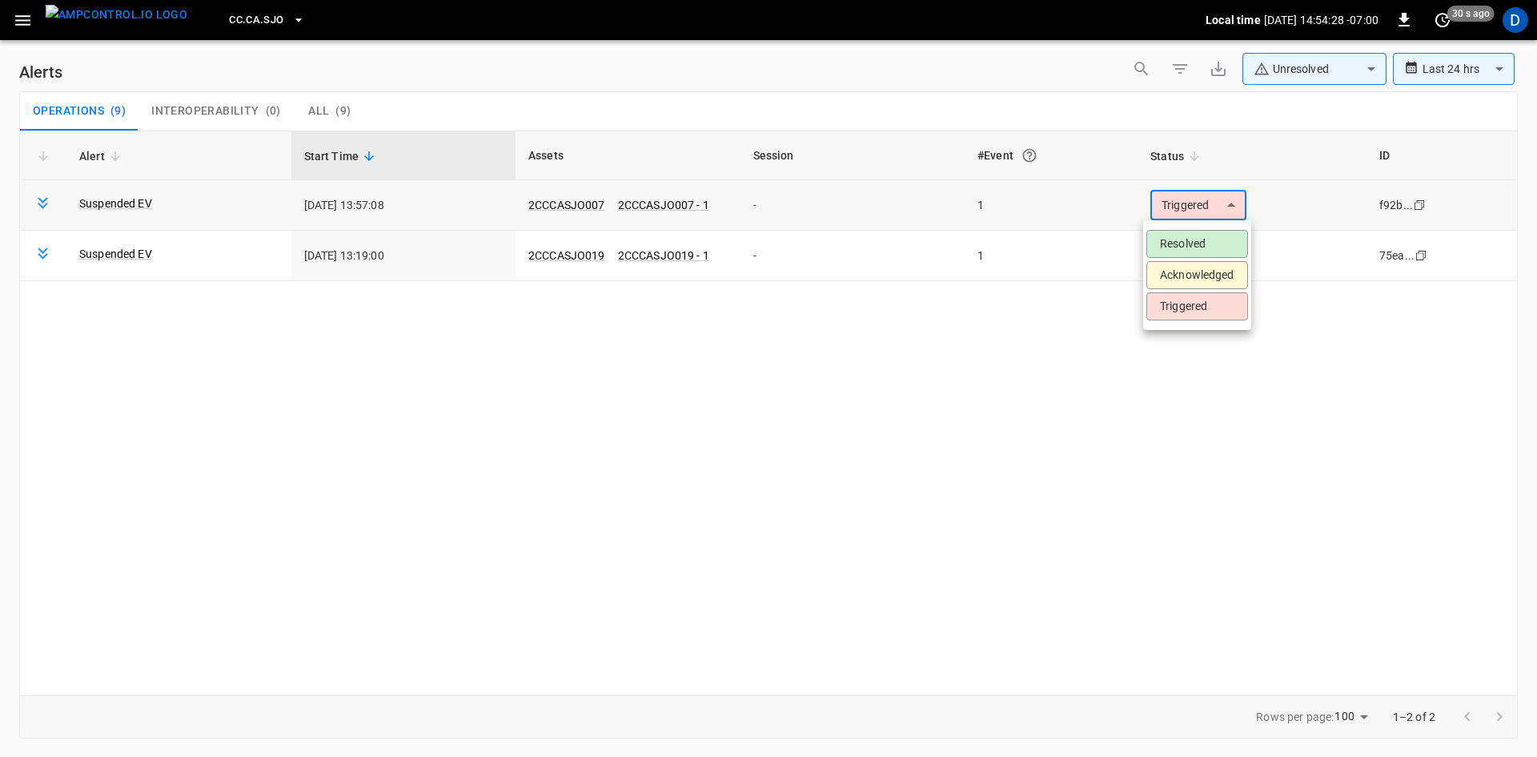
click at [1162, 243] on li "Resolved" at bounding box center [1197, 244] width 102 height 28
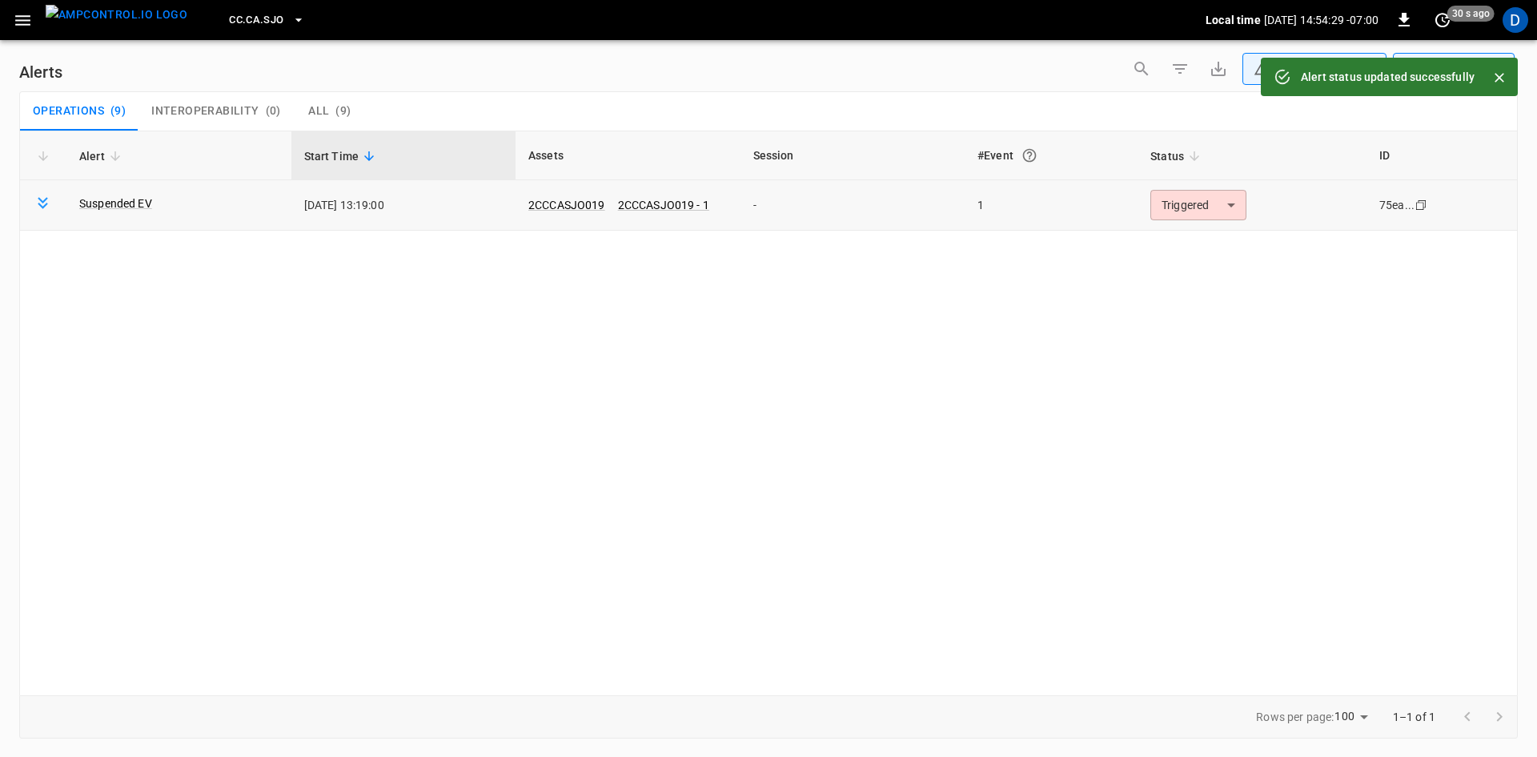
click at [1172, 205] on body "**********" at bounding box center [768, 375] width 1537 height 751
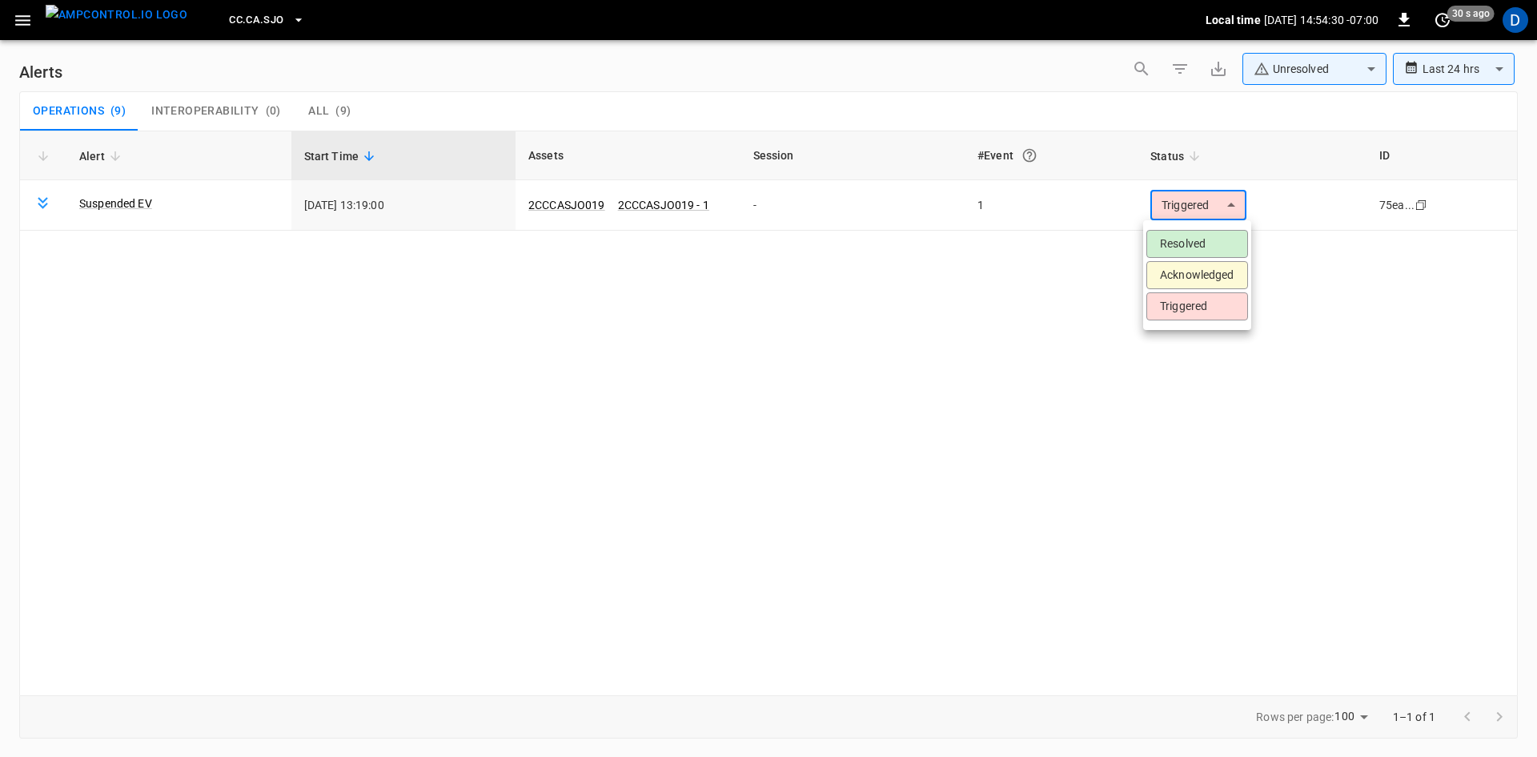
click at [1167, 239] on li "Resolved" at bounding box center [1197, 244] width 102 height 28
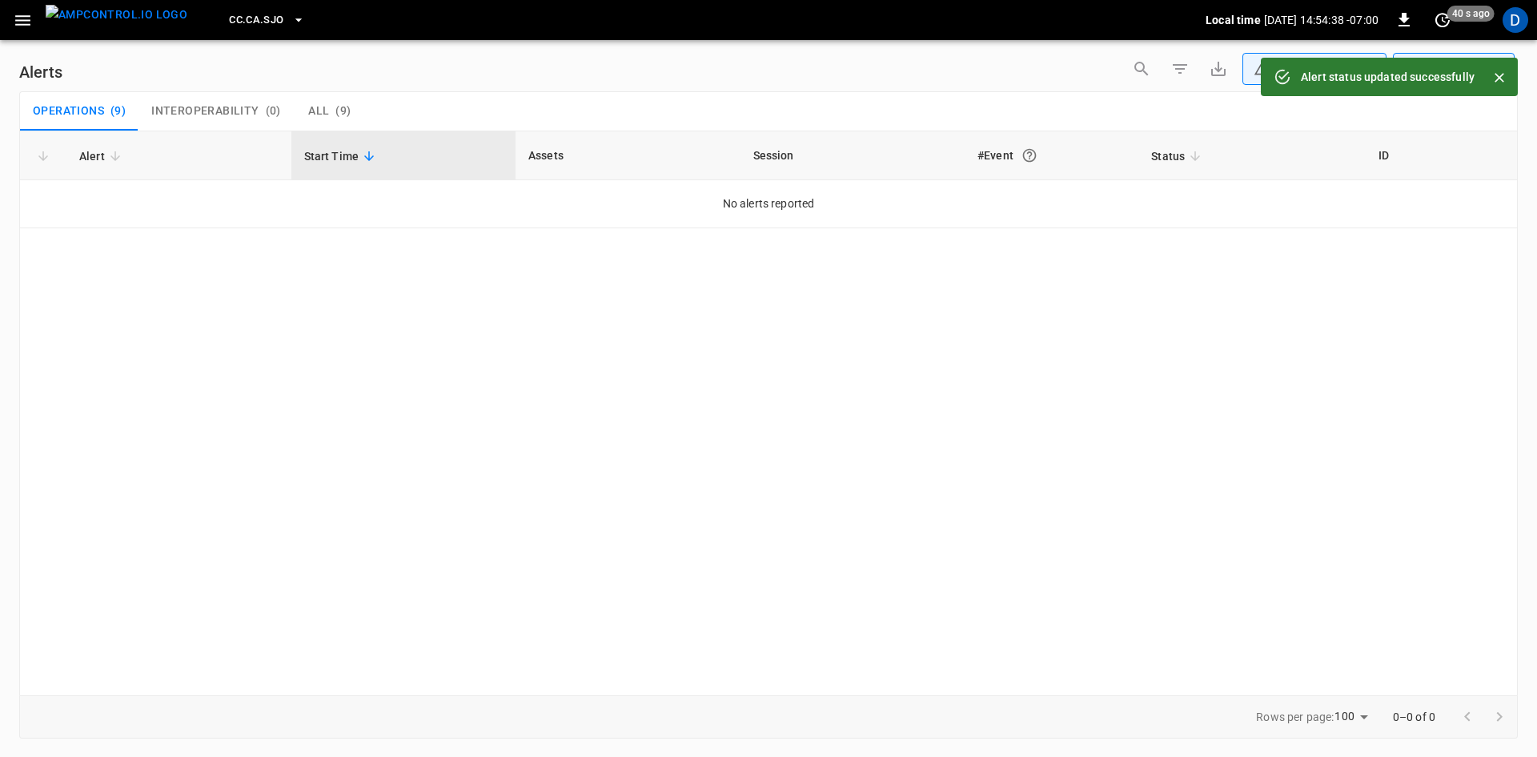
click at [230, 16] on span "CC.CA.SJO" at bounding box center [256, 20] width 54 height 18
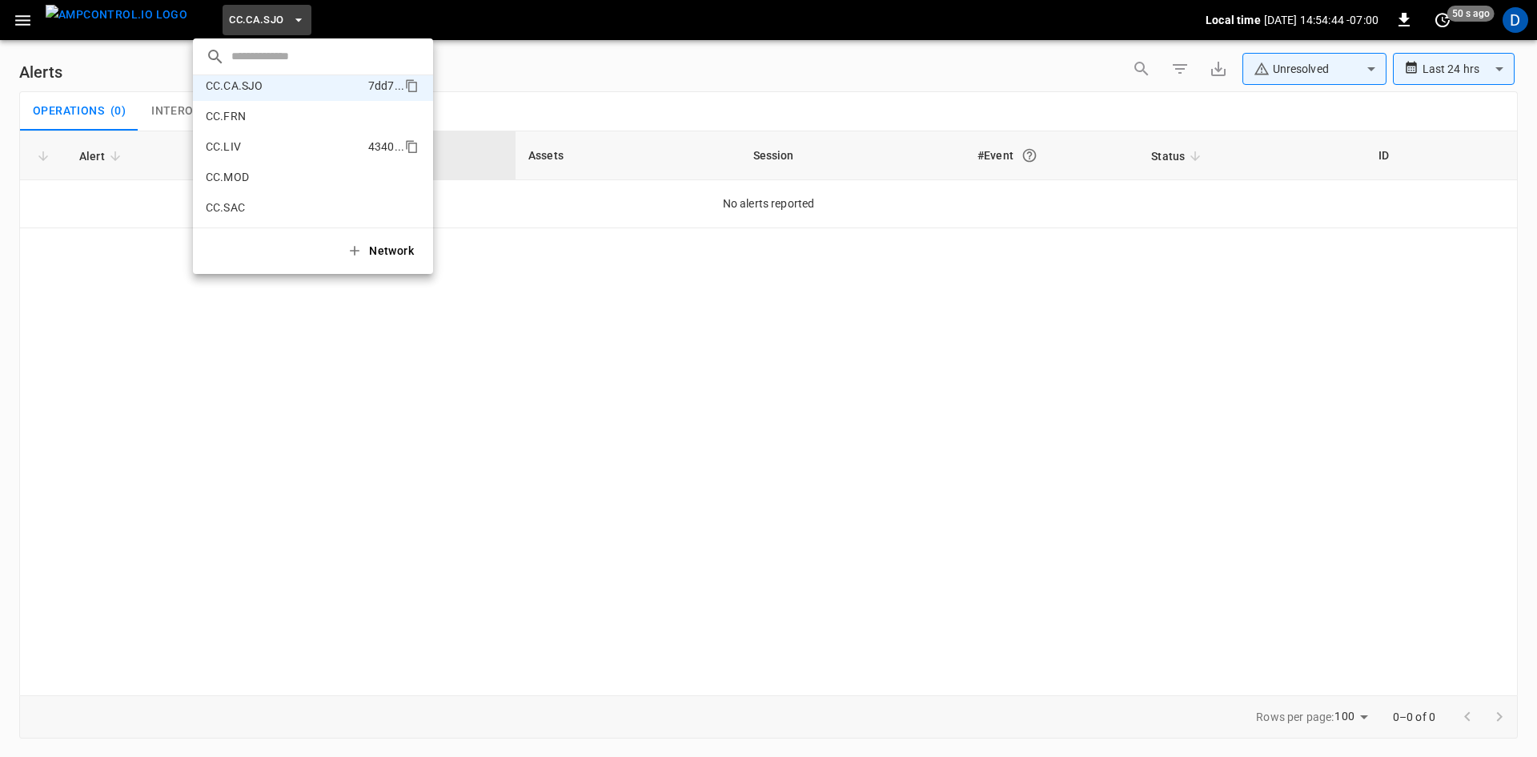
scroll to position [320, 0]
click at [238, 167] on p "CC.MOD" at bounding box center [285, 172] width 159 height 16
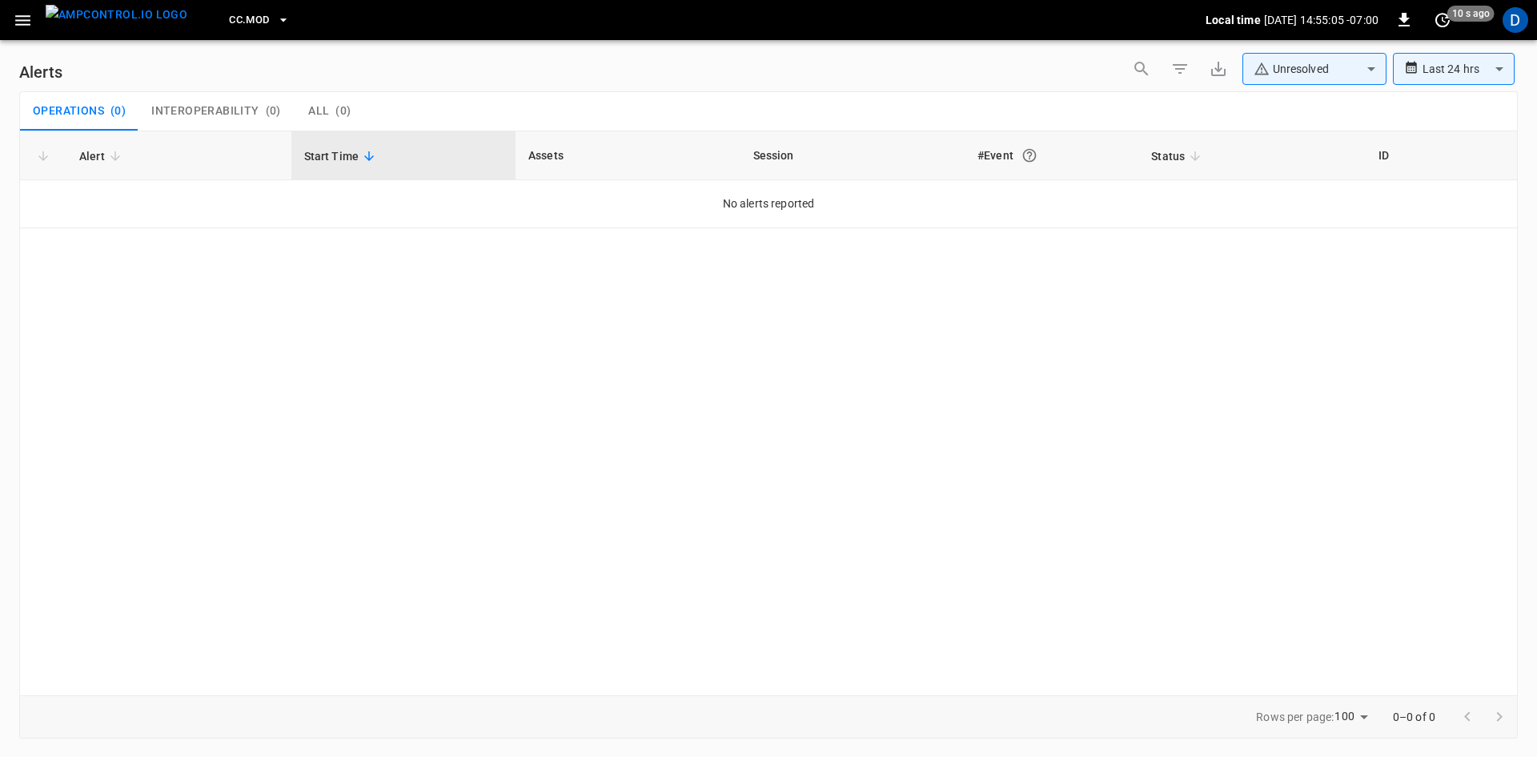
click at [240, 23] on span "CC.MOD" at bounding box center [249, 20] width 40 height 18
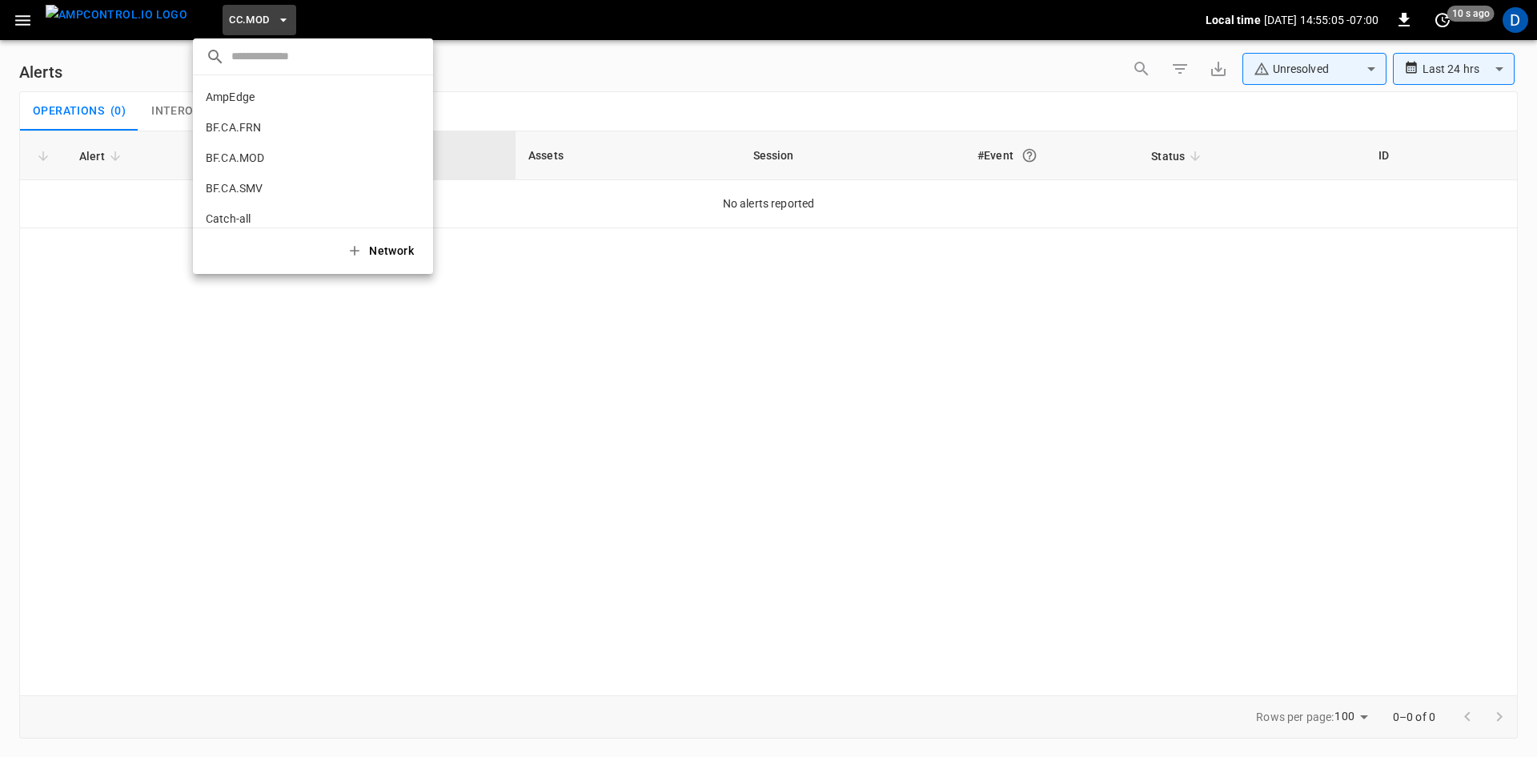
scroll to position [391, 0]
click at [244, 135] on p "CC.SAC" at bounding box center [284, 132] width 157 height 16
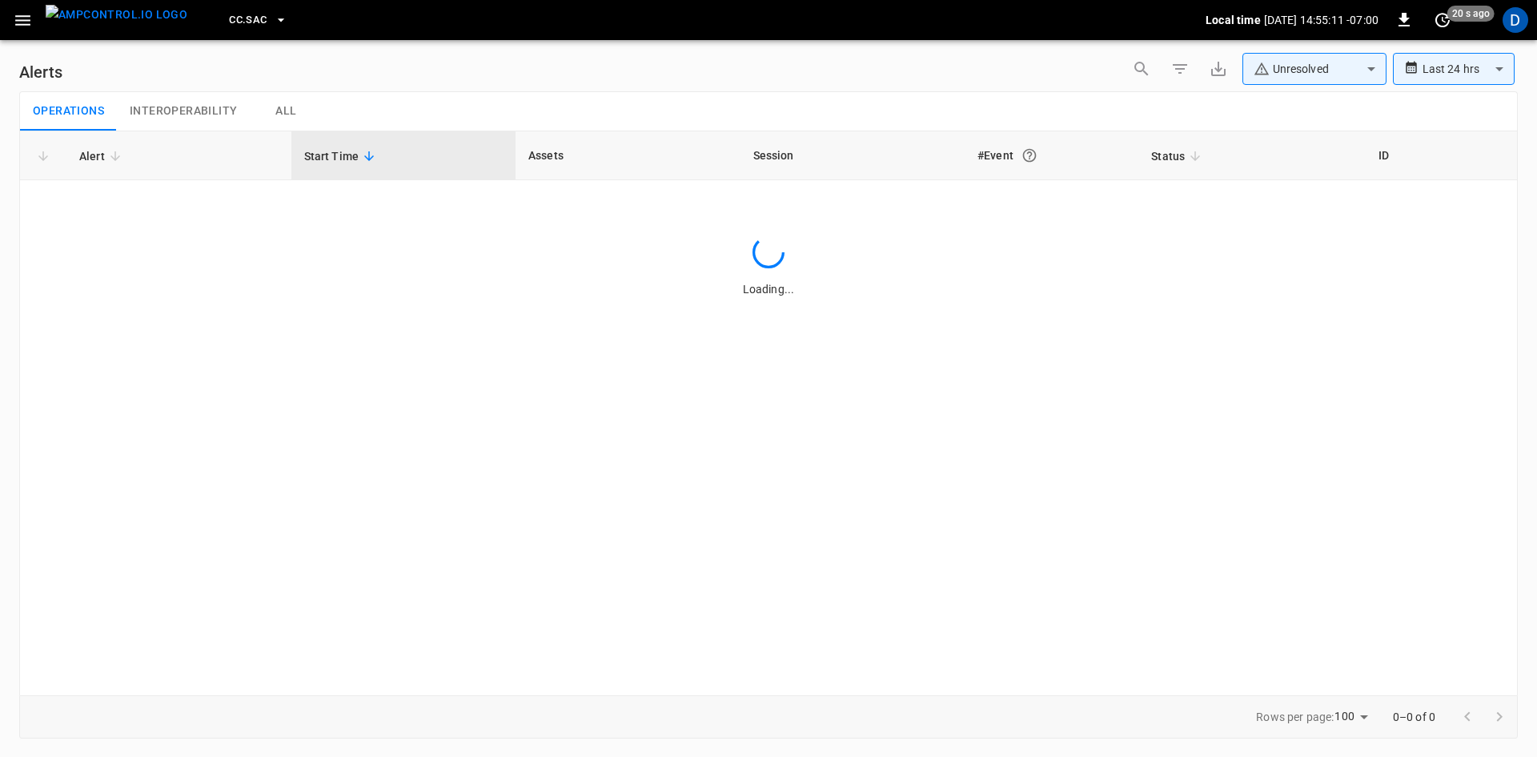
click at [31, 28] on icon "button" at bounding box center [23, 20] width 20 height 20
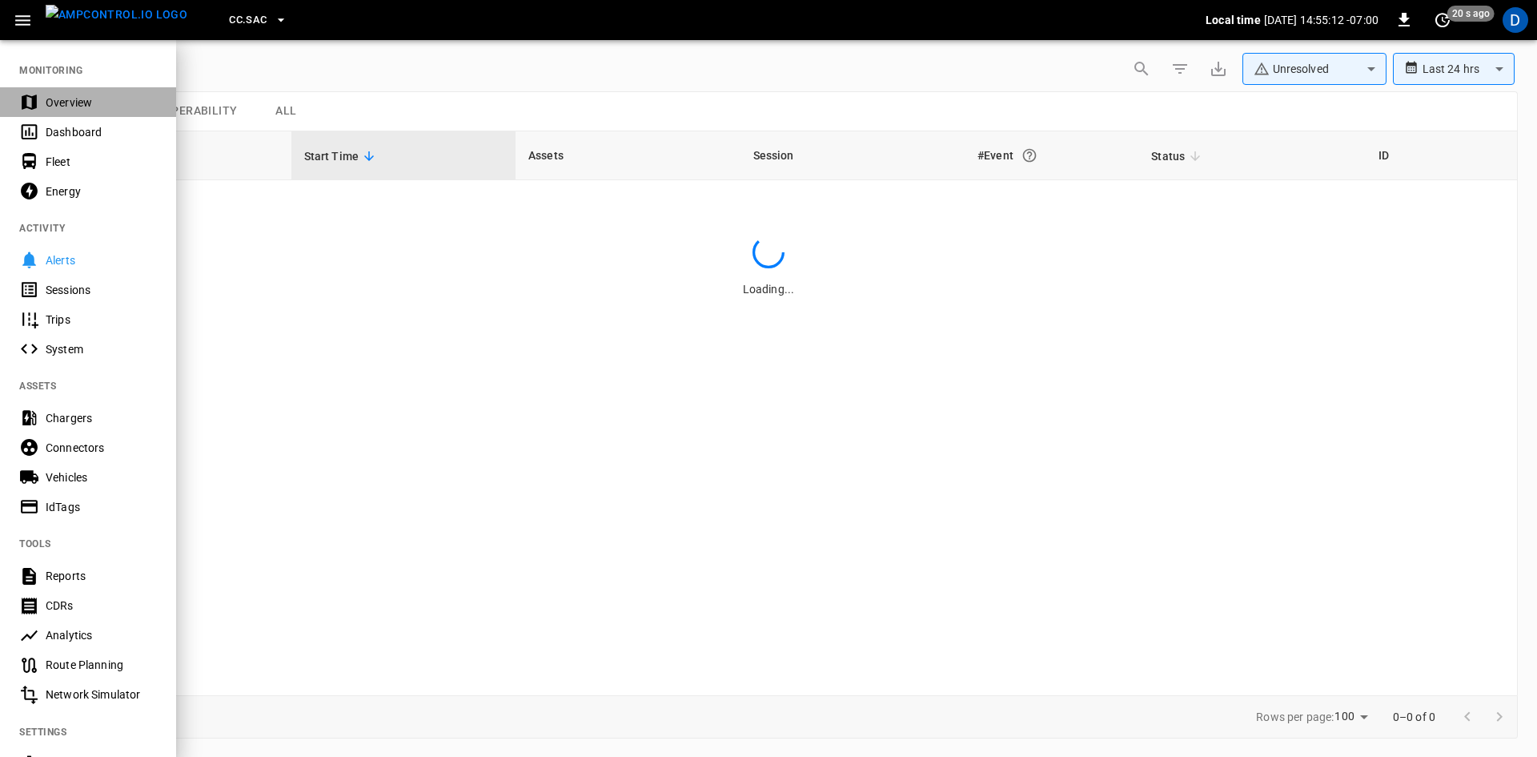
click at [73, 105] on div "Overview" at bounding box center [101, 102] width 111 height 16
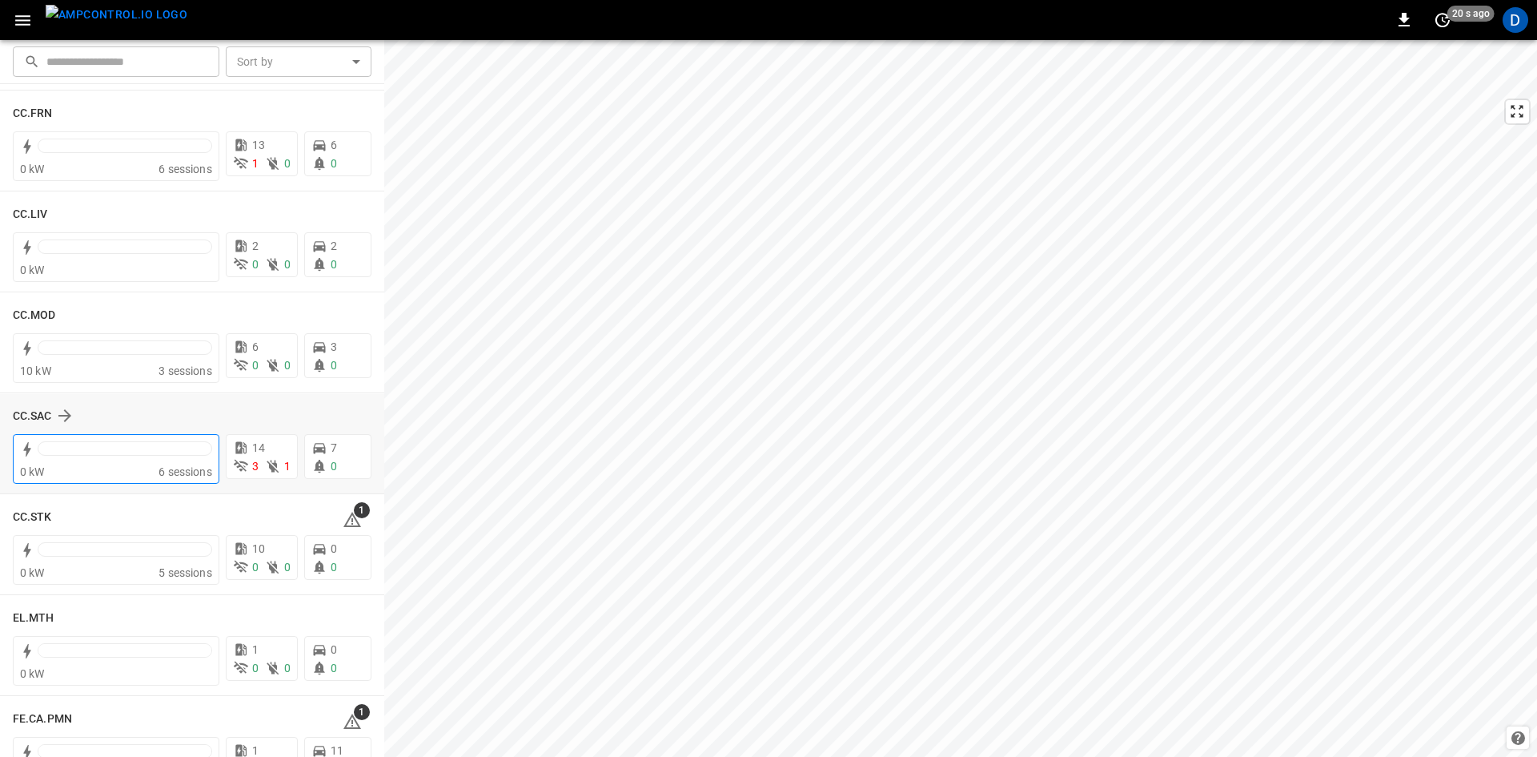
scroll to position [961, 0]
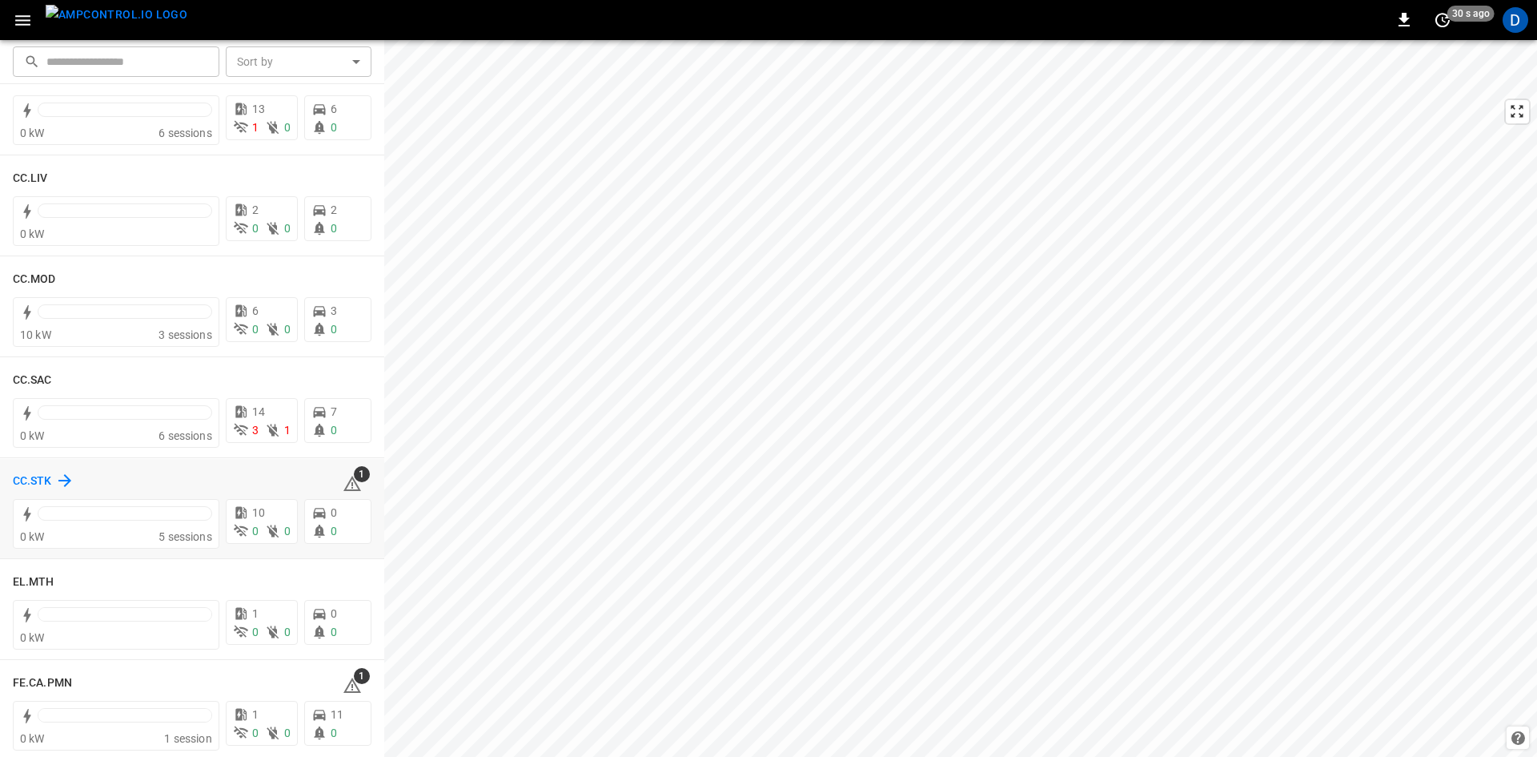
click at [37, 479] on h6 "CC.STK" at bounding box center [32, 481] width 39 height 18
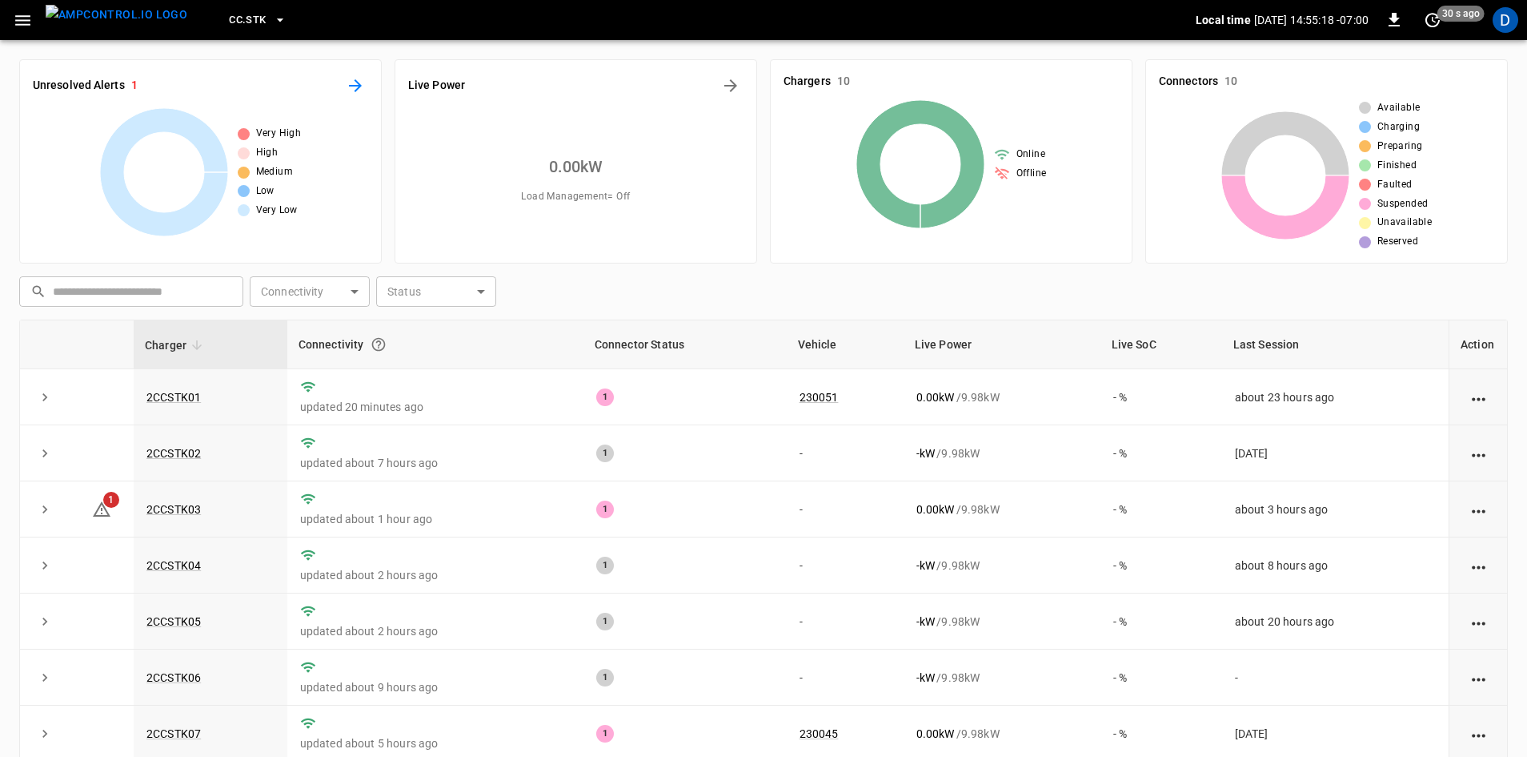
click at [353, 86] on icon "All Alerts" at bounding box center [355, 85] width 13 height 13
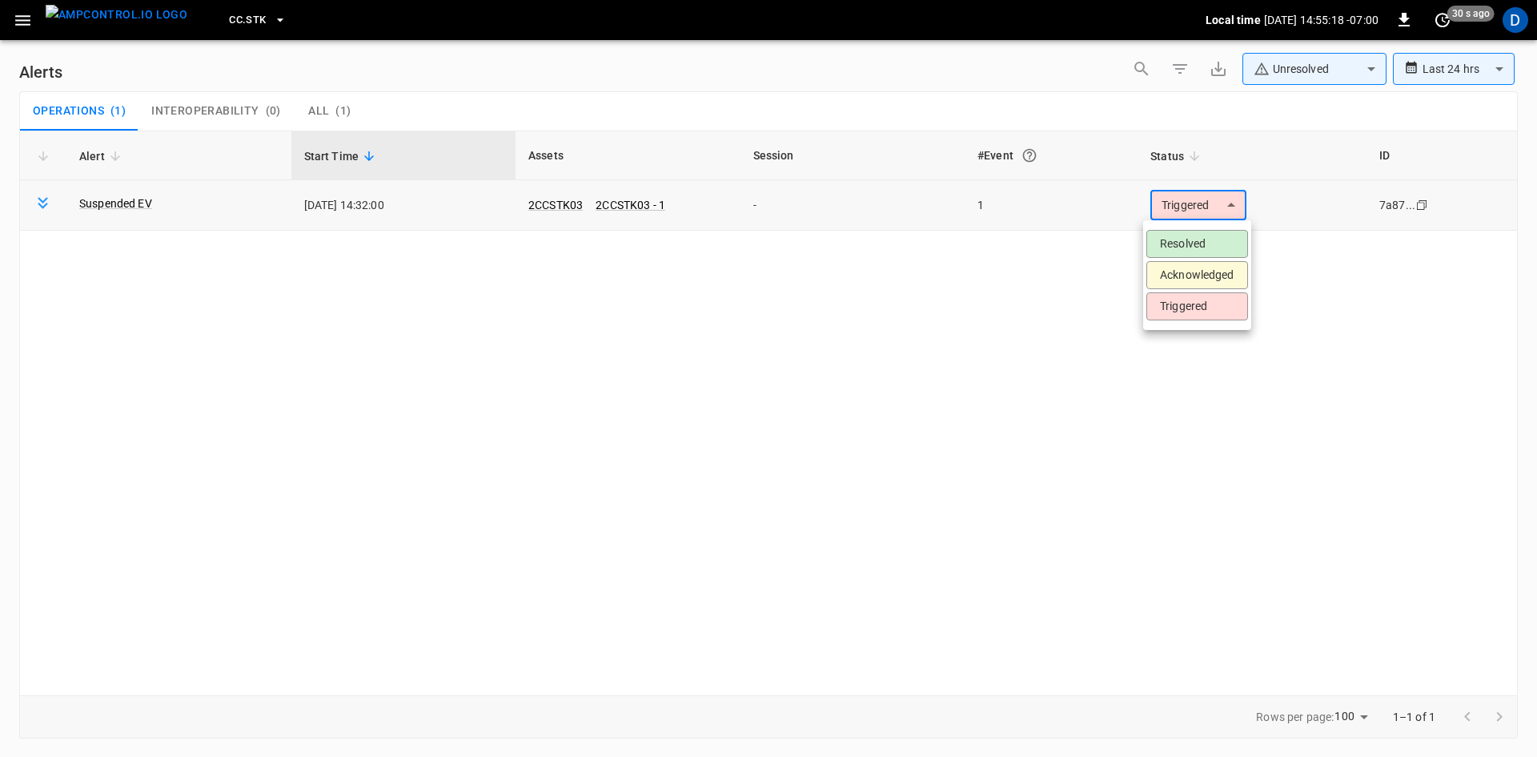
click at [1200, 209] on body "**********" at bounding box center [768, 375] width 1537 height 751
click at [1197, 247] on li "Resolved" at bounding box center [1197, 244] width 102 height 28
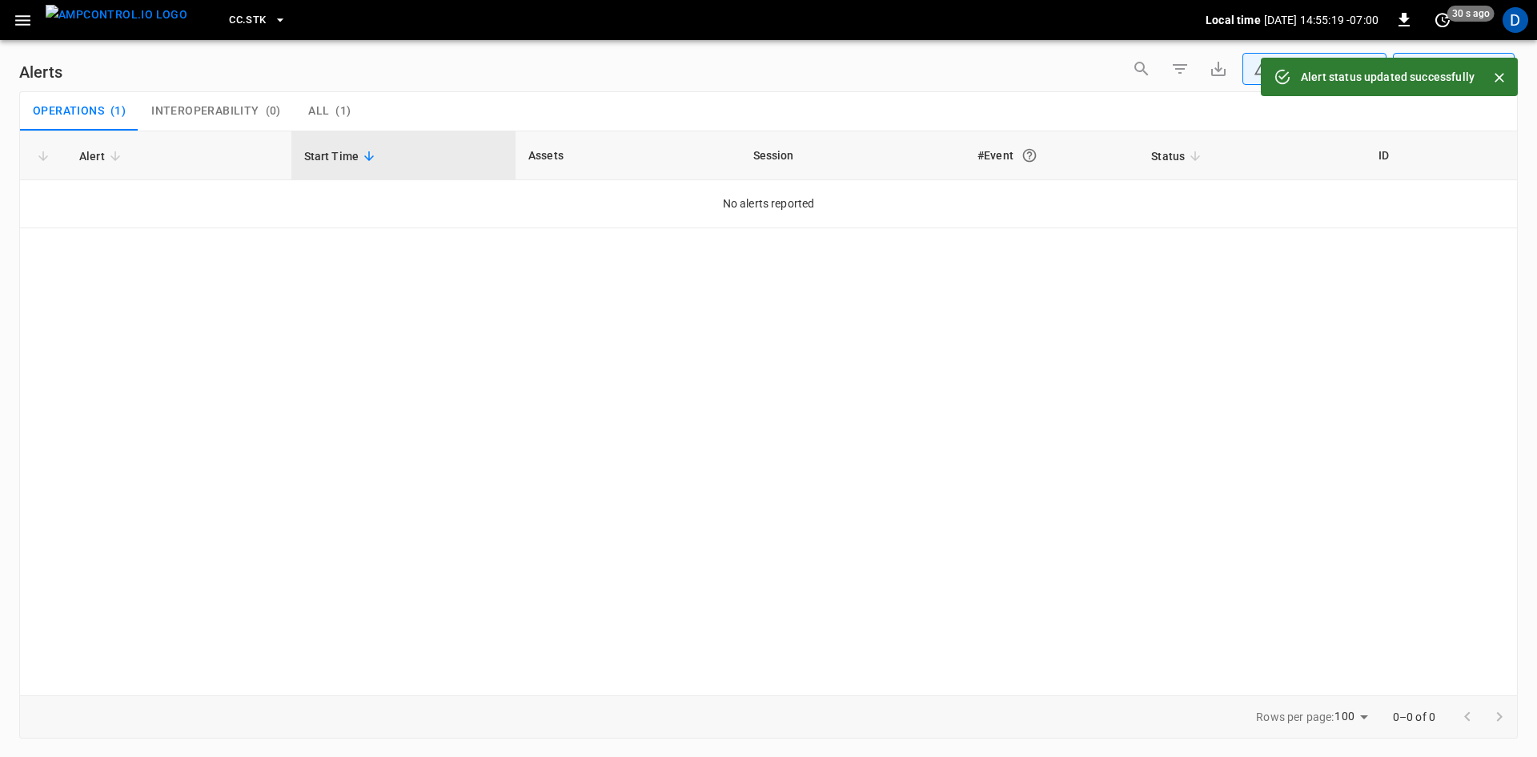
click at [22, 18] on icon "button" at bounding box center [23, 20] width 20 height 20
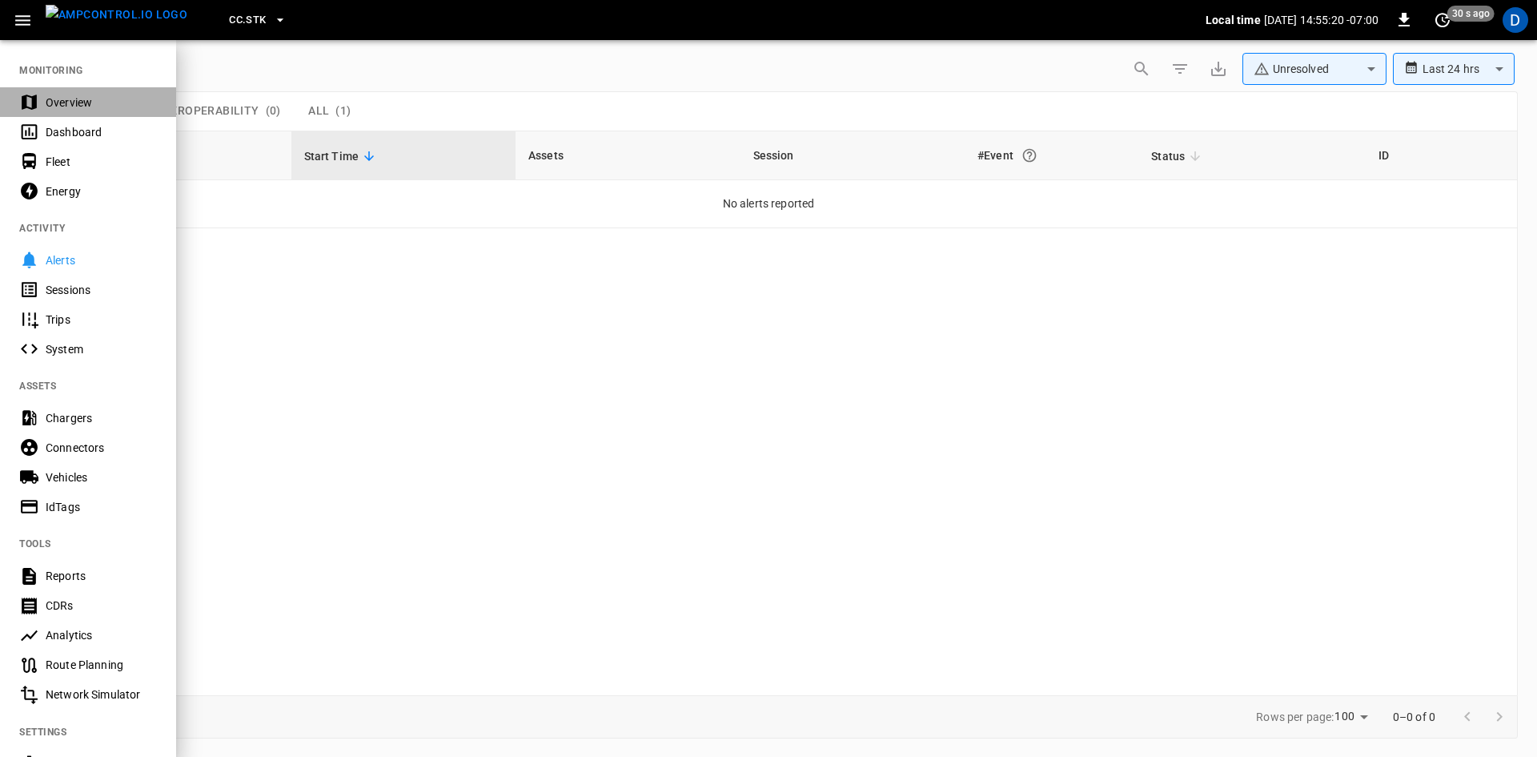
click at [62, 97] on div "Overview" at bounding box center [101, 102] width 111 height 16
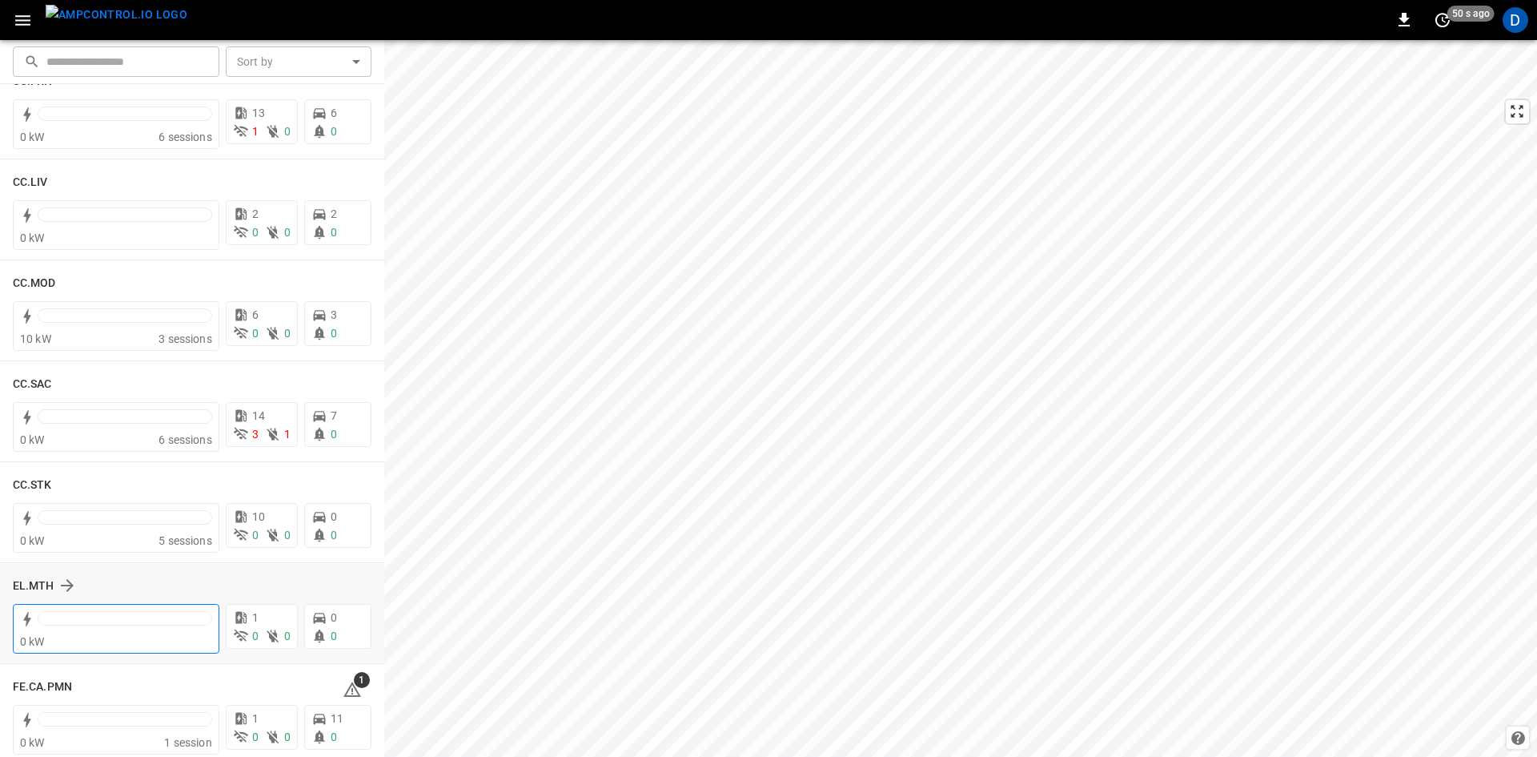
scroll to position [961, 0]
click at [65, 682] on h6 "FE.CA.PMN" at bounding box center [42, 683] width 59 height 18
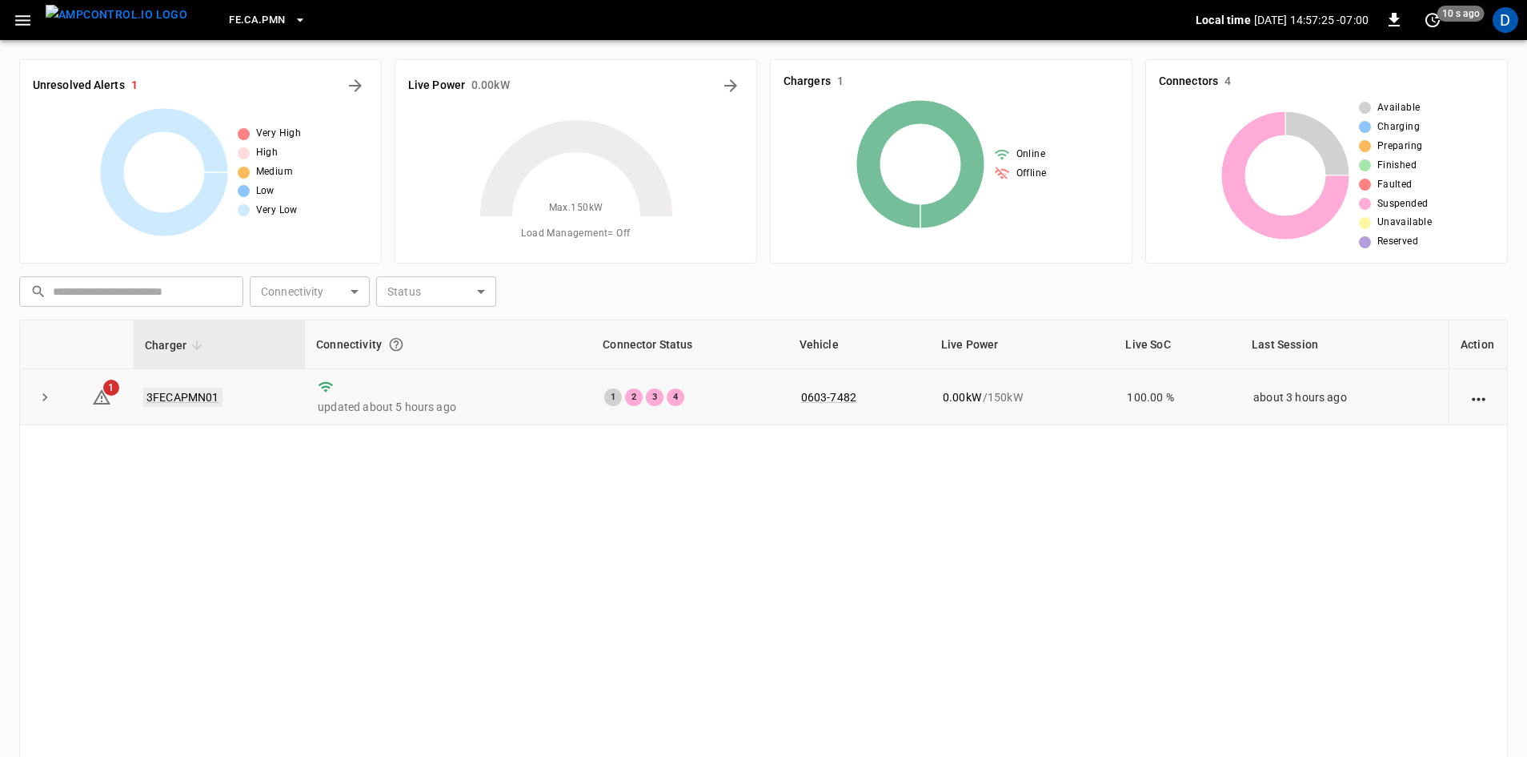
click at [180, 390] on link "3FECAPMN01" at bounding box center [182, 396] width 79 height 19
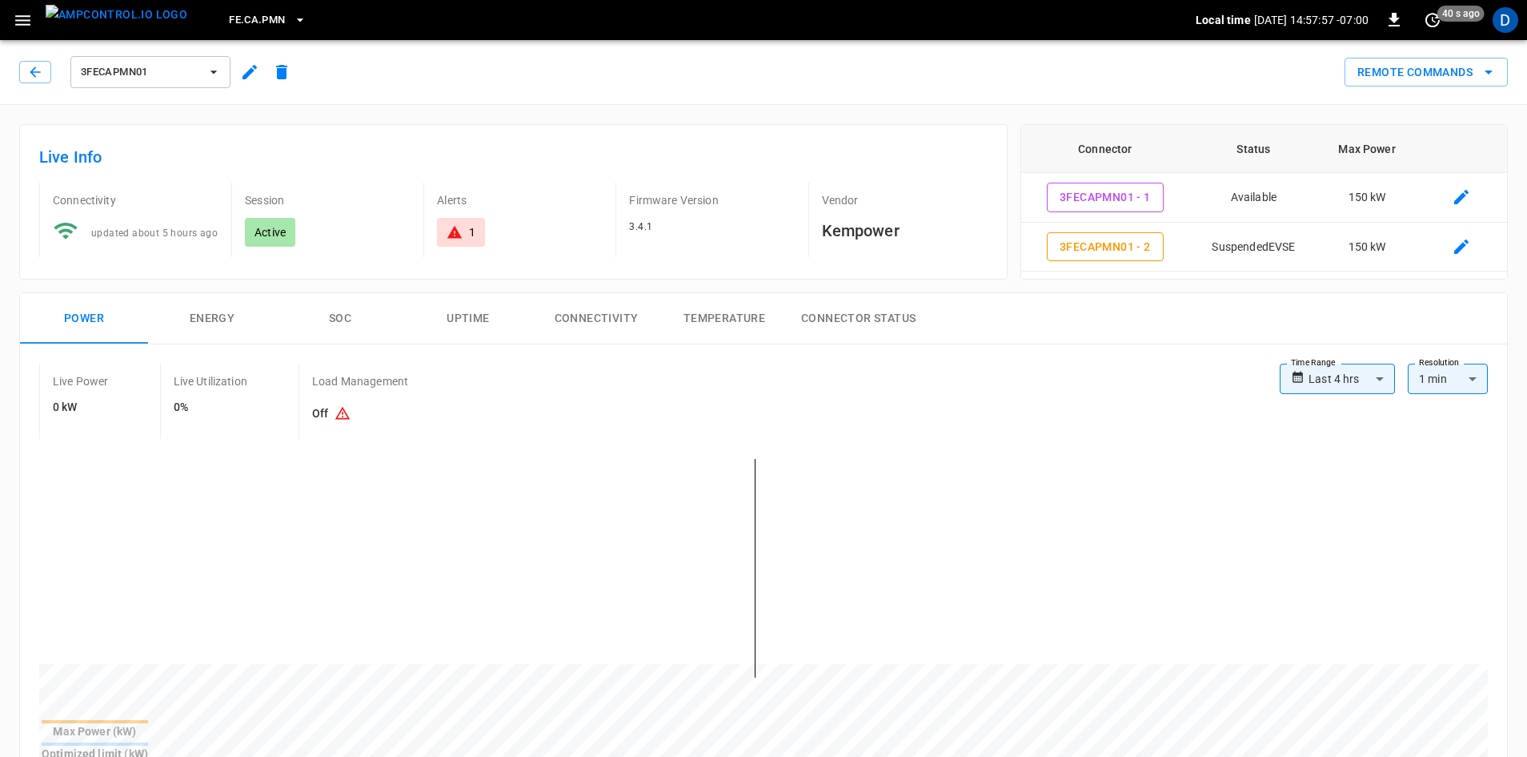
click at [22, 16] on icon "button" at bounding box center [22, 20] width 15 height 10
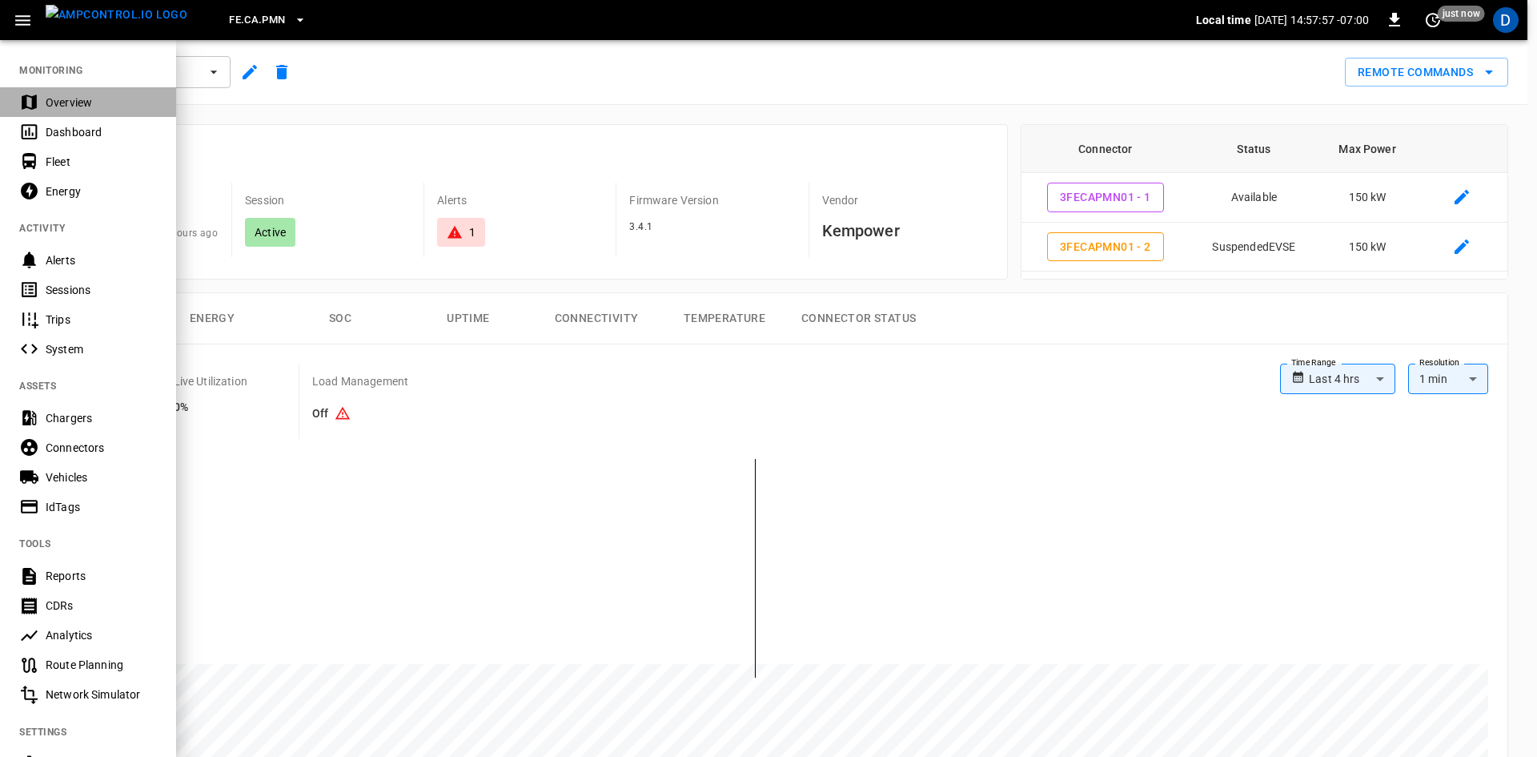
click at [65, 94] on div "Overview" at bounding box center [101, 102] width 111 height 16
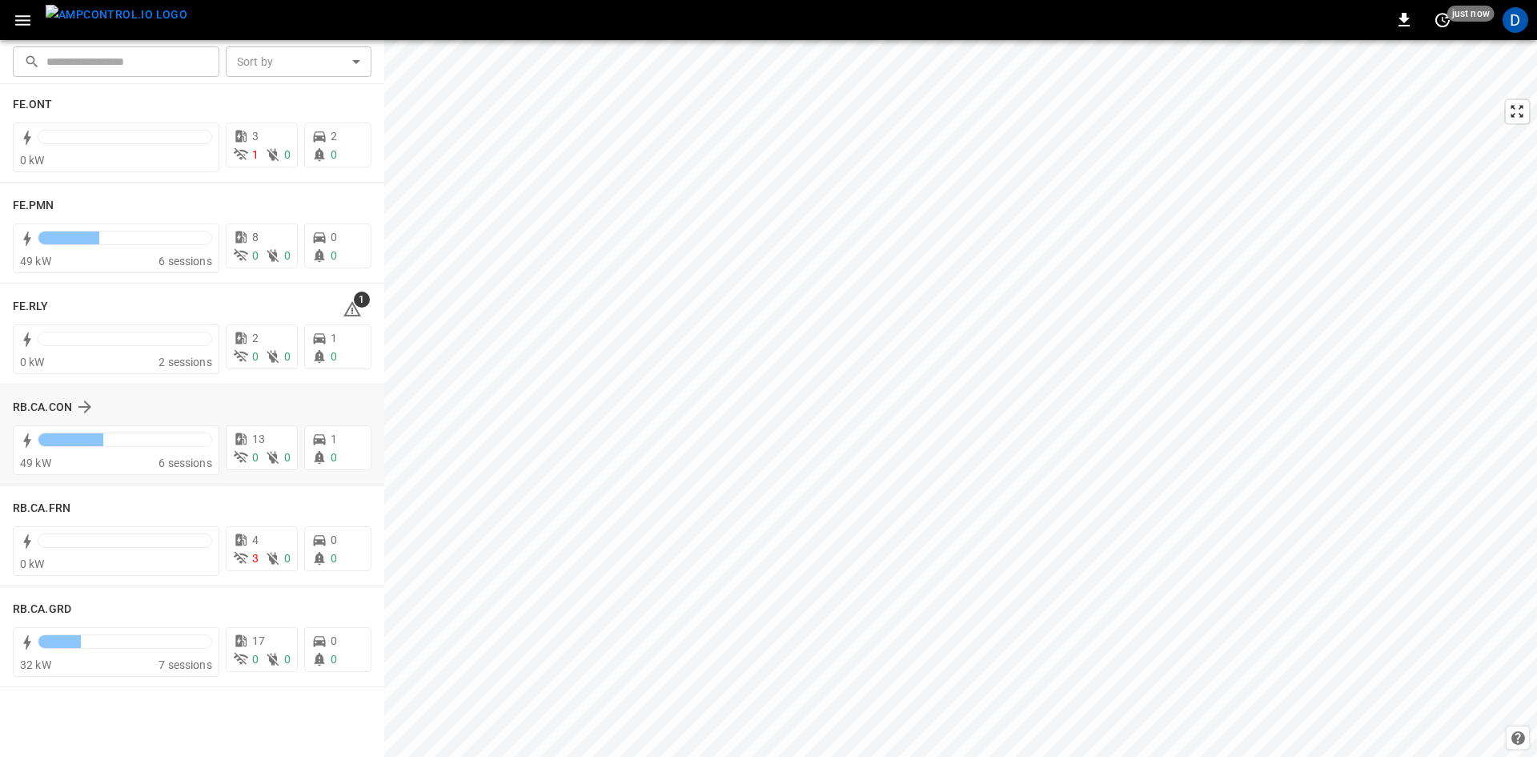
scroll to position [1361, 0]
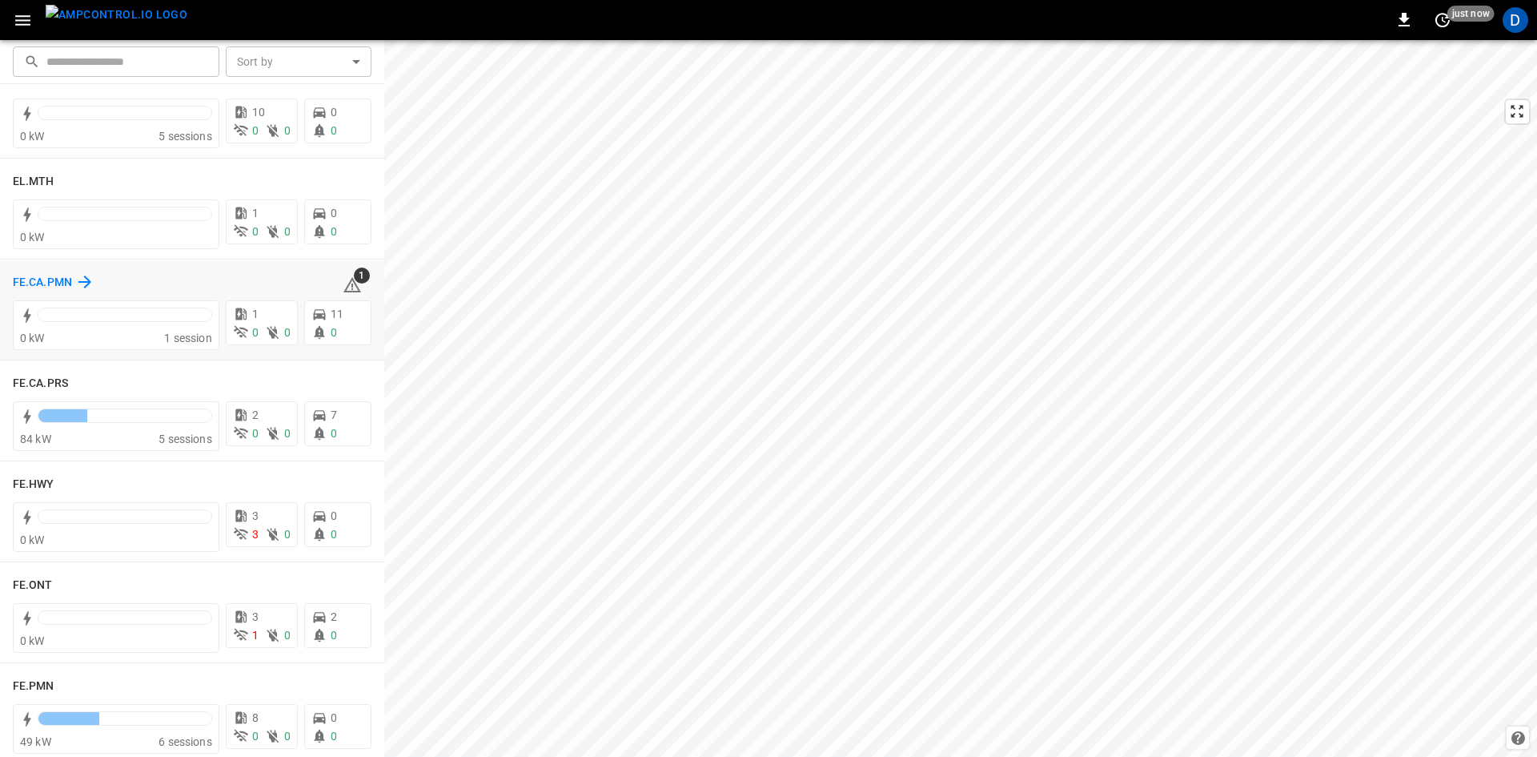
click at [50, 279] on h6 "FE.CA.PMN" at bounding box center [42, 283] width 59 height 18
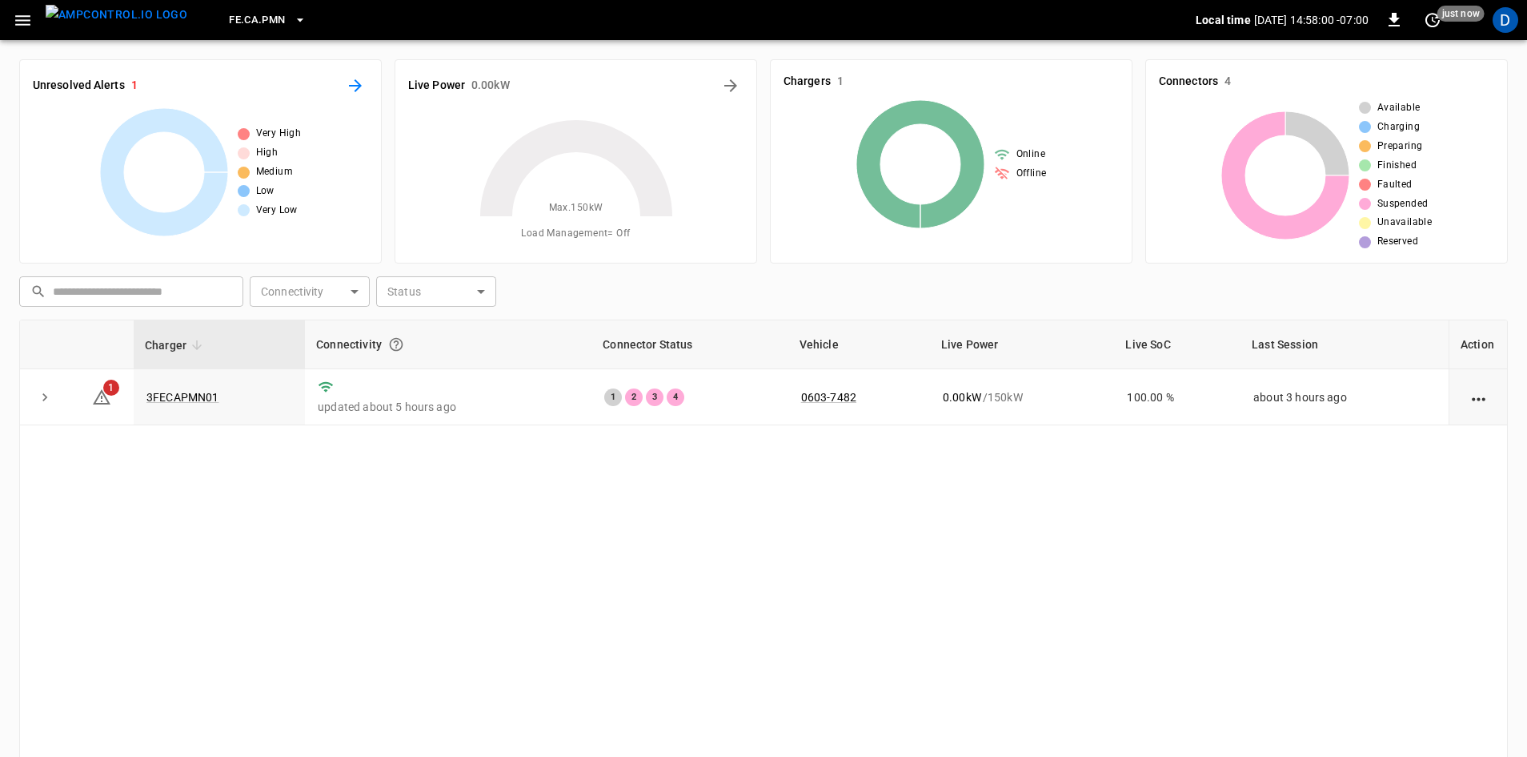
click at [360, 85] on icon "All Alerts" at bounding box center [355, 85] width 13 height 13
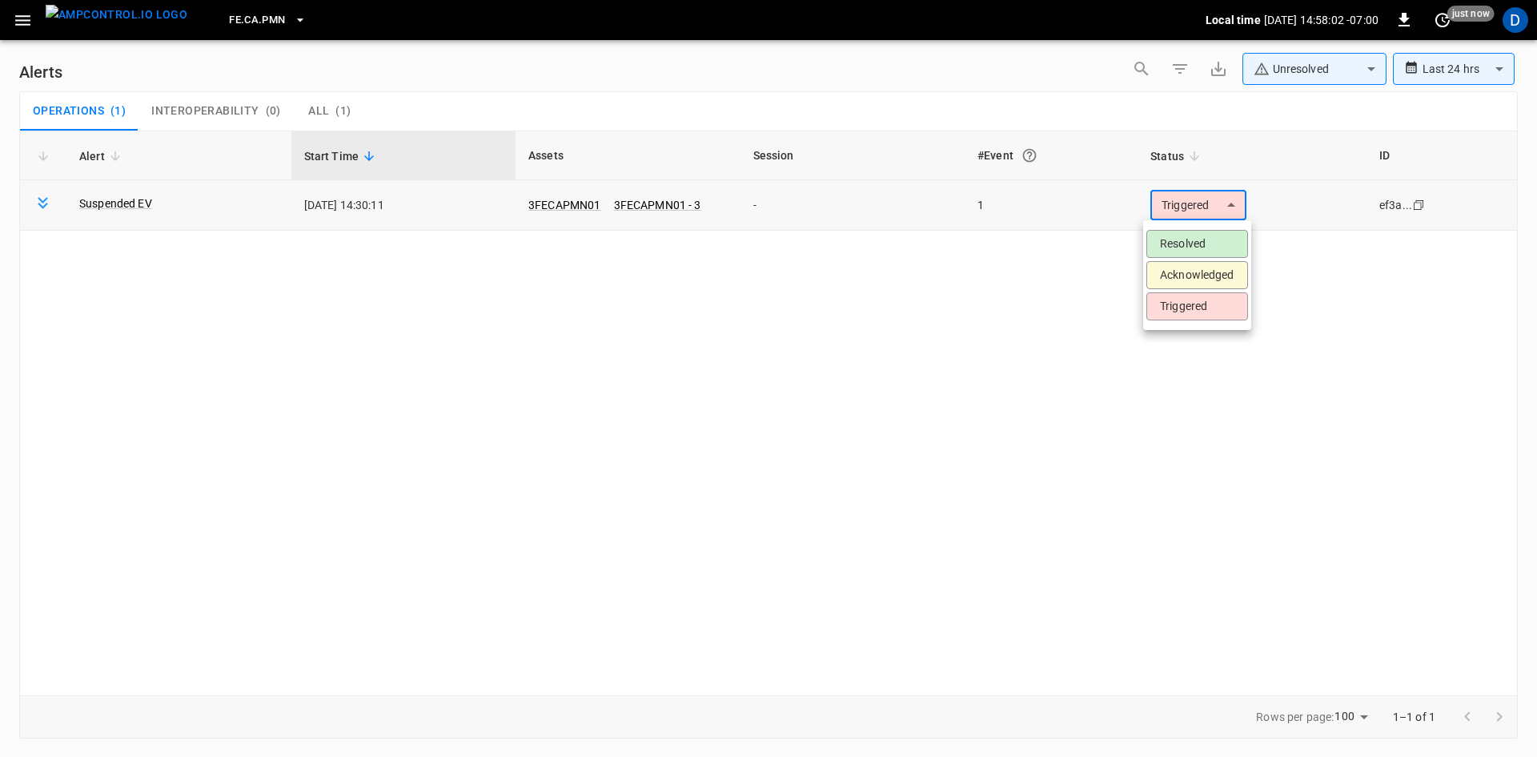
click at [1165, 215] on body "**********" at bounding box center [768, 375] width 1537 height 751
click at [1163, 248] on li "Resolved" at bounding box center [1197, 244] width 102 height 28
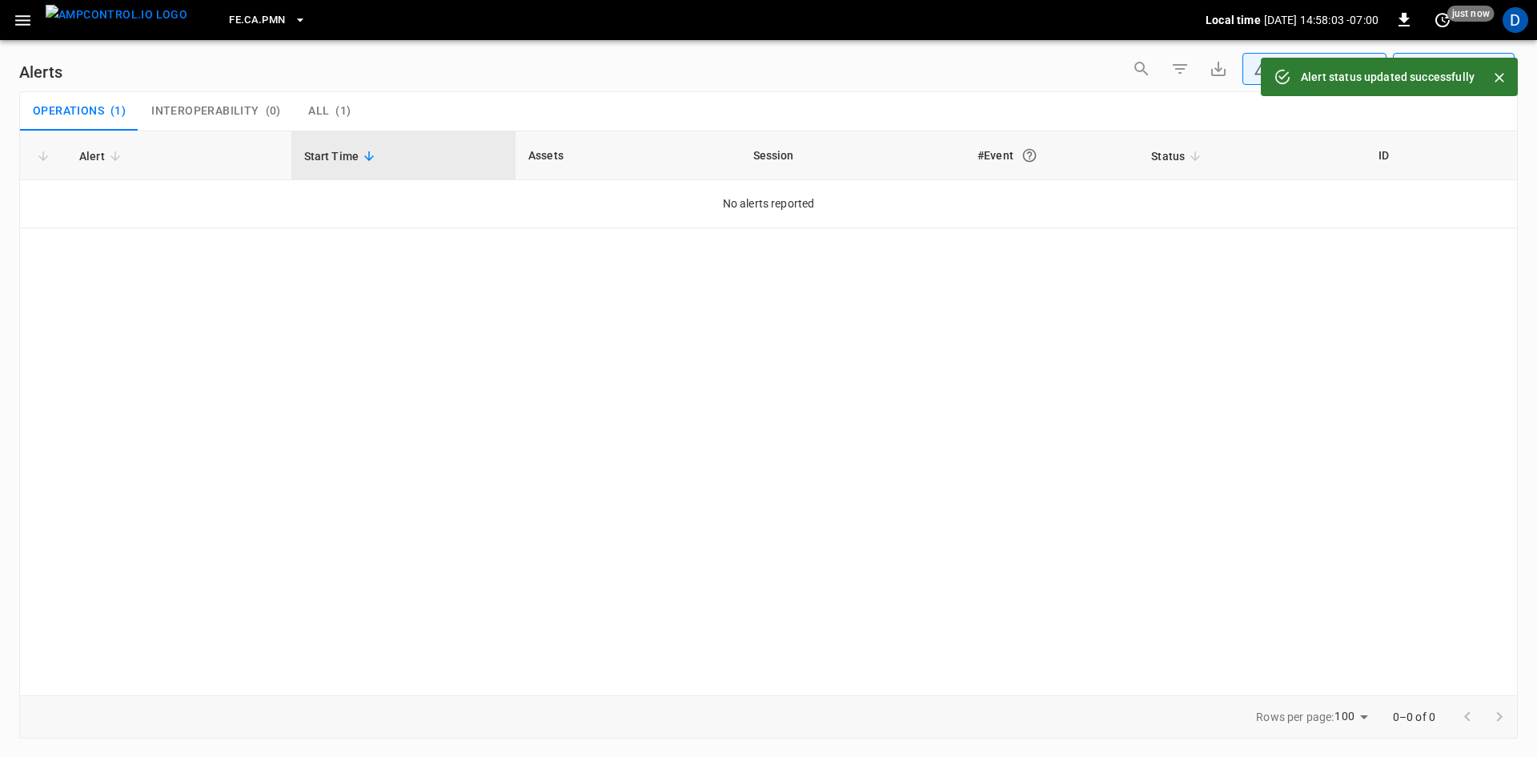
click at [18, 20] on icon "button" at bounding box center [22, 20] width 15 height 10
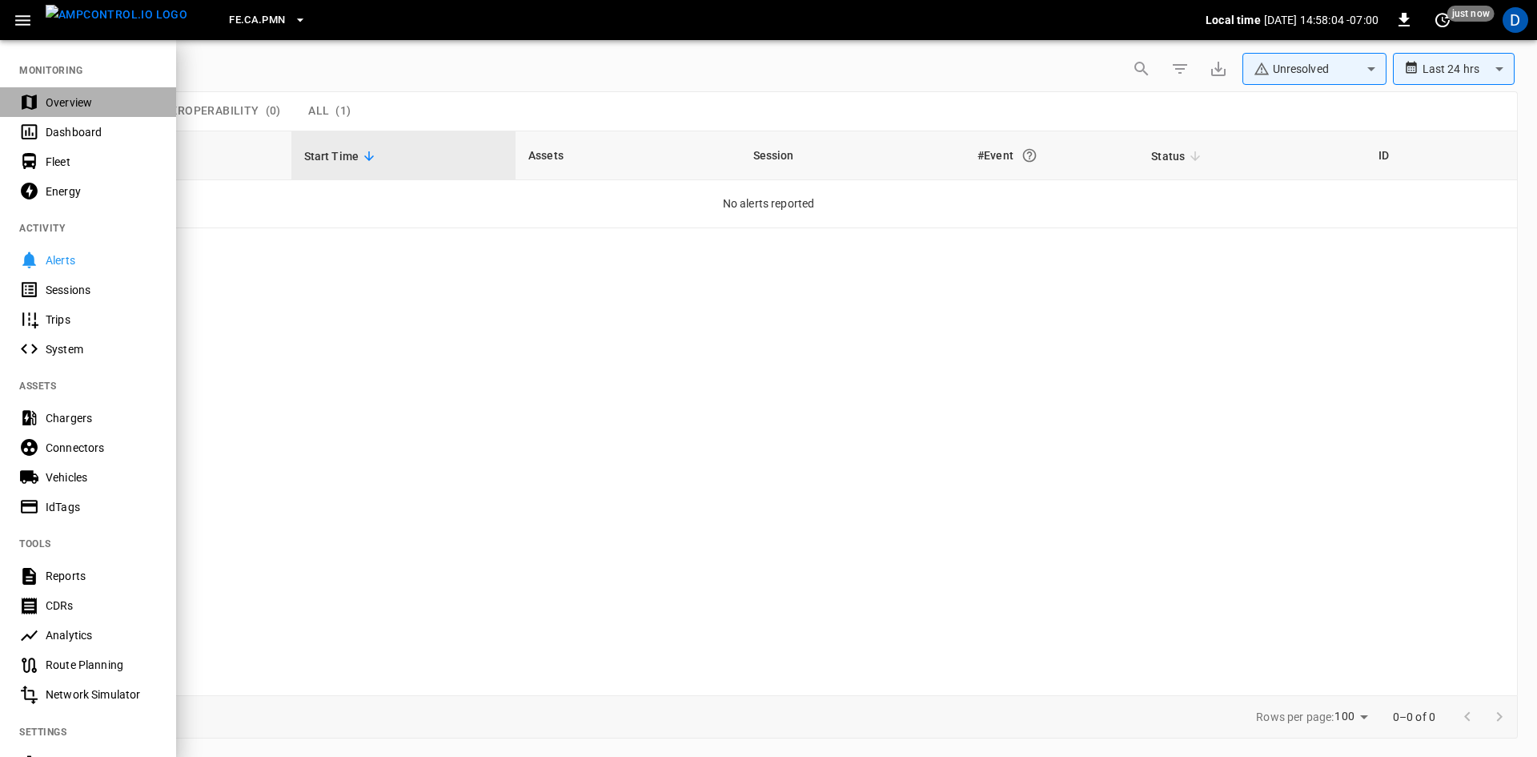
click at [58, 90] on div "Overview" at bounding box center [88, 102] width 176 height 30
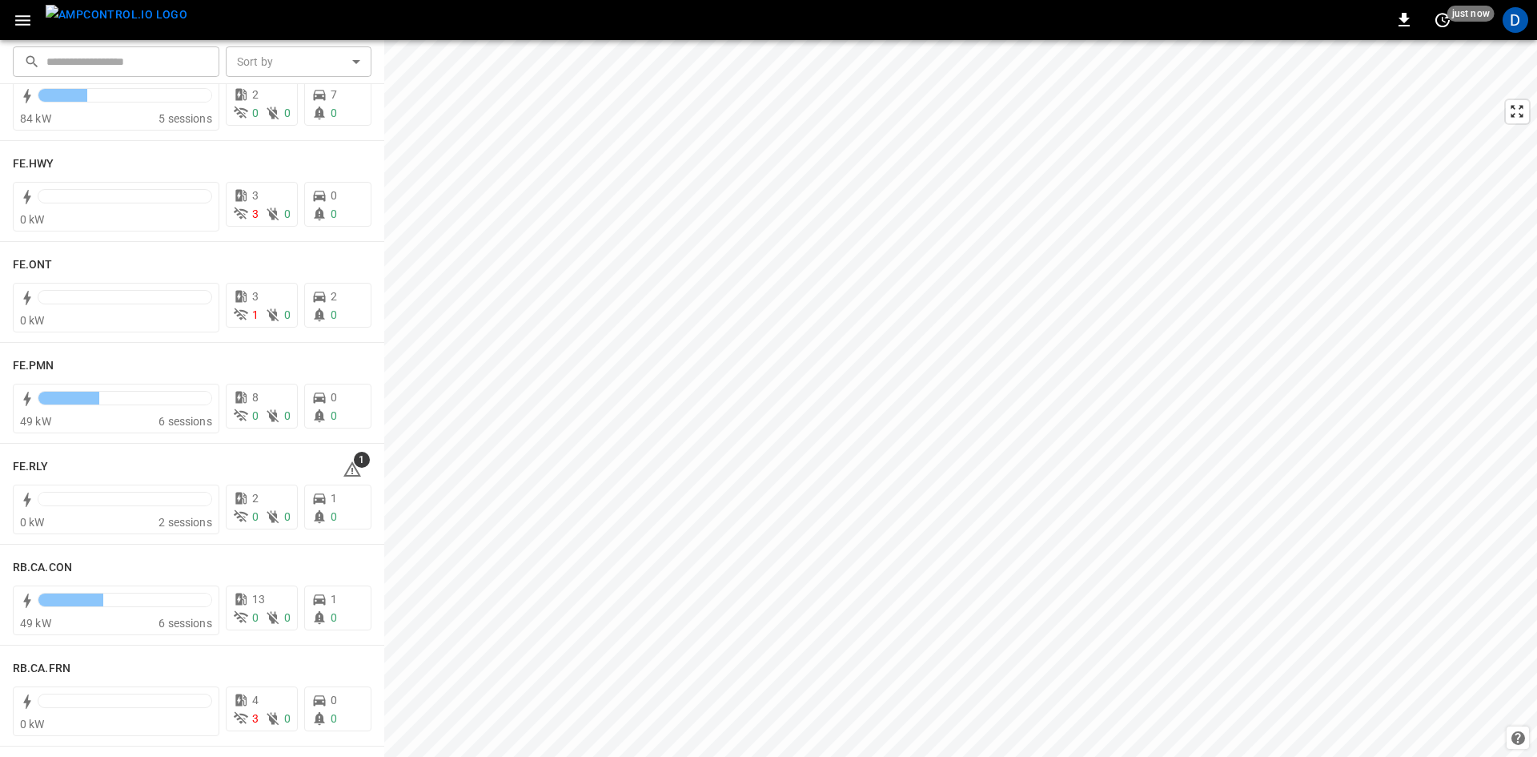
scroll to position [1761, 0]
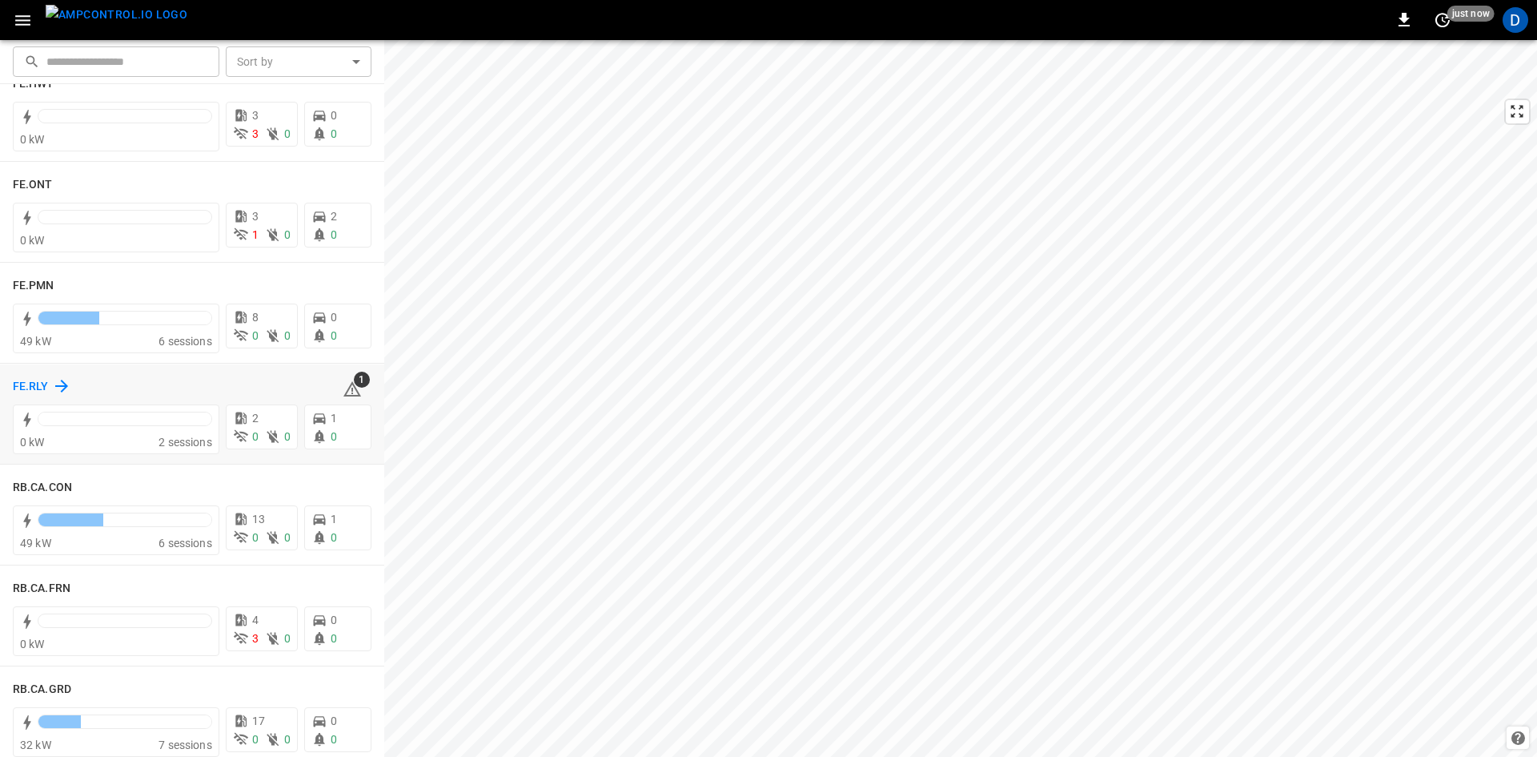
click at [24, 386] on h6 "FE.RLY" at bounding box center [31, 387] width 36 height 18
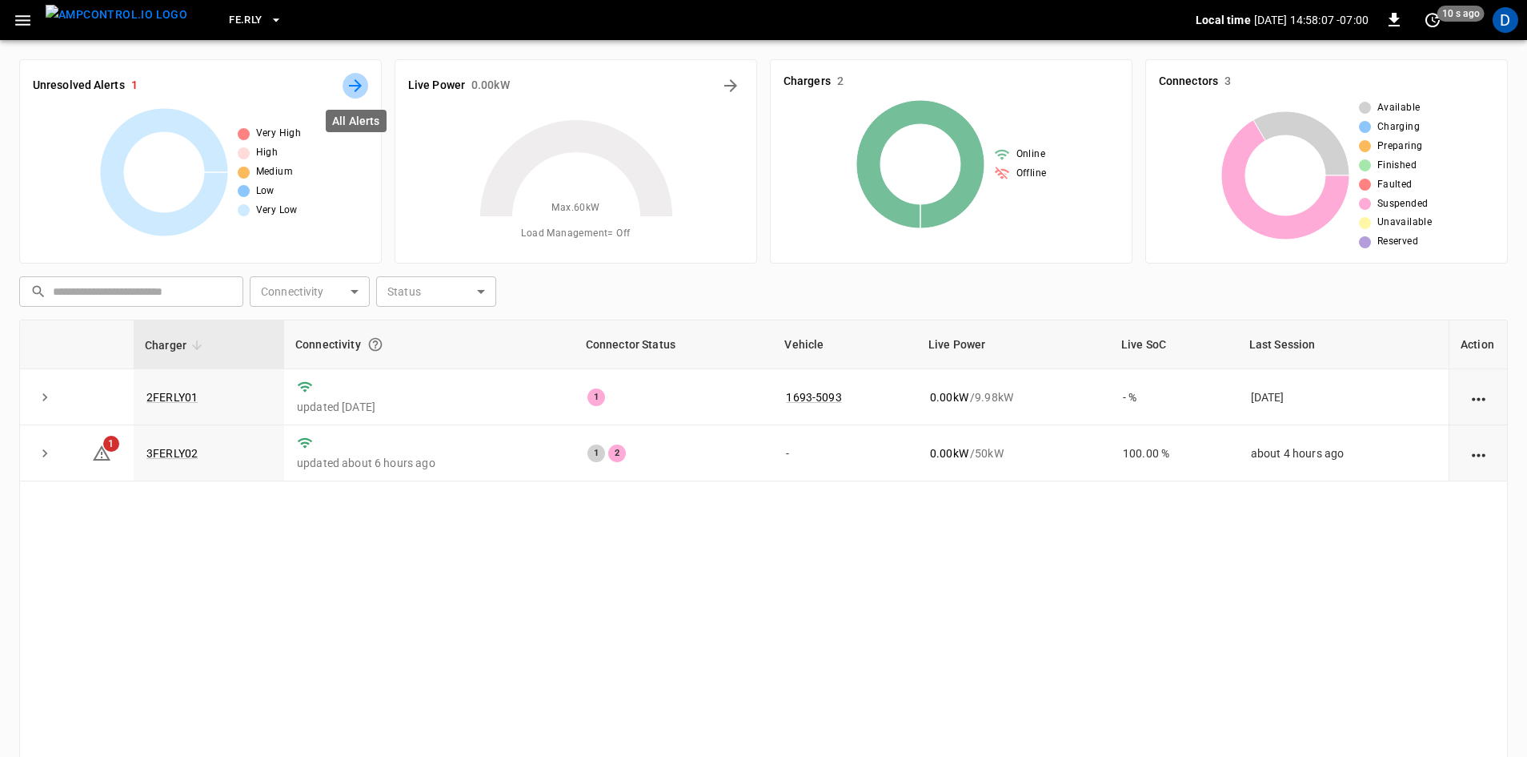
click at [354, 95] on button "All Alerts" at bounding box center [356, 86] width 26 height 26
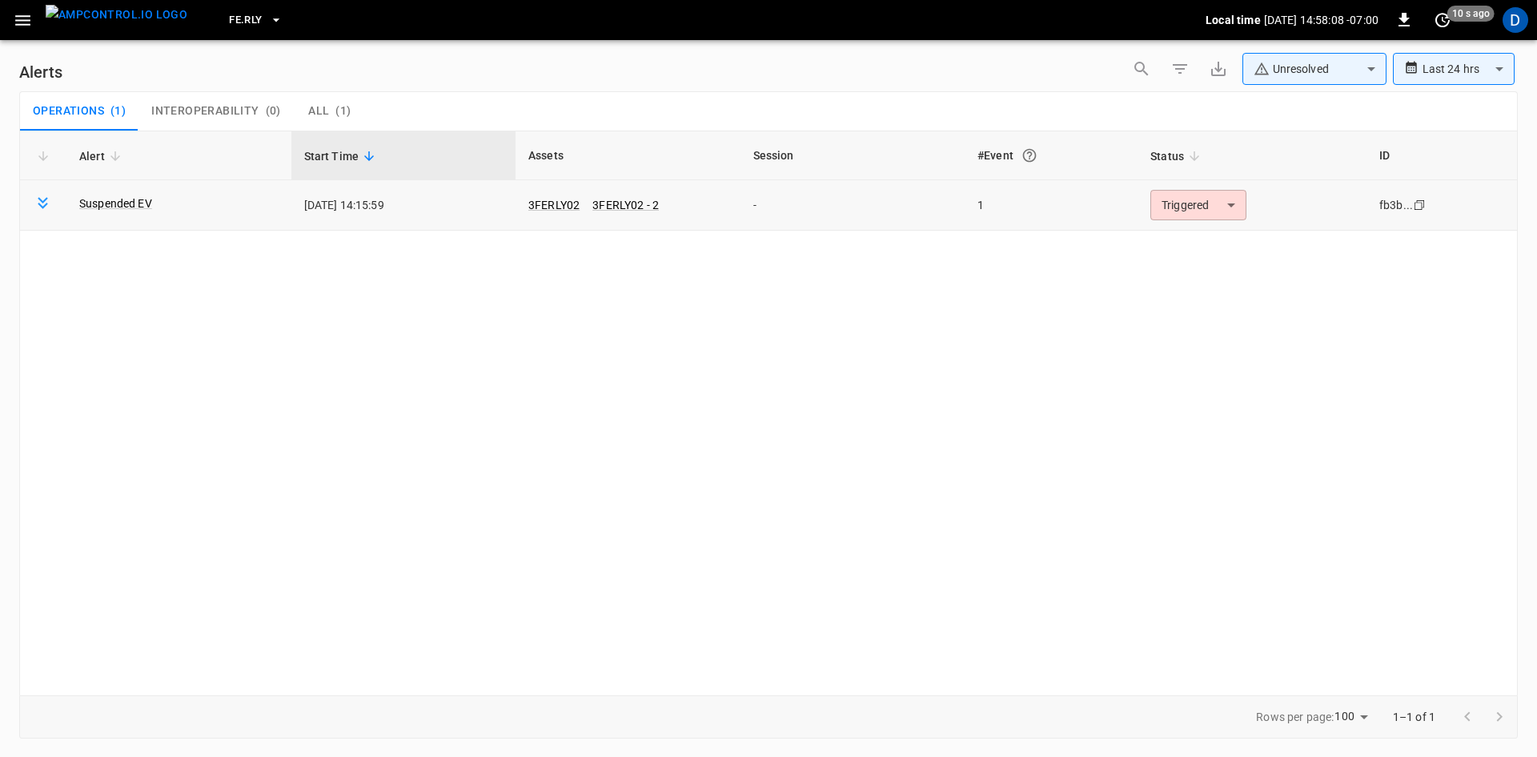
click at [1160, 212] on body "**********" at bounding box center [768, 375] width 1537 height 751
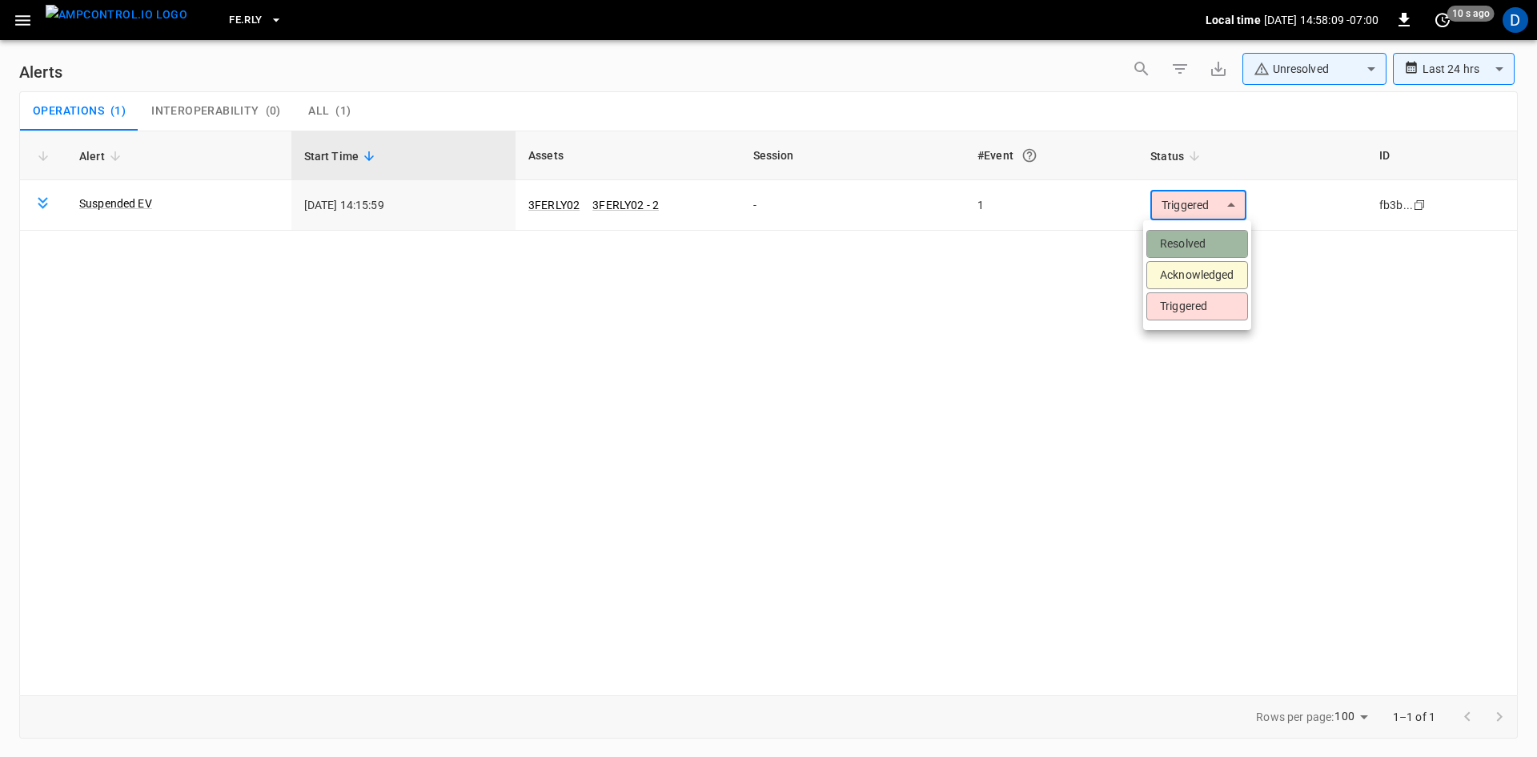
click at [1170, 241] on li "Resolved" at bounding box center [1197, 244] width 102 height 28
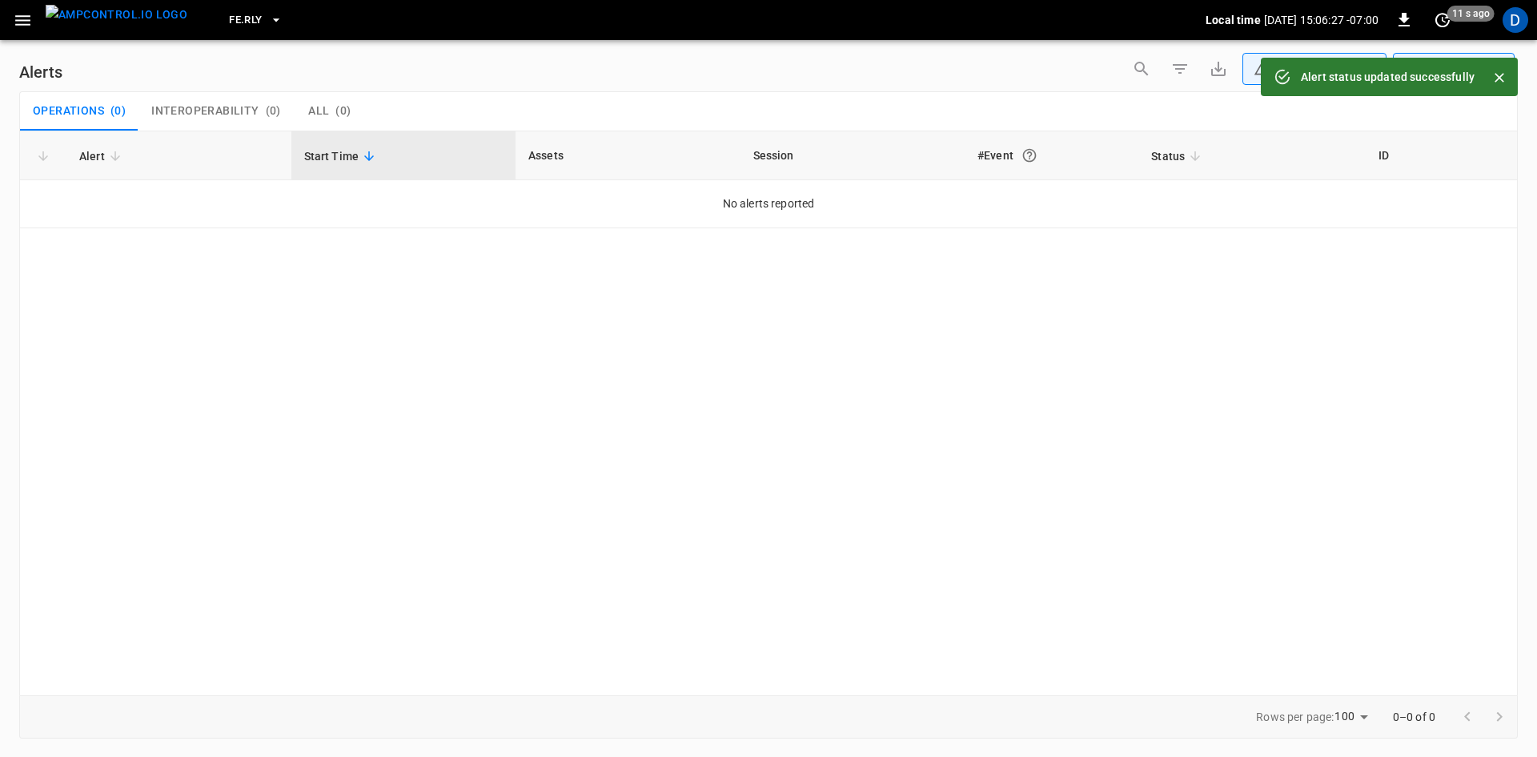
click at [5, 17] on div "FE.RLY Local time [DATE] 15:06:27 -07:00 0 11 s ago D" at bounding box center [768, 20] width 1537 height 40
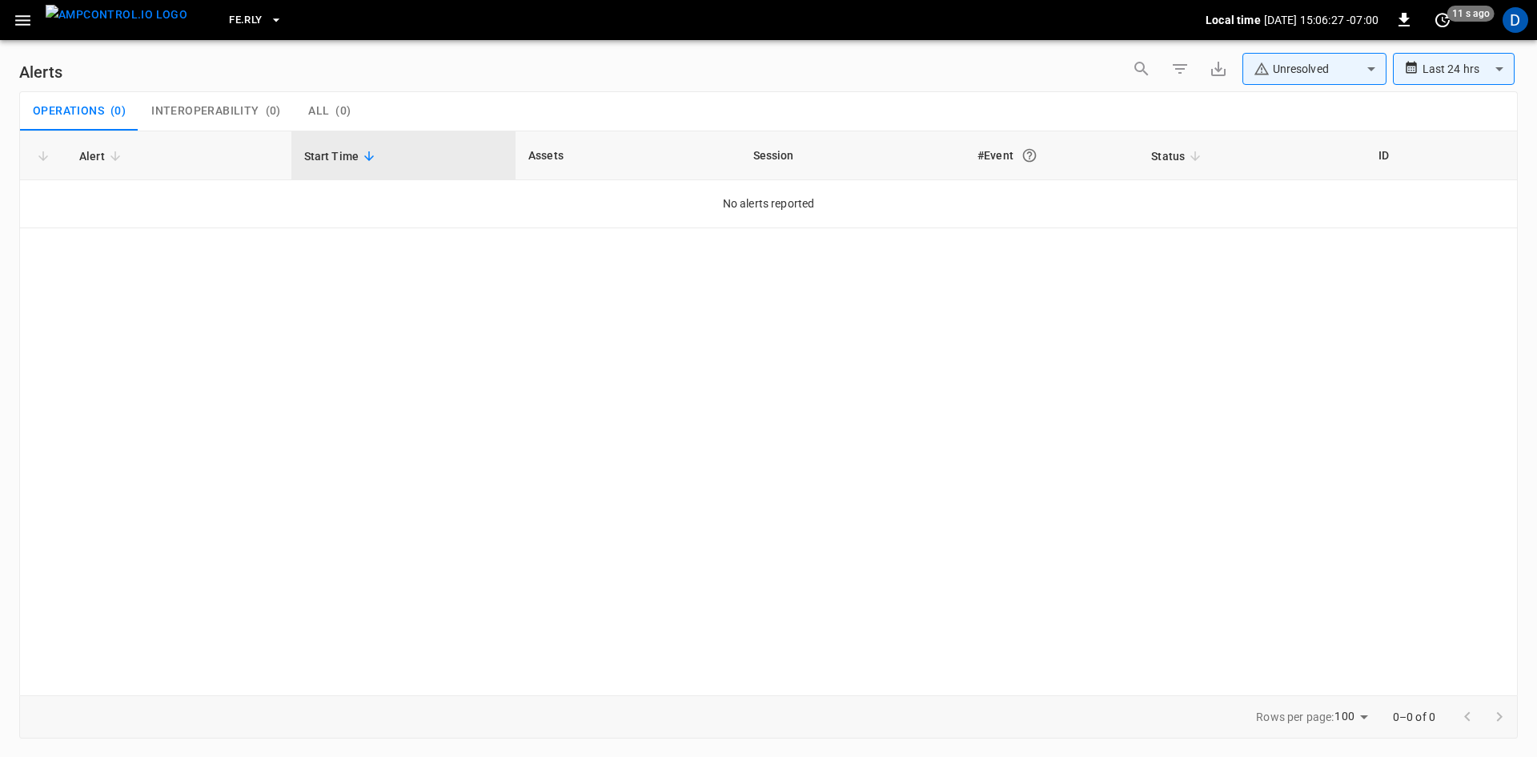
click at [18, 19] on icon "button" at bounding box center [22, 20] width 15 height 10
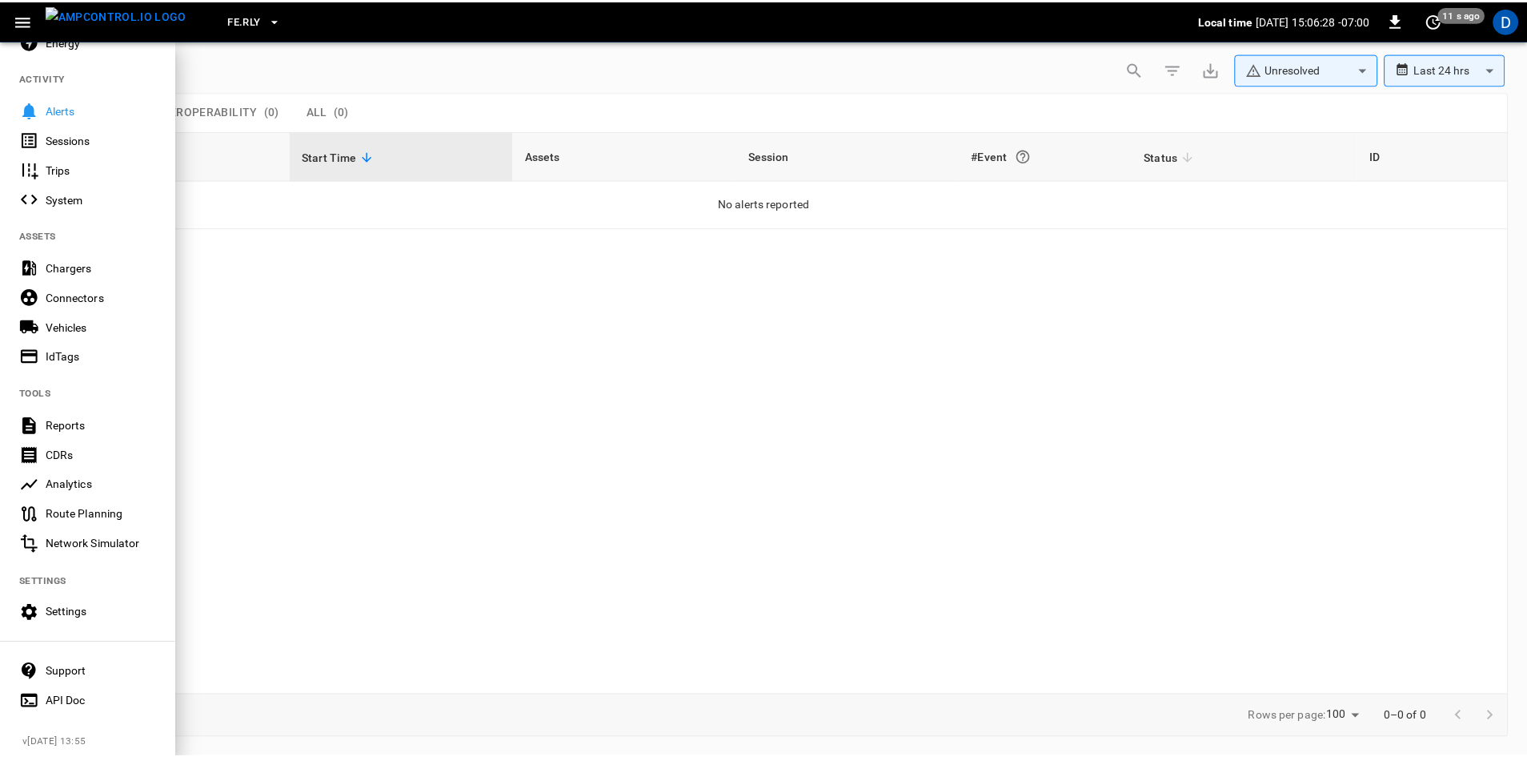
scroll to position [168, 0]
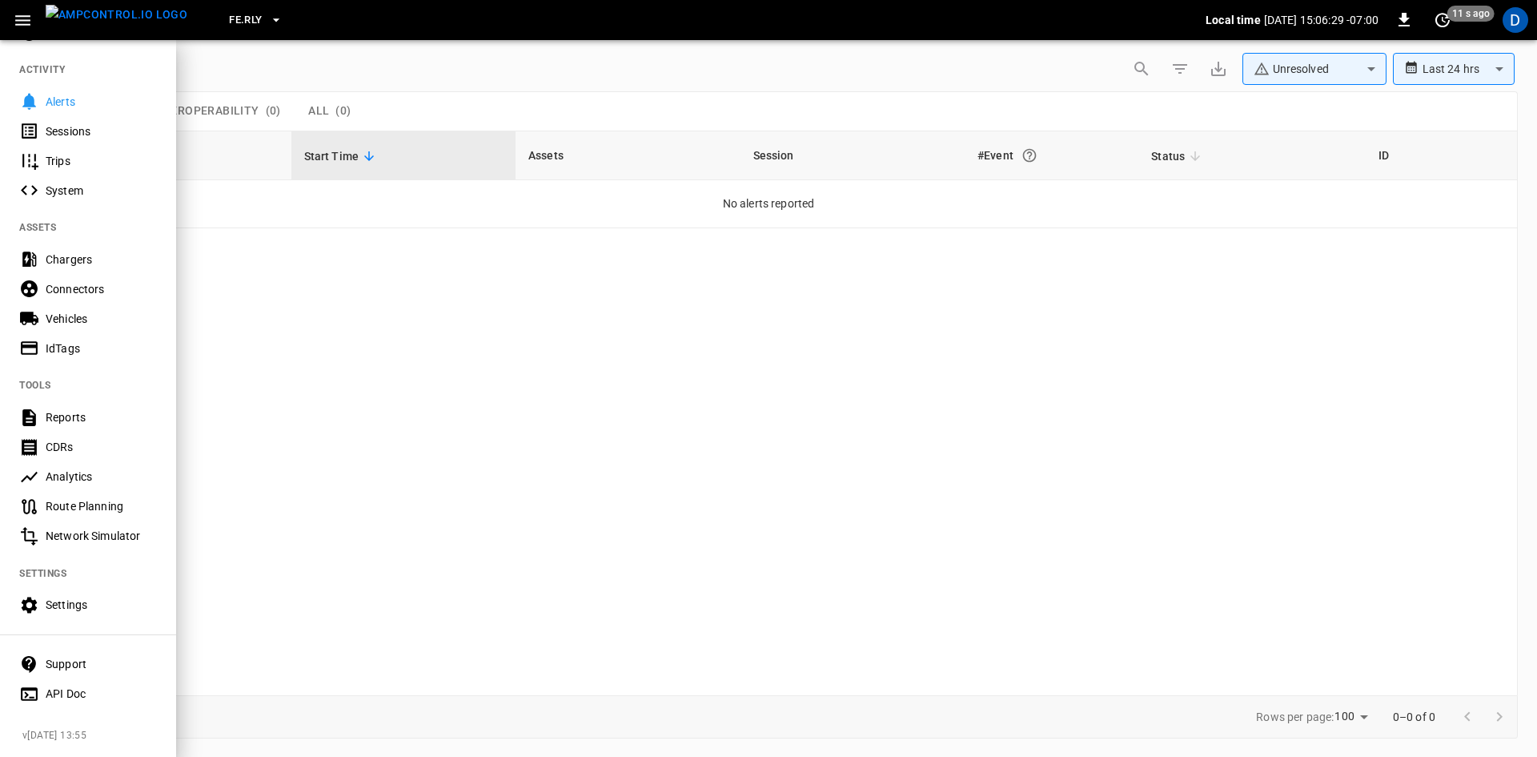
click at [74, 596] on div "Settings" at bounding box center [101, 604] width 111 height 16
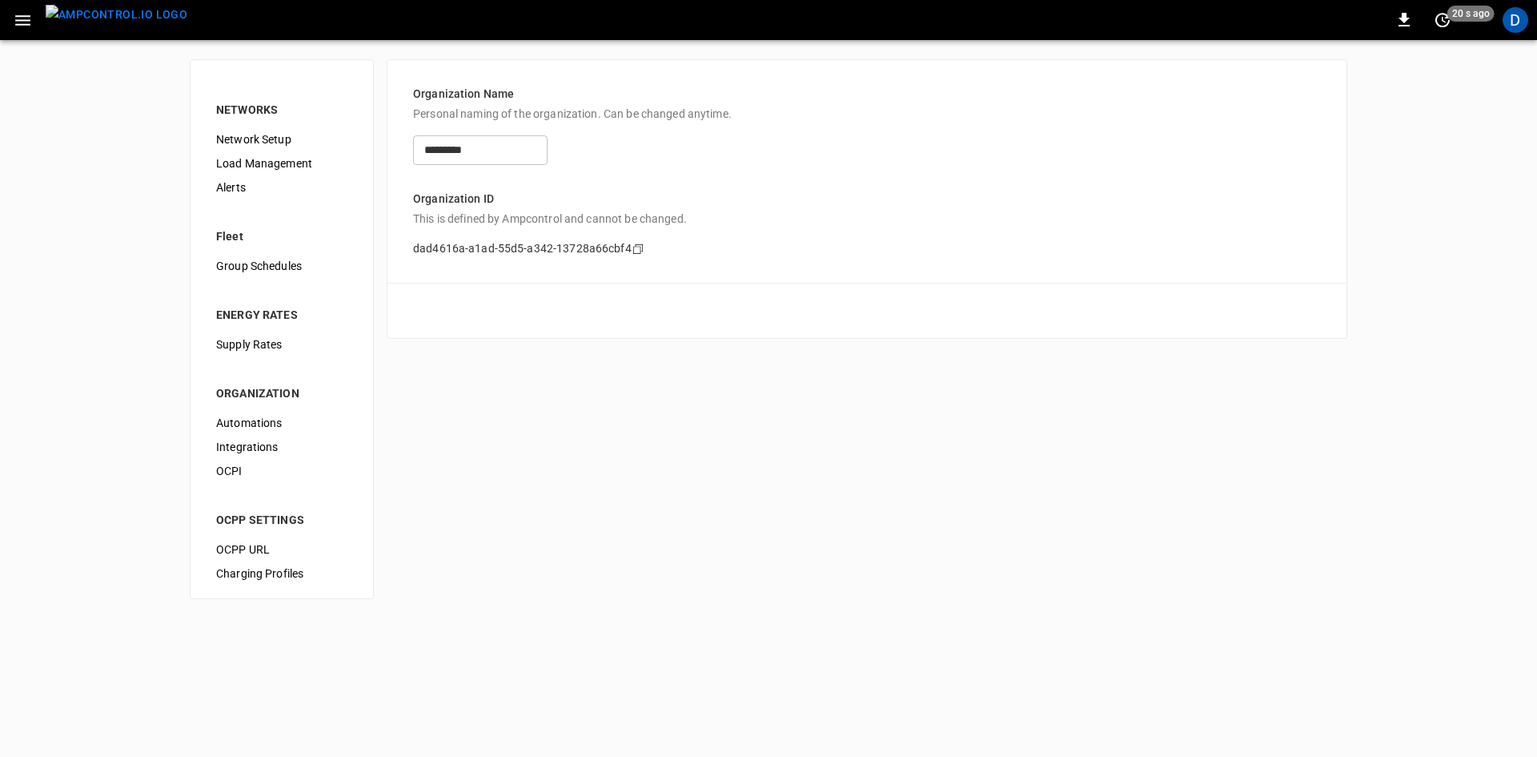
click at [280, 165] on span "Load Management" at bounding box center [281, 163] width 131 height 17
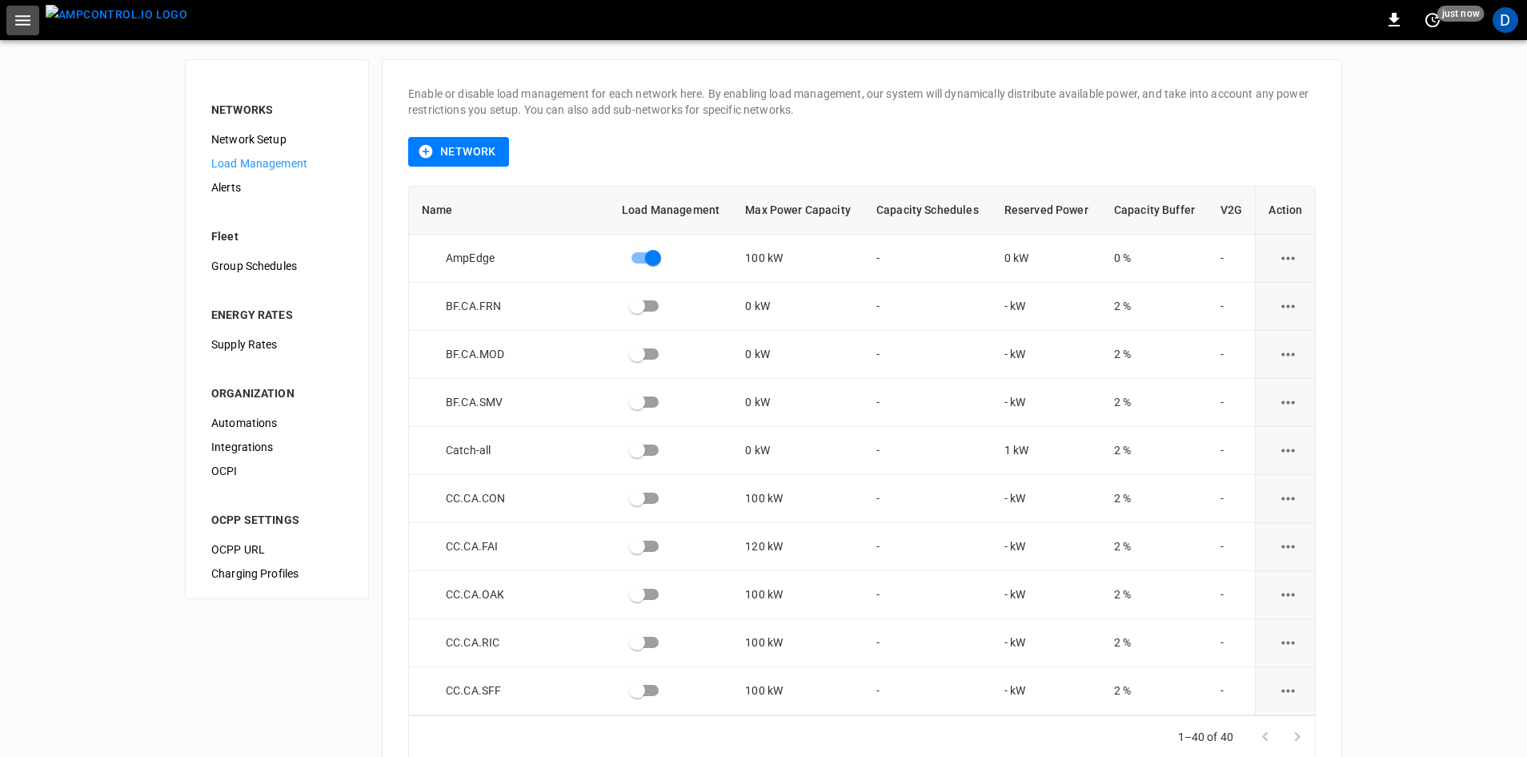
click at [26, 14] on icon "button" at bounding box center [23, 20] width 20 height 20
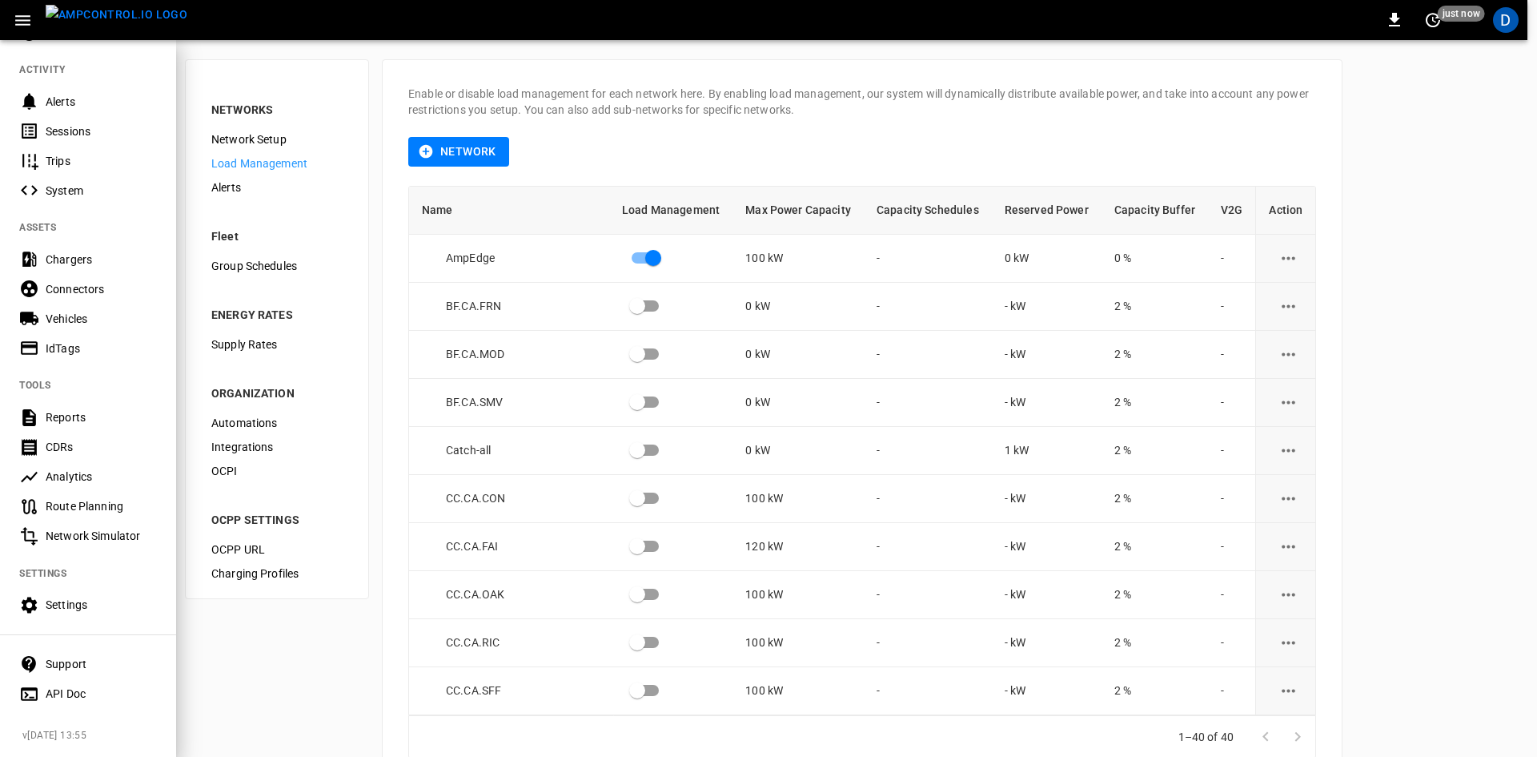
scroll to position [168, 0]
click at [68, 601] on div "Settings" at bounding box center [101, 604] width 111 height 16
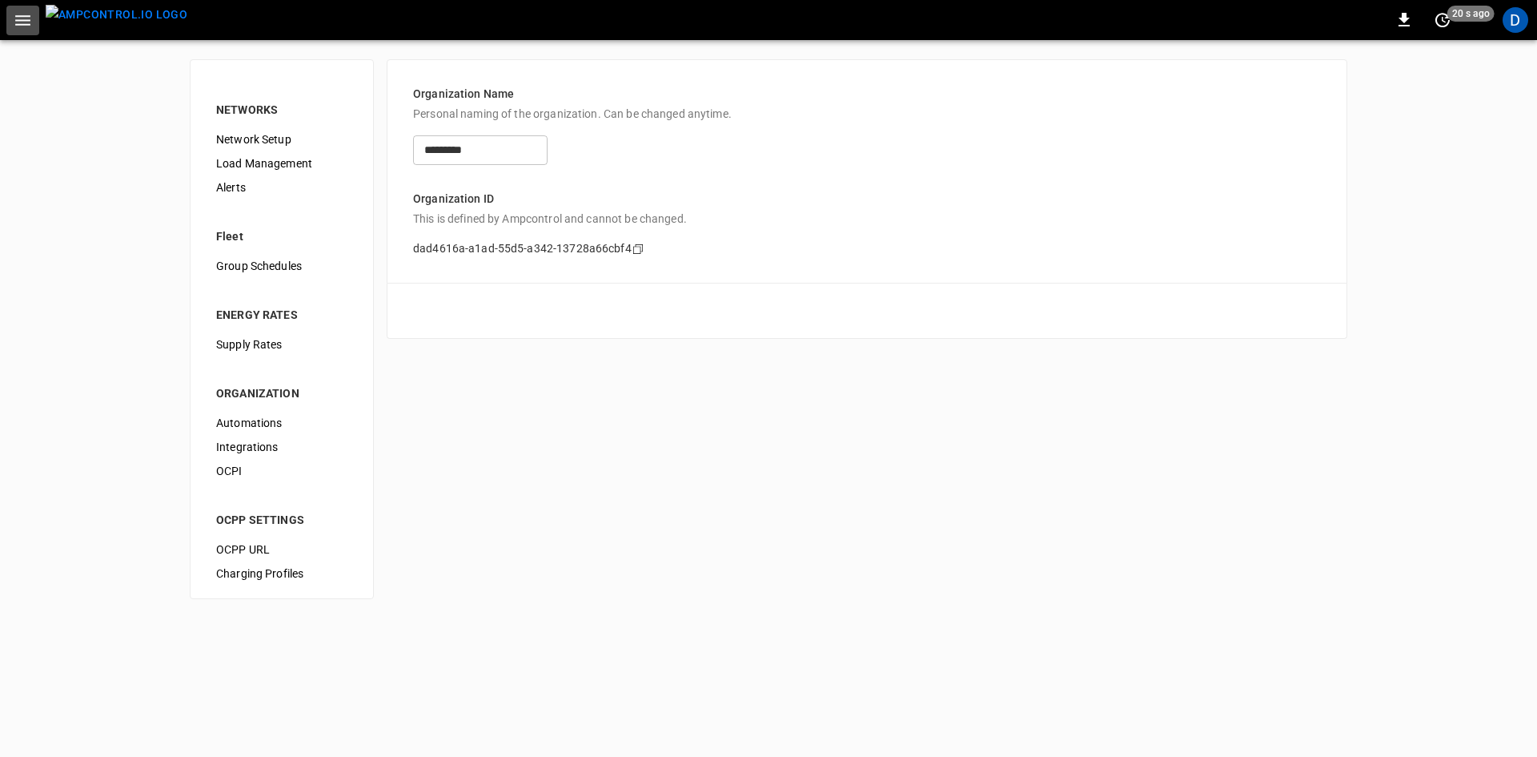
click at [14, 13] on icon "button" at bounding box center [23, 20] width 20 height 20
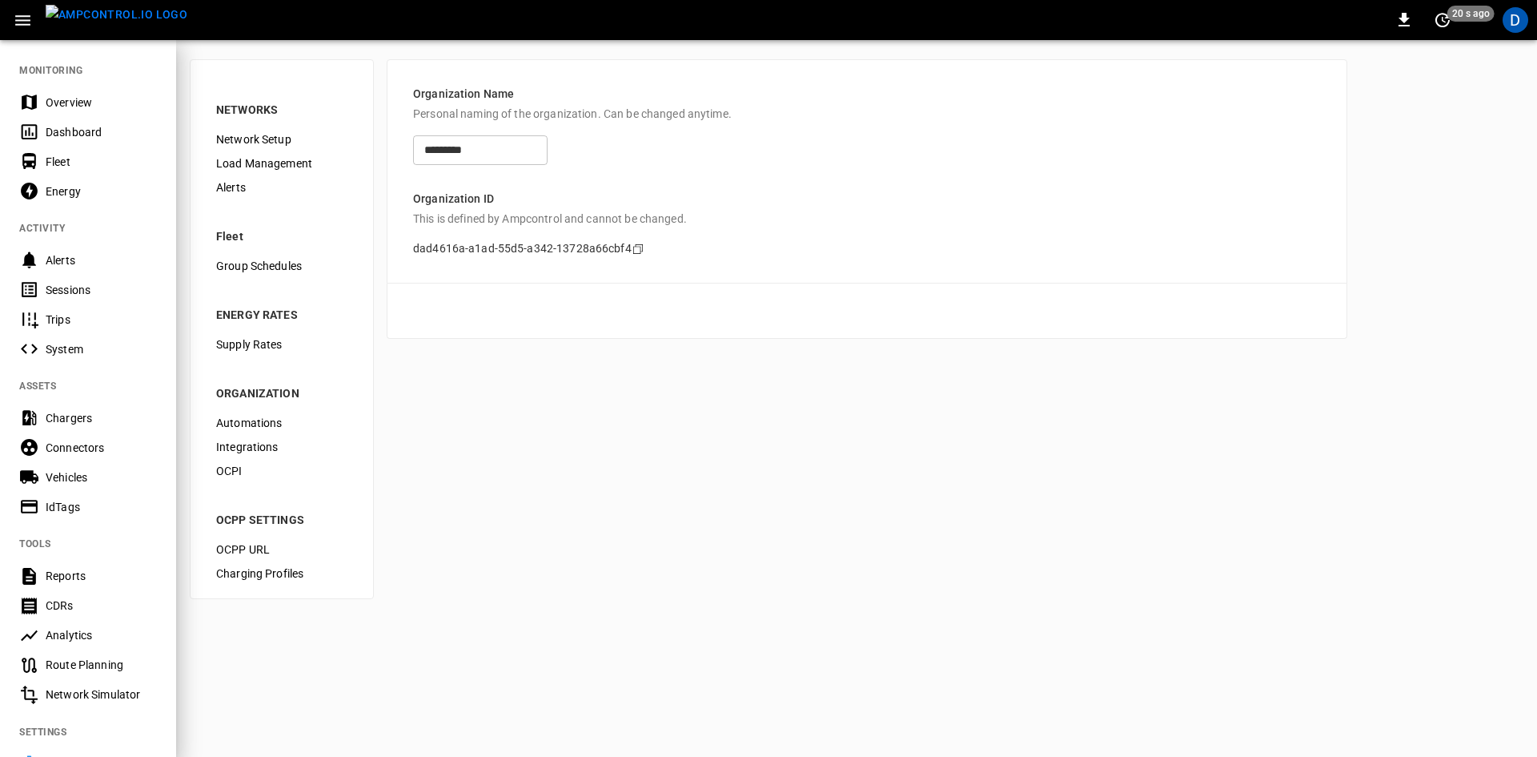
scroll to position [168, 0]
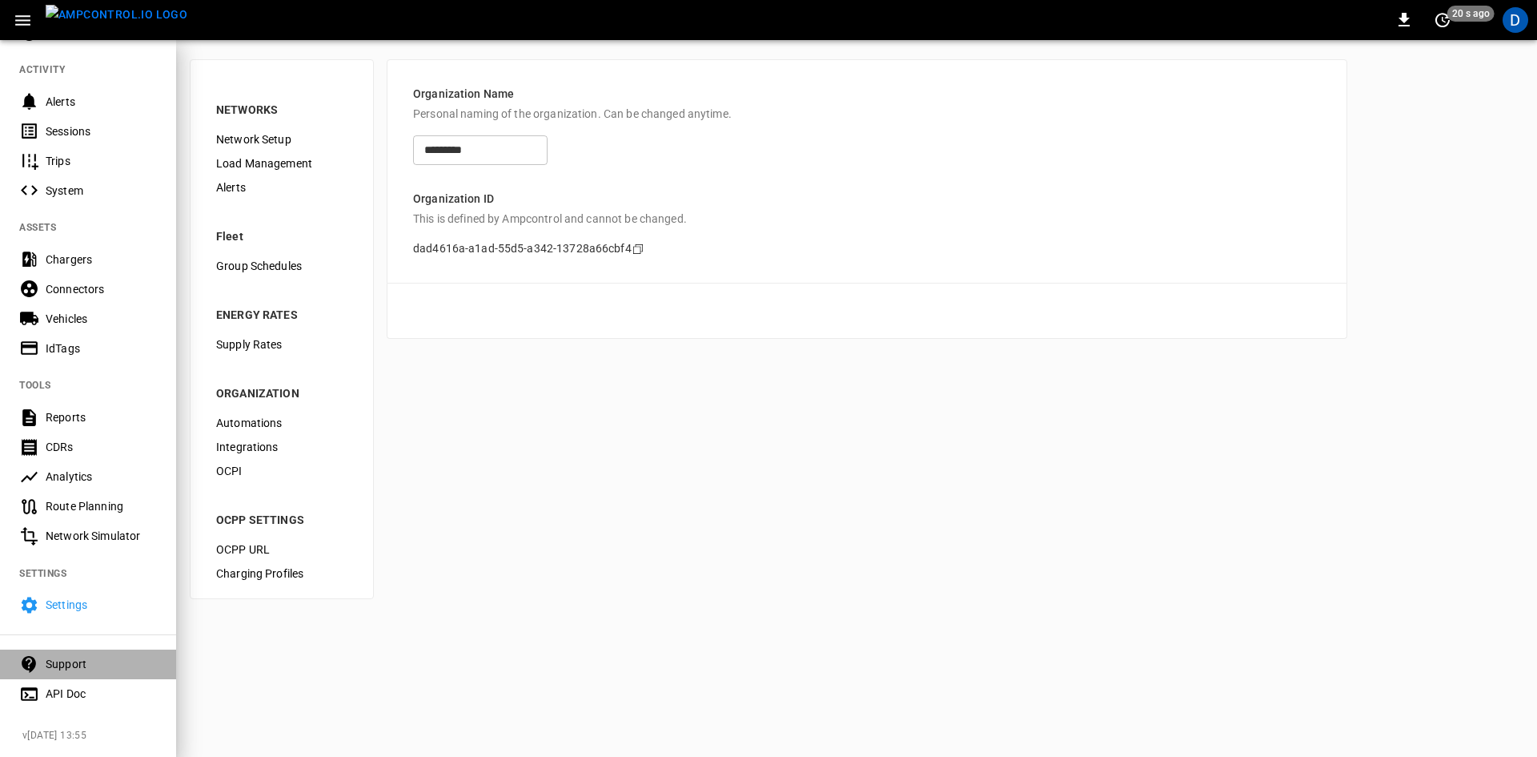
click at [76, 656] on div "Support" at bounding box center [101, 664] width 111 height 16
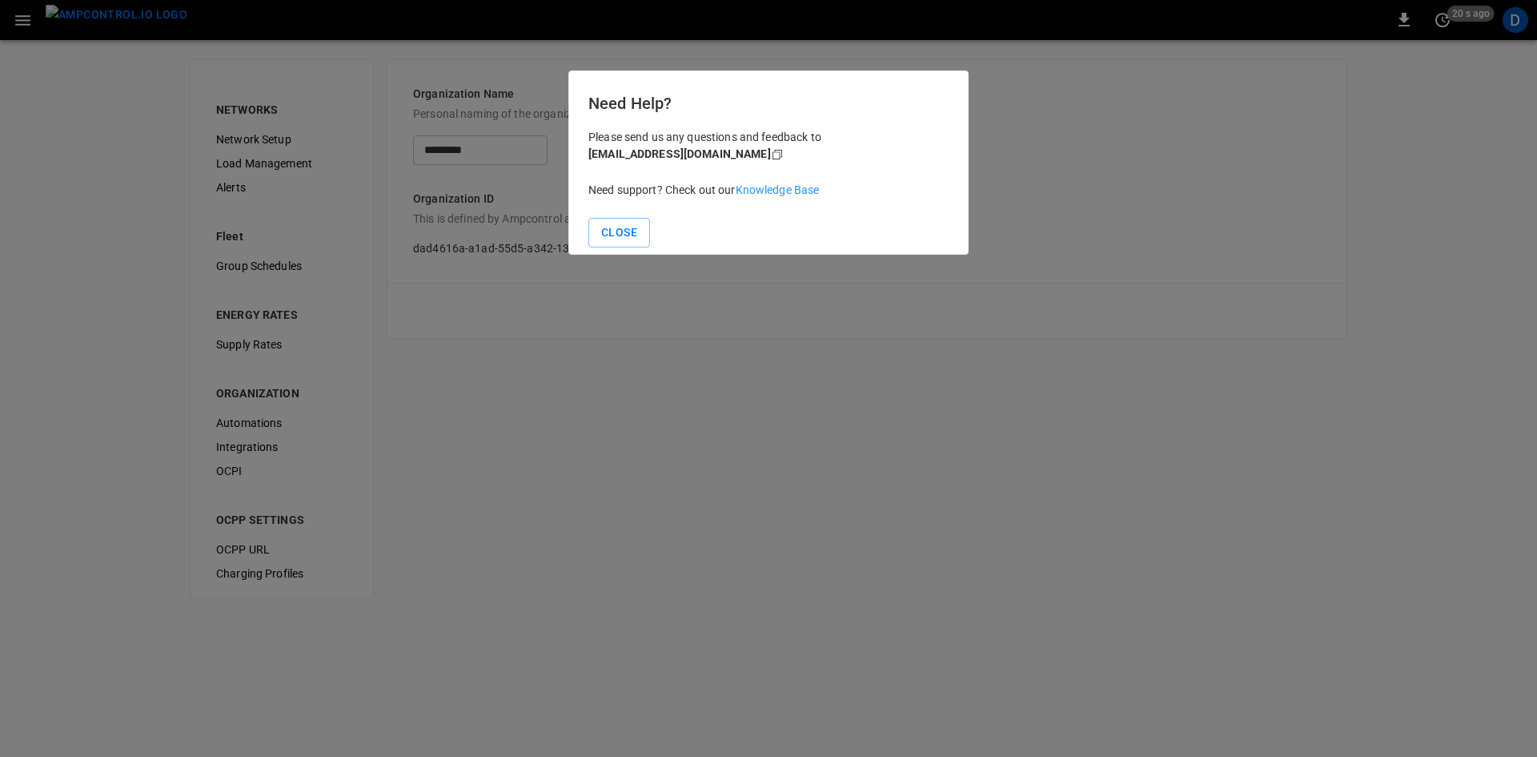
click at [792, 192] on link "Knowledge Base" at bounding box center [778, 189] width 84 height 13
